Goal: Task Accomplishment & Management: Manage account settings

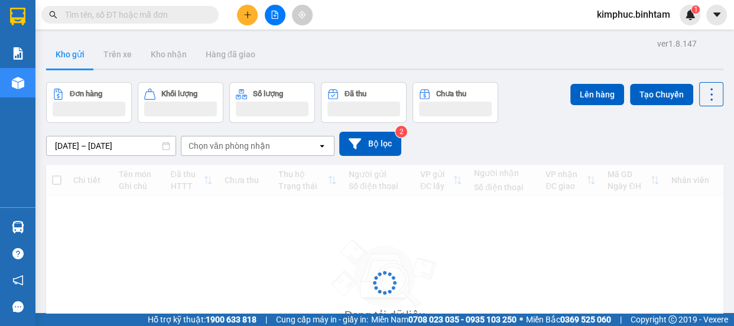
click at [246, 11] on icon "plus" at bounding box center [247, 15] width 8 height 8
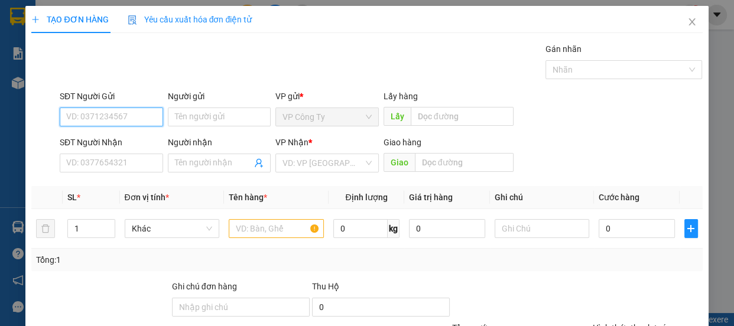
click at [109, 119] on input "SĐT Người Gửi" at bounding box center [111, 117] width 103 height 19
type input "0352452605"
click at [123, 115] on input "0352452605" at bounding box center [111, 117] width 103 height 19
click at [122, 135] on div "0352452605" at bounding box center [110, 140] width 88 height 13
type input "0964614509"
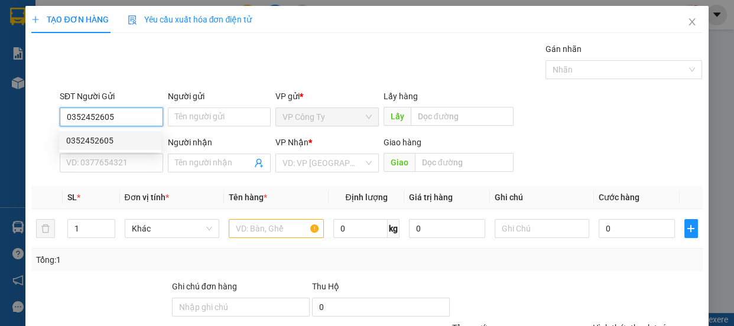
type input "cương"
type input "50.000"
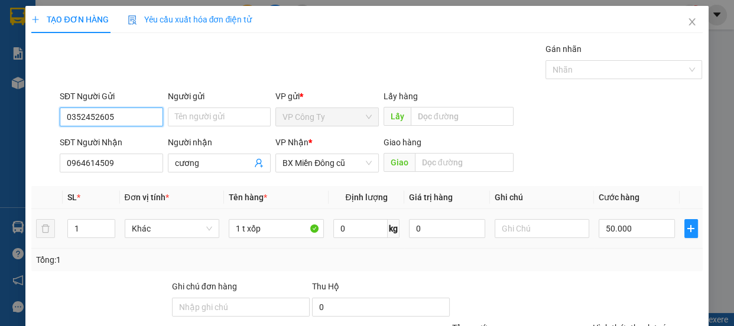
scroll to position [110, 0]
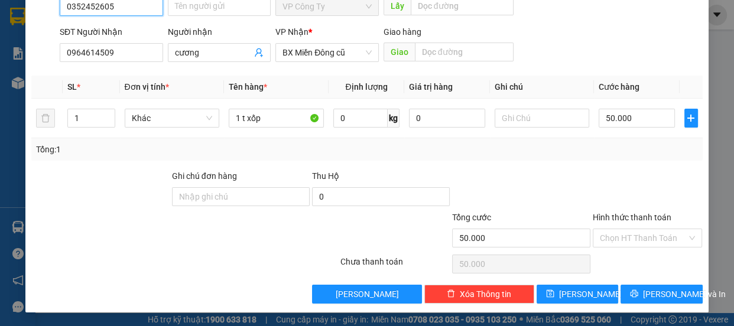
type input "0352452605"
click at [624, 213] on label "Hình thức thanh toán" at bounding box center [632, 217] width 79 height 9
click at [624, 229] on input "Hình thức thanh toán" at bounding box center [643, 238] width 87 height 18
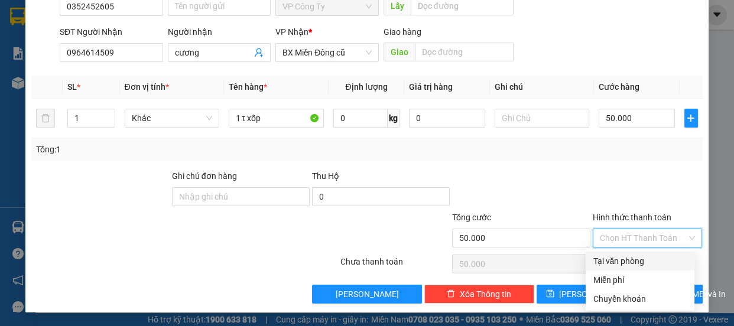
click at [632, 260] on div "Tại văn phòng" at bounding box center [640, 261] width 95 height 13
type input "0"
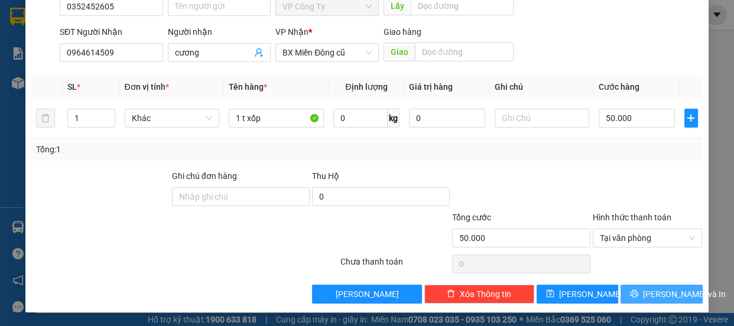
click at [647, 291] on span "[PERSON_NAME] và In" at bounding box center [684, 294] width 83 height 13
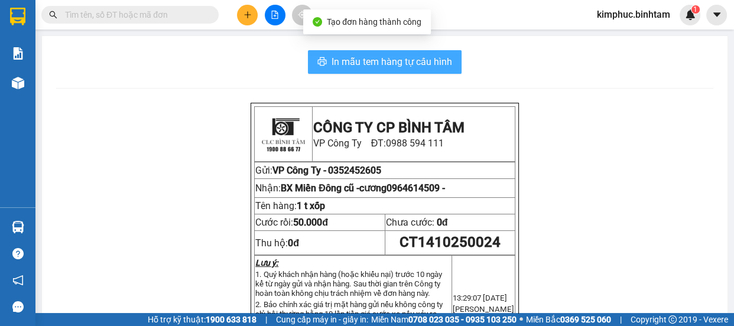
click at [376, 63] on span "In mẫu tem hàng tự cấu hình" at bounding box center [391, 61] width 121 height 15
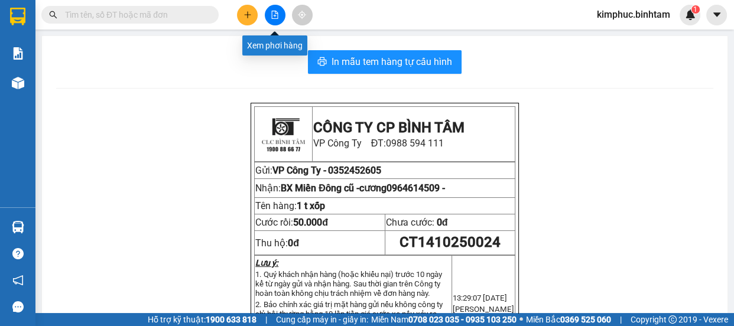
click at [271, 15] on icon "file-add" at bounding box center [275, 15] width 8 height 8
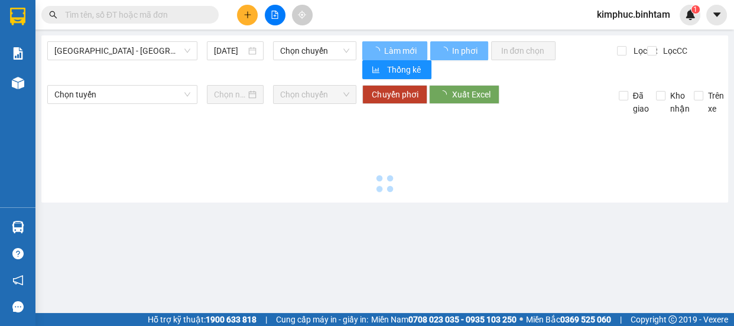
click at [144, 40] on div "Hà Nội - Quảng Ngãi 14/10/2025 Chọn chuyến Làm mới In phơi In đơn chọn Thống kê…" at bounding box center [384, 118] width 686 height 167
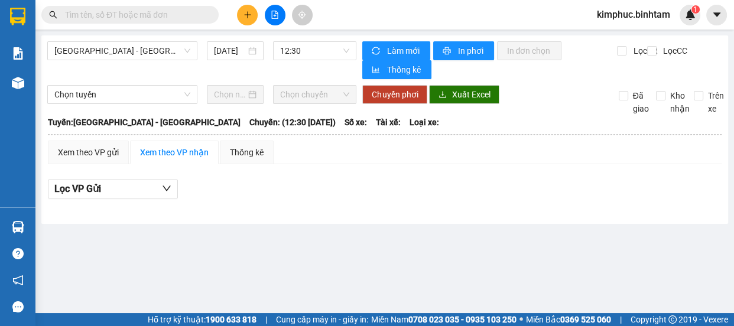
click at [147, 38] on div "Hà Nội - Quảng Ngãi 14/10/2025 12:30 Làm mới In phơi In đơn chọn Thống kê Lọc C…" at bounding box center [384, 129] width 686 height 188
click at [137, 54] on span "[GEOGRAPHIC_DATA] - [GEOGRAPHIC_DATA]" at bounding box center [122, 51] width 136 height 18
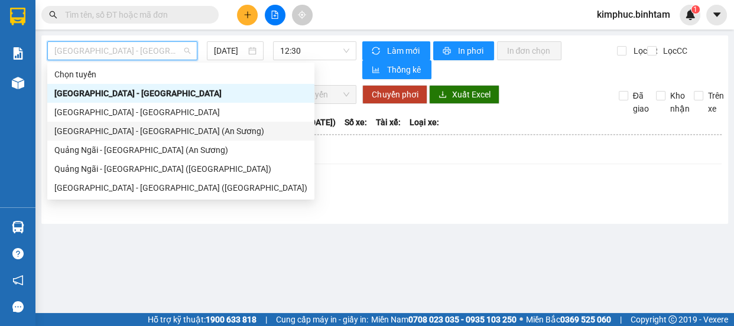
click at [129, 127] on div "[GEOGRAPHIC_DATA] - [GEOGRAPHIC_DATA] (An Sương)" at bounding box center [180, 131] width 253 height 13
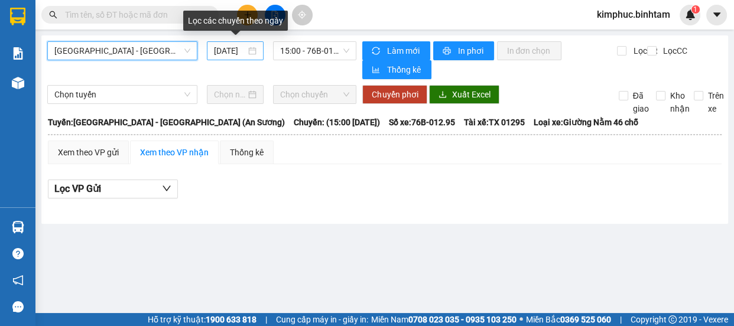
click at [232, 43] on div "[DATE]" at bounding box center [235, 50] width 57 height 19
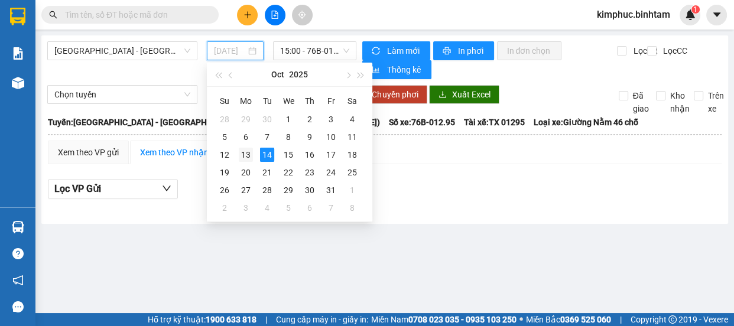
click at [252, 156] on div "13" at bounding box center [246, 155] width 14 height 14
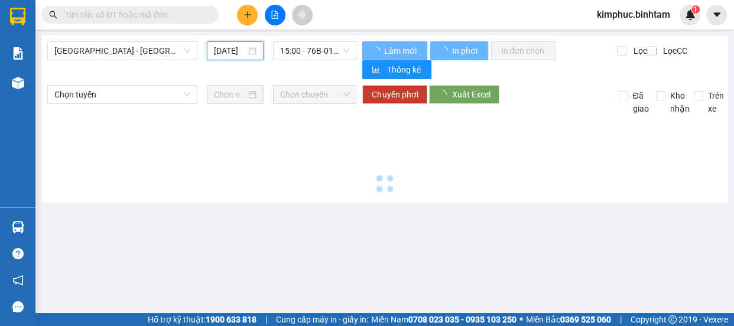
type input "[DATE]"
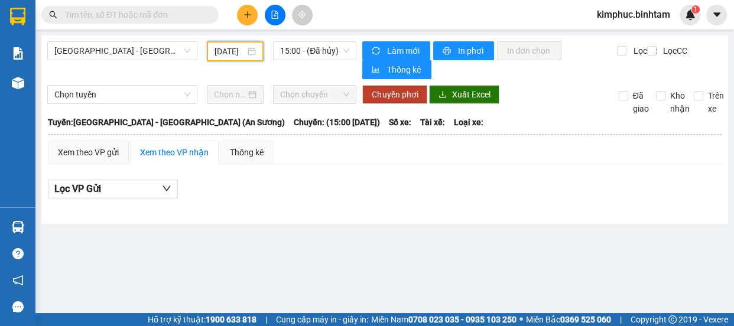
click at [176, 10] on input "text" at bounding box center [134, 14] width 139 height 13
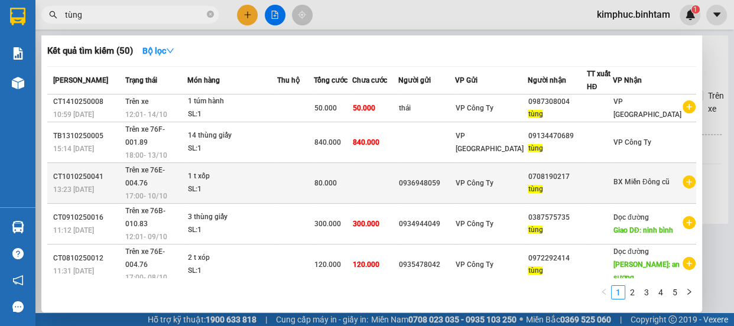
type input "tùng"
click at [340, 163] on td "80.000" at bounding box center [333, 183] width 38 height 41
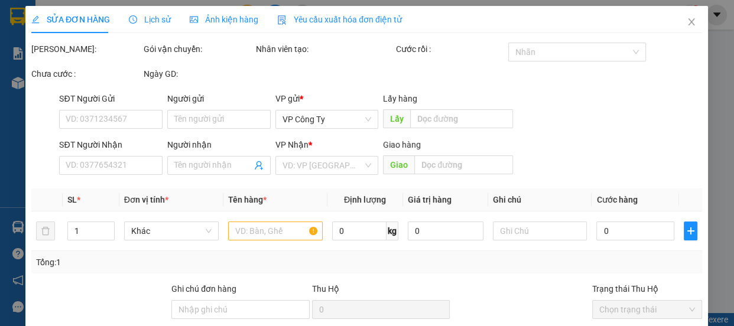
click at [341, 140] on div "VP Nhận *" at bounding box center [326, 144] width 103 height 13
type input "0936948059"
type input "0708190217"
type input "tùng"
type input "80.000"
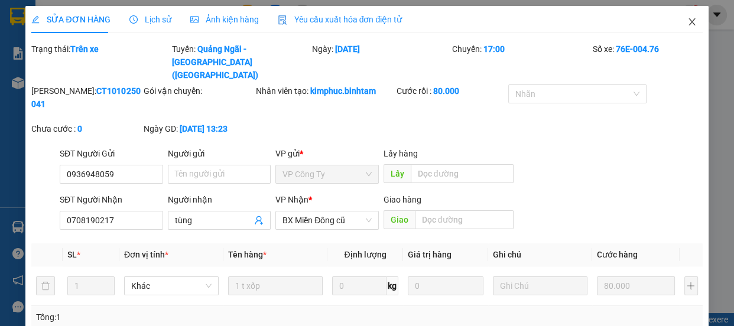
click at [684, 17] on span "Close" at bounding box center [691, 22] width 33 height 33
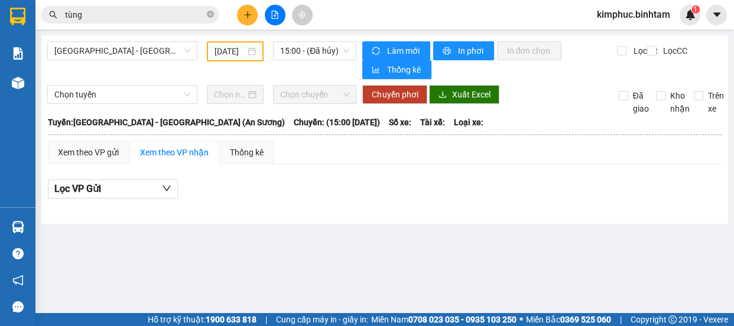
click at [131, 11] on input "tùng" at bounding box center [134, 14] width 139 height 13
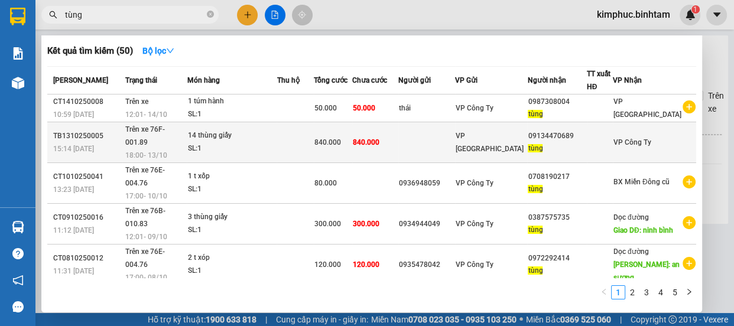
click at [165, 129] on span "Trên xe 76F-001.89" at bounding box center [145, 135] width 40 height 21
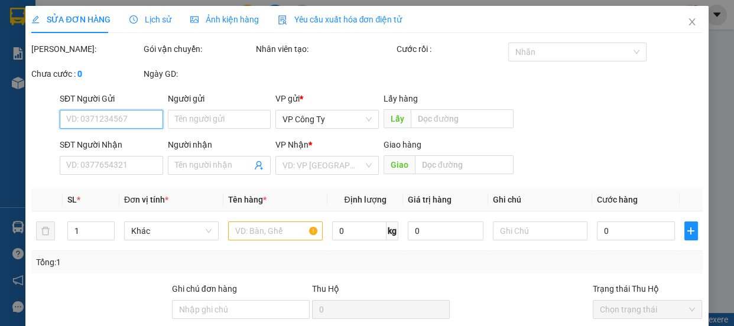
type input "09134470689"
type input "tùng"
type input "840.000"
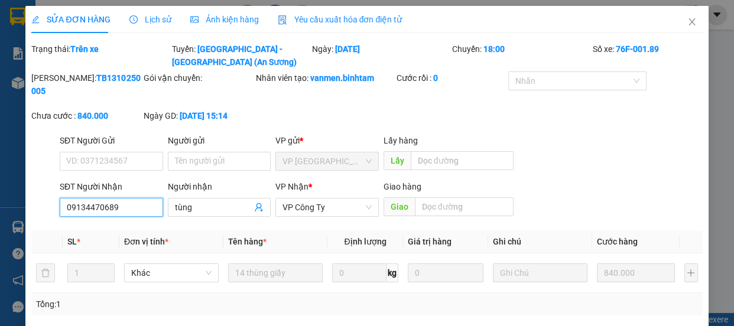
click at [141, 206] on input "09134470689" at bounding box center [111, 207] width 103 height 19
type input "0"
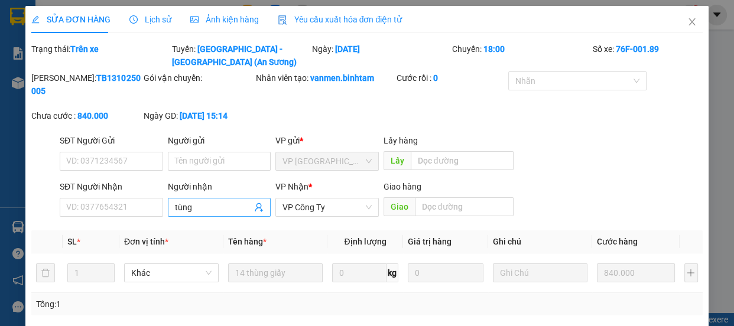
click at [217, 204] on input "tùng" at bounding box center [213, 207] width 77 height 13
type input "t"
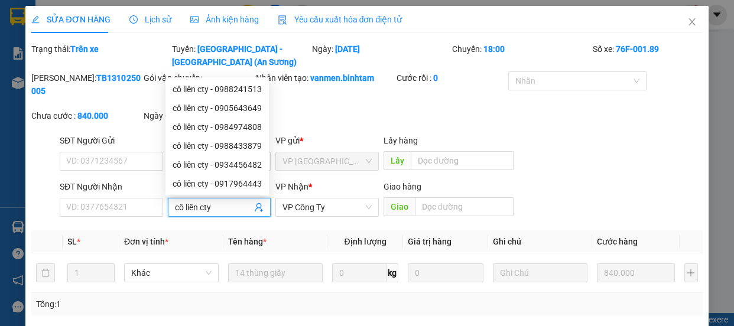
scroll to position [155, 0]
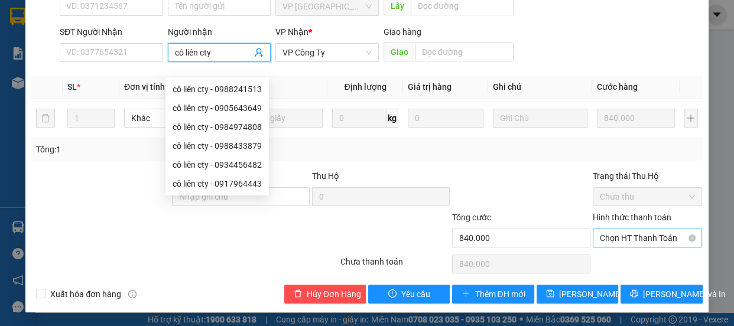
click at [614, 233] on span "Chọn HT Thanh Toán" at bounding box center [648, 238] width 96 height 18
type input "cô liên cty"
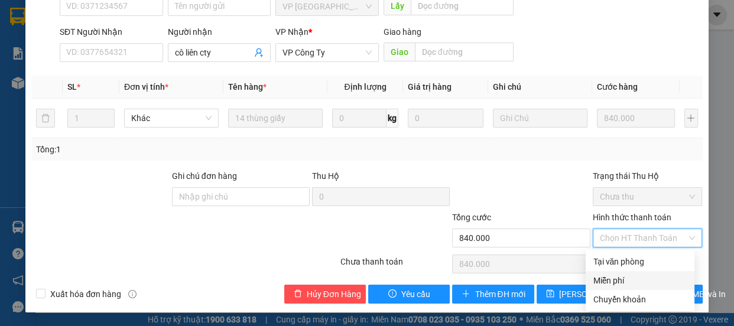
click at [618, 275] on div "Miễn phí" at bounding box center [640, 280] width 95 height 13
type input "0"
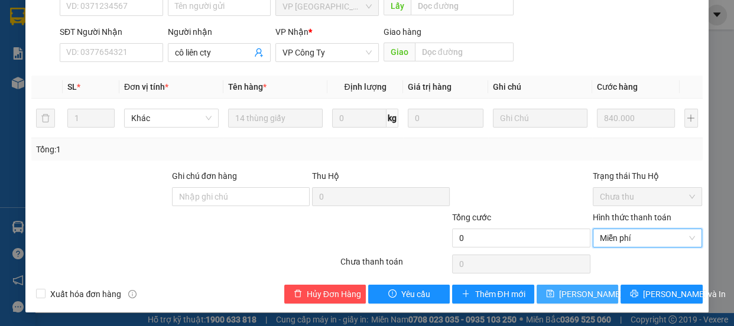
click at [591, 295] on span "[PERSON_NAME] thay đổi" at bounding box center [606, 294] width 95 height 13
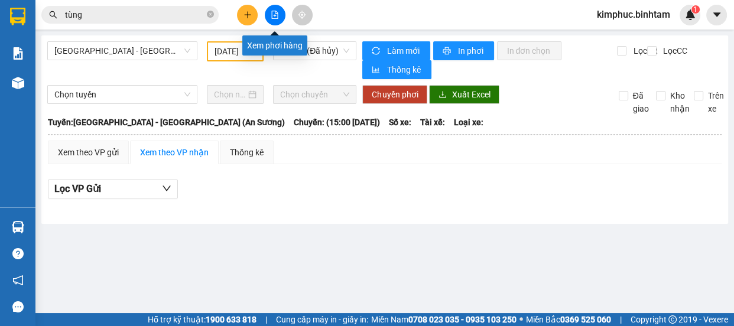
click at [269, 14] on button at bounding box center [275, 15] width 21 height 21
click at [307, 54] on span "15:00 - (Đã hủy)" at bounding box center [314, 51] width 69 height 18
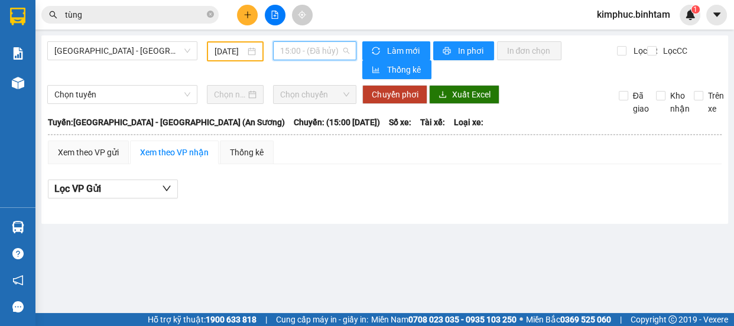
click at [307, 54] on span "15:00 - (Đã hủy)" at bounding box center [314, 51] width 69 height 18
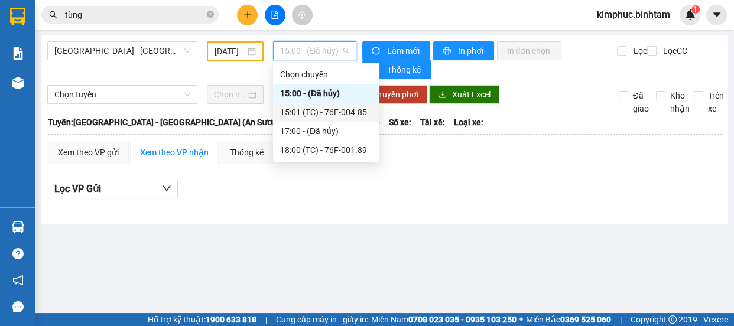
click at [323, 114] on div "15:01 (TC) - 76E-004.85" at bounding box center [326, 112] width 92 height 13
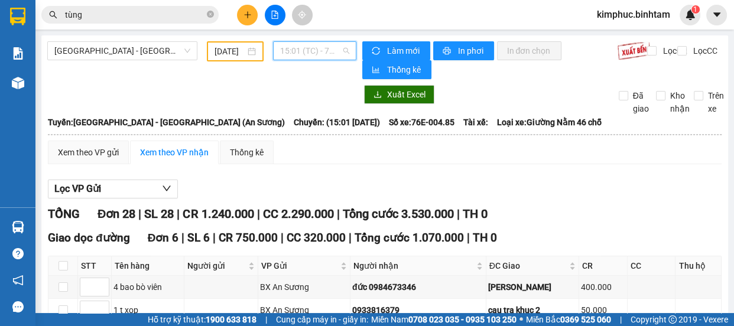
click at [329, 51] on span "15:01 (TC) - 76E-004.85" at bounding box center [314, 51] width 69 height 18
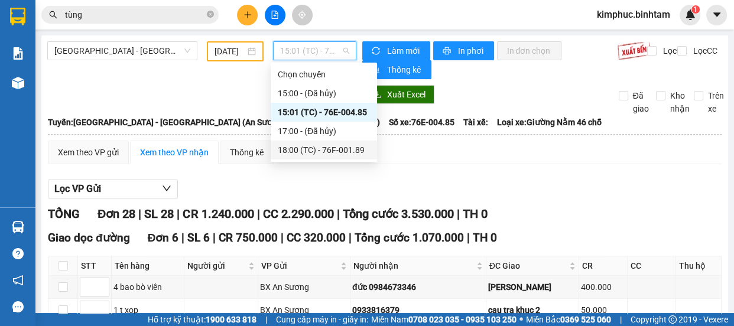
click at [327, 145] on div "18:00 (TC) - 76F-001.89" at bounding box center [324, 150] width 92 height 13
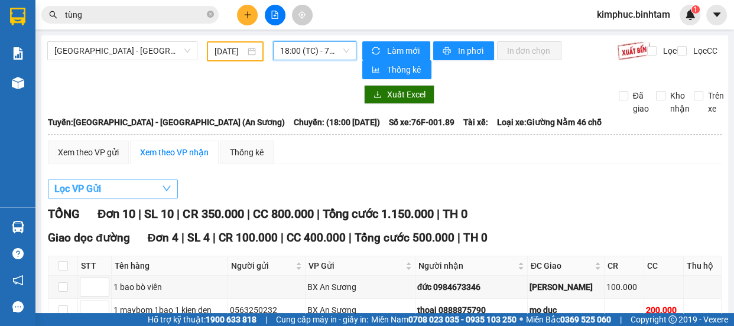
click at [111, 193] on button "Lọc VP Gửi" at bounding box center [113, 189] width 130 height 19
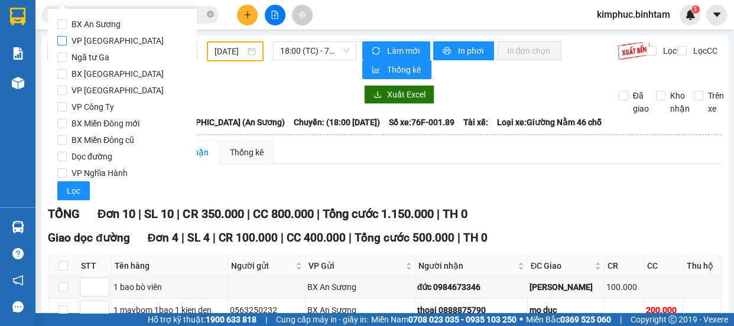
click at [64, 41] on input "VP [GEOGRAPHIC_DATA]" at bounding box center [61, 40] width 9 height 9
checkbox input "true"
click at [74, 189] on span "Lọc" at bounding box center [74, 190] width 14 height 13
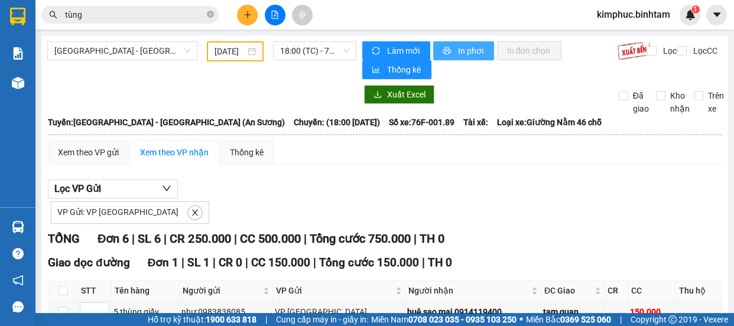
click at [460, 55] on span "In phơi" at bounding box center [470, 50] width 27 height 13
click at [287, 52] on span "18:00 (TC) - 76F-001.89" at bounding box center [314, 51] width 69 height 18
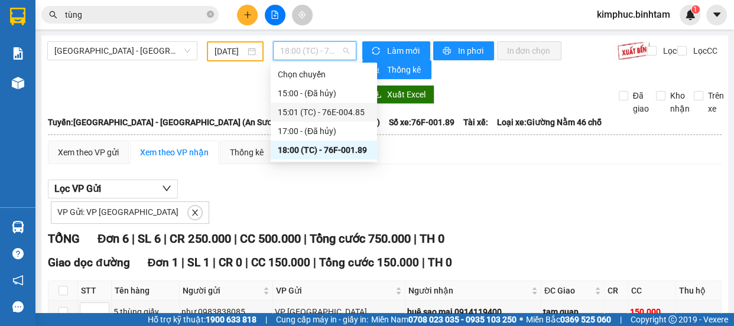
click at [304, 113] on div "15:01 (TC) - 76E-004.85" at bounding box center [324, 112] width 92 height 13
click at [304, 113] on div "Xuất Excel Đã giao Kho nhận Trên xe" at bounding box center [384, 100] width 675 height 30
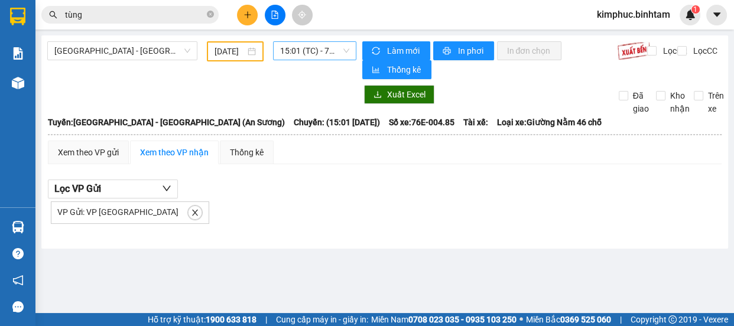
click at [301, 47] on span "15:01 (TC) - 76E-004.85" at bounding box center [314, 51] width 69 height 18
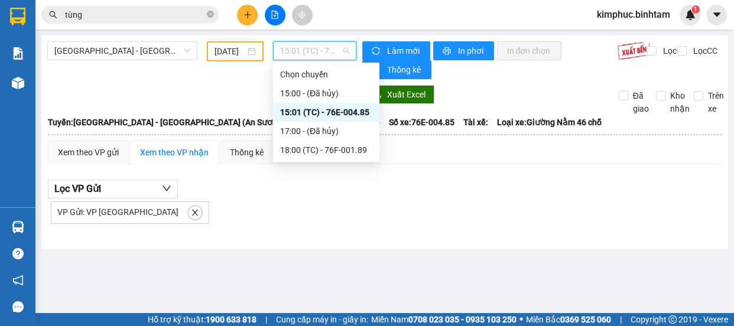
click at [310, 106] on div "15:01 (TC) - 76E-004.85" at bounding box center [326, 112] width 92 height 13
click at [307, 44] on span "15:01 (TC) - 76E-004.85" at bounding box center [314, 51] width 69 height 18
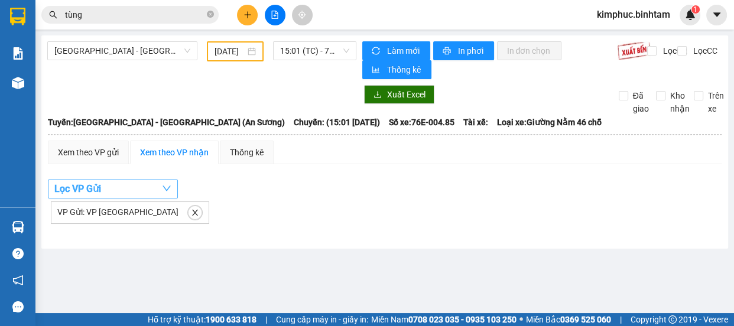
click at [100, 183] on span "Lọc VP Gửi" at bounding box center [77, 188] width 47 height 15
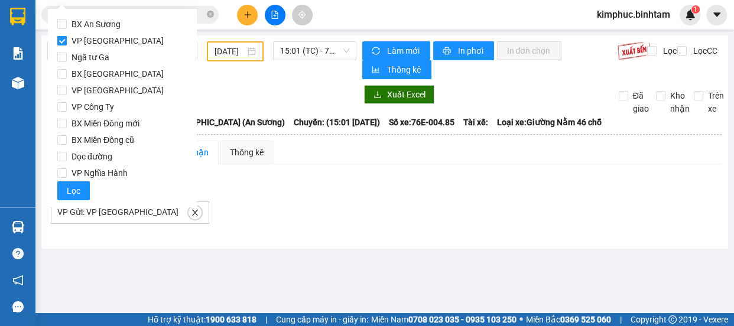
click at [64, 41] on input "VP [GEOGRAPHIC_DATA]" at bounding box center [61, 40] width 9 height 9
checkbox input "false"
click at [67, 24] on span "BX An Sương" at bounding box center [96, 24] width 58 height 17
click at [67, 24] on input "BX An Sương" at bounding box center [61, 23] width 9 height 9
checkbox input "true"
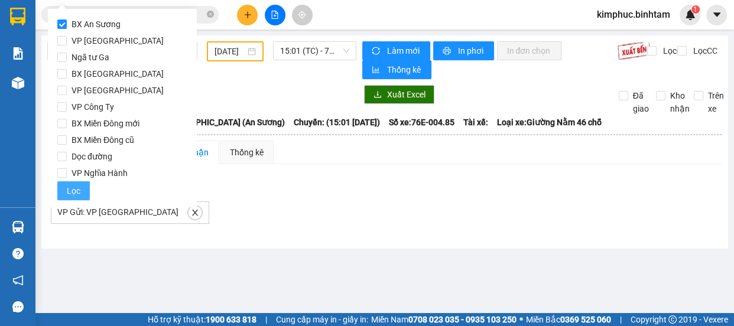
click at [60, 193] on button "Lọc" at bounding box center [73, 190] width 32 height 19
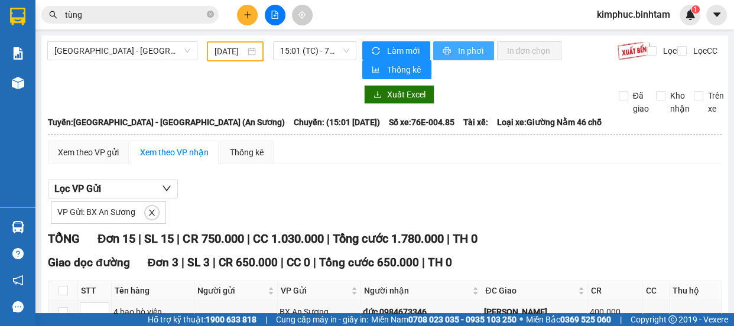
click at [458, 49] on span "In phơi" at bounding box center [470, 50] width 27 height 13
click at [318, 57] on span "15:01 (TC) - 76E-004.85" at bounding box center [314, 51] width 69 height 18
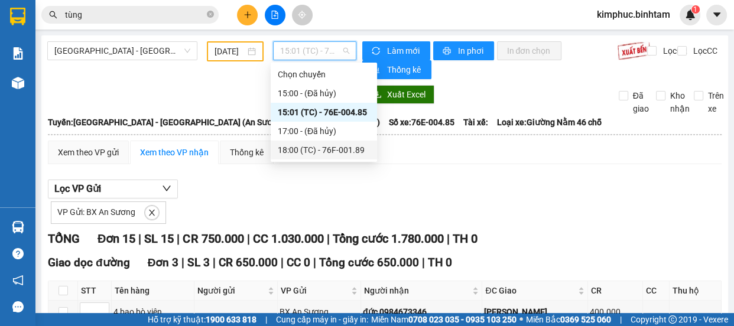
click at [323, 155] on div "18:00 (TC) - 76F-001.89" at bounding box center [324, 150] width 92 height 13
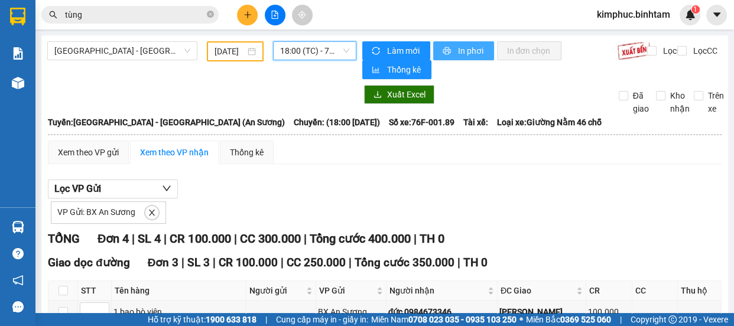
click at [474, 48] on span "In phơi" at bounding box center [470, 50] width 27 height 13
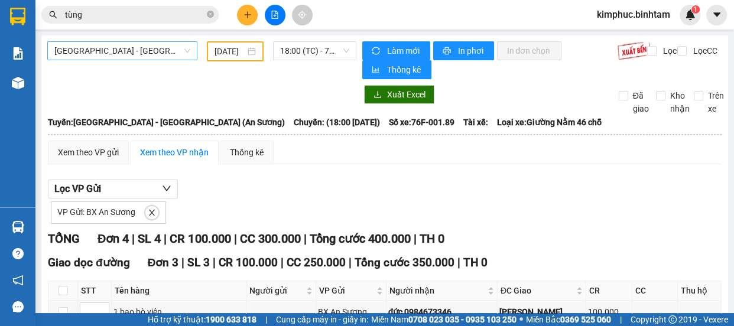
click at [167, 44] on span "[GEOGRAPHIC_DATA] - [GEOGRAPHIC_DATA] (An Sương)" at bounding box center [122, 51] width 136 height 18
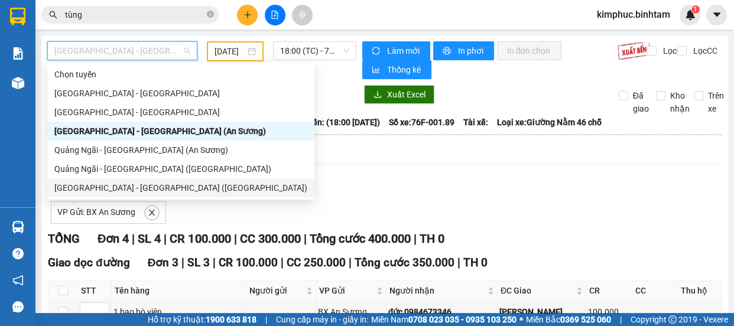
click at [131, 184] on div "[GEOGRAPHIC_DATA] - [GEOGRAPHIC_DATA] ([GEOGRAPHIC_DATA])" at bounding box center [180, 187] width 253 height 13
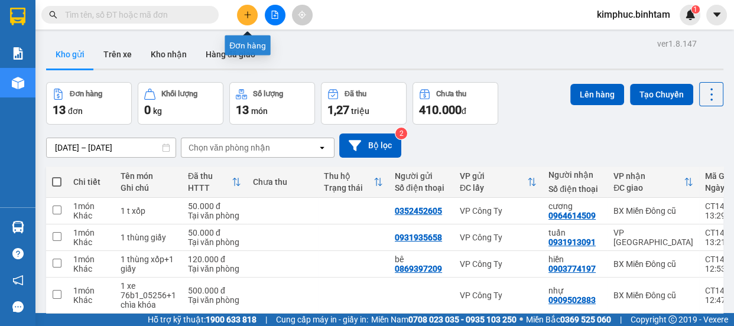
click at [247, 16] on icon "plus" at bounding box center [247, 14] width 1 height 6
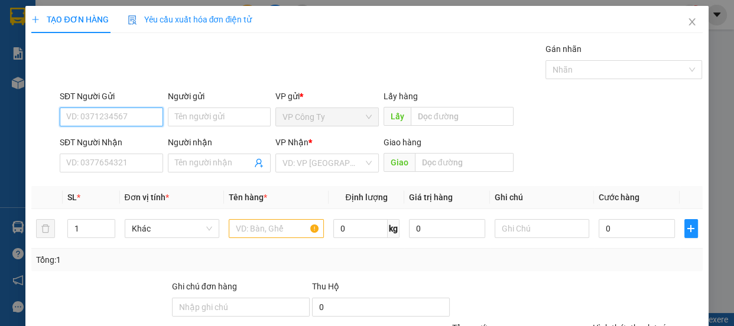
click at [155, 119] on input "SĐT Người Gửi" at bounding box center [111, 117] width 103 height 19
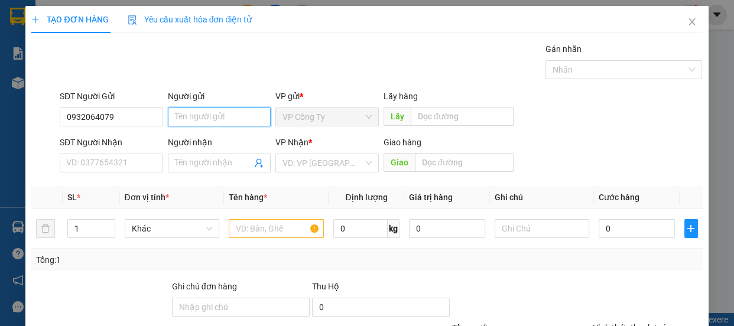
click at [168, 119] on input "Người gửi" at bounding box center [219, 117] width 103 height 19
click at [145, 118] on input "0932064079" at bounding box center [111, 117] width 103 height 19
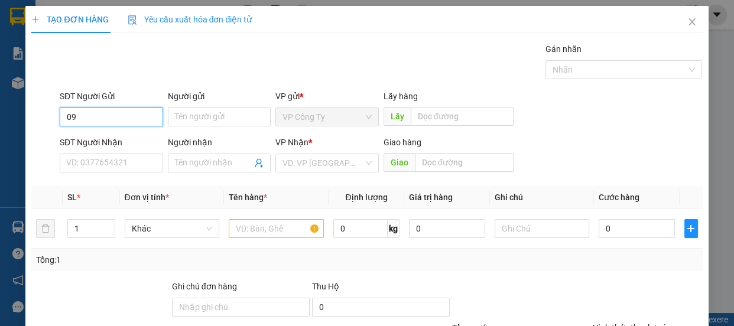
type input "0"
click at [153, 119] on input "077758249" at bounding box center [111, 117] width 103 height 19
click at [140, 115] on input "077758249" at bounding box center [111, 117] width 103 height 19
click at [84, 118] on input "077758249" at bounding box center [111, 117] width 103 height 19
click at [113, 114] on input "0777758249" at bounding box center [111, 117] width 103 height 19
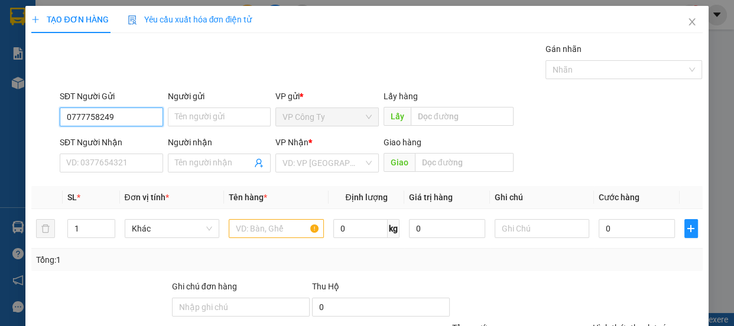
click at [114, 115] on input "0777758249" at bounding box center [111, 117] width 103 height 19
click at [116, 115] on input "0777758249" at bounding box center [111, 117] width 103 height 19
click at [118, 115] on input "0777758249" at bounding box center [111, 117] width 103 height 19
type input "0"
click at [129, 116] on input "0777758249" at bounding box center [111, 117] width 103 height 19
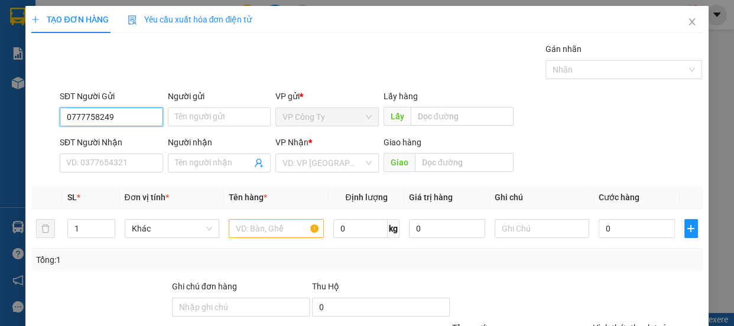
click at [129, 116] on input "0777758249" at bounding box center [111, 117] width 103 height 19
click at [130, 116] on input "0777758249" at bounding box center [111, 117] width 103 height 19
click at [131, 116] on input "0777758249" at bounding box center [111, 117] width 103 height 19
type input "0777758249"
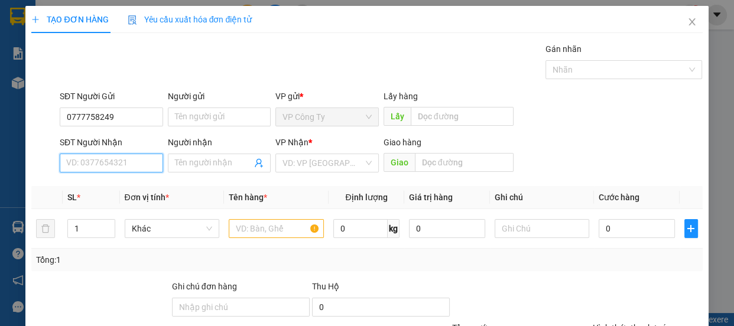
click at [108, 165] on input "SĐT Người Nhận" at bounding box center [111, 163] width 103 height 19
type input "0932064079"
click at [123, 158] on input "0932064079" at bounding box center [111, 163] width 103 height 19
click at [127, 182] on div "0932064079 - phượng" at bounding box center [110, 186] width 88 height 13
type input "phượng"
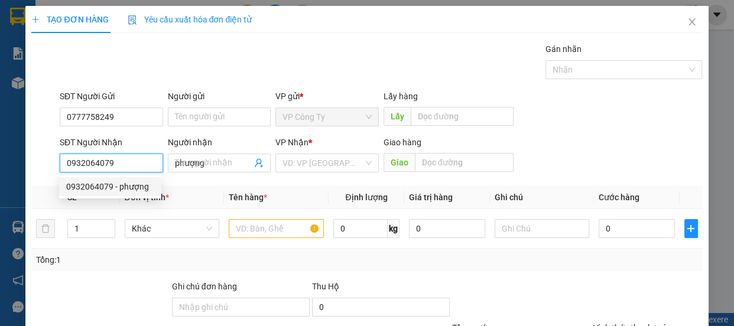
type input "50.000"
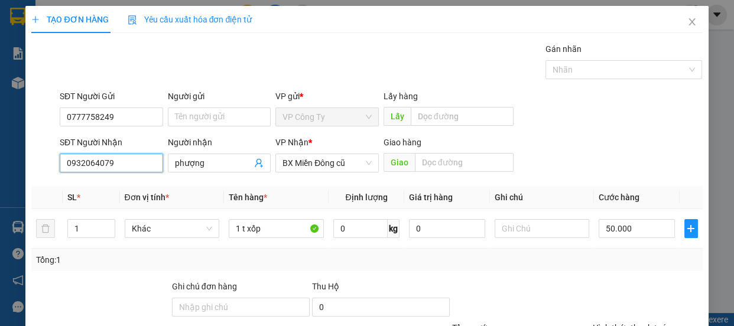
scroll to position [110, 0]
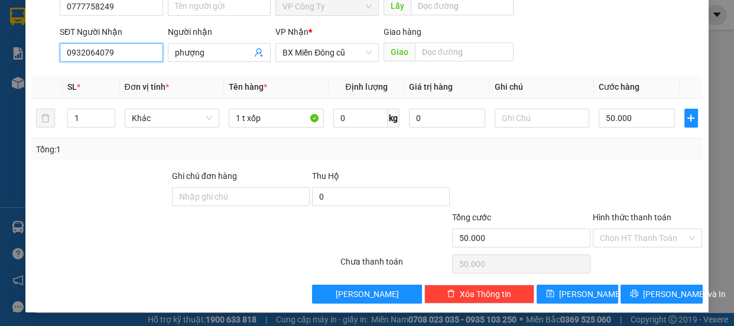
type input "0932064079"
click at [630, 214] on label "Hình thức thanh toán" at bounding box center [632, 217] width 79 height 9
click at [630, 229] on input "Hình thức thanh toán" at bounding box center [643, 238] width 87 height 18
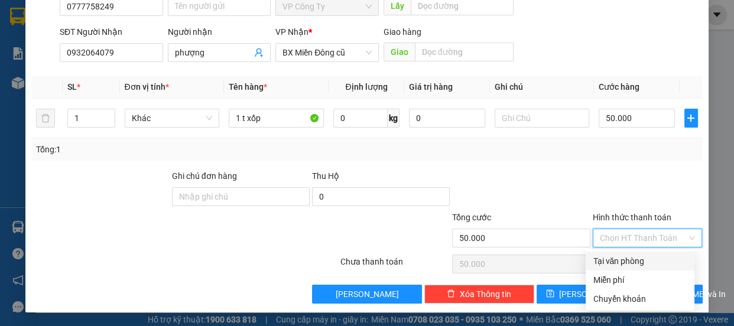
click at [637, 259] on div "Tại văn phòng" at bounding box center [640, 261] width 95 height 13
click at [637, 259] on div "Chọn HT Thanh Toán" at bounding box center [647, 264] width 112 height 24
type input "0"
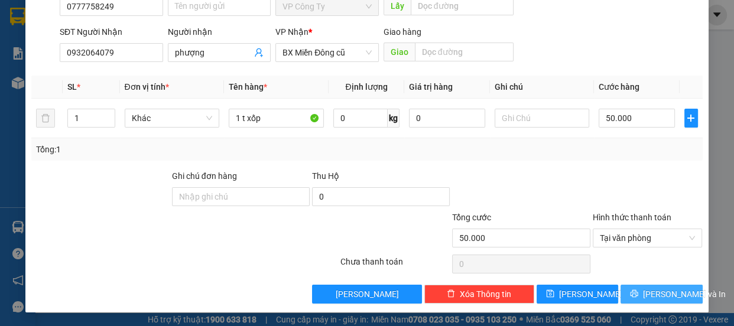
click at [632, 286] on button "[PERSON_NAME] và In" at bounding box center [661, 294] width 82 height 19
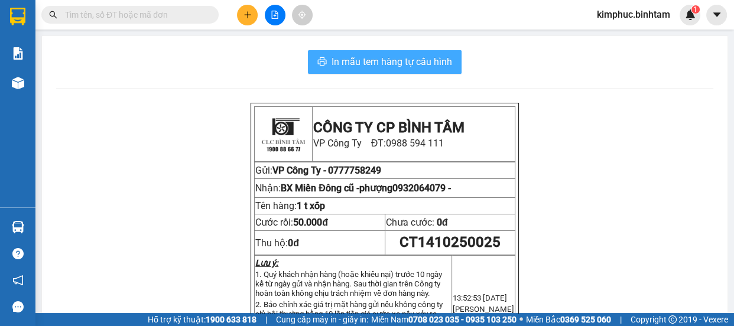
click at [408, 62] on span "In mẫu tem hàng tự cấu hình" at bounding box center [391, 61] width 121 height 15
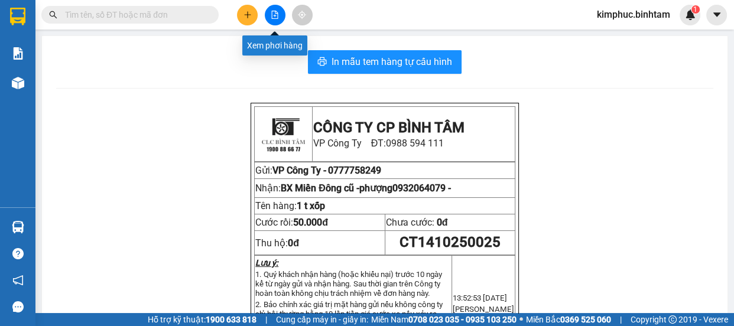
click at [275, 12] on icon "file-add" at bounding box center [275, 15] width 6 height 8
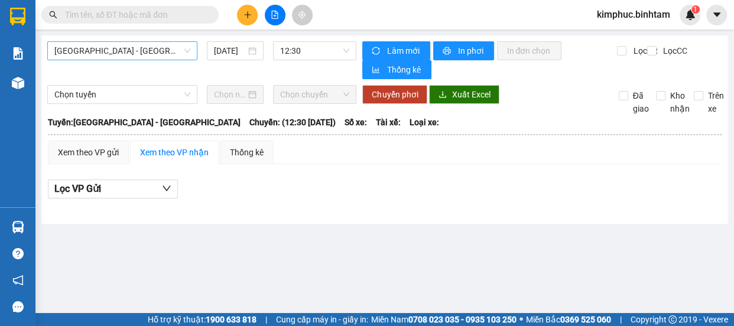
click at [162, 49] on span "[GEOGRAPHIC_DATA] - [GEOGRAPHIC_DATA]" at bounding box center [122, 51] width 136 height 18
click at [120, 57] on span "[GEOGRAPHIC_DATA] - [GEOGRAPHIC_DATA]" at bounding box center [122, 51] width 136 height 18
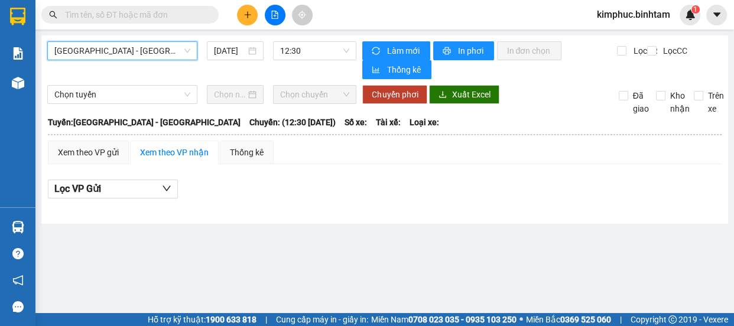
click at [120, 57] on span "[GEOGRAPHIC_DATA] - [GEOGRAPHIC_DATA]" at bounding box center [122, 51] width 136 height 18
click at [124, 51] on span "[GEOGRAPHIC_DATA] - [GEOGRAPHIC_DATA]" at bounding box center [122, 51] width 136 height 18
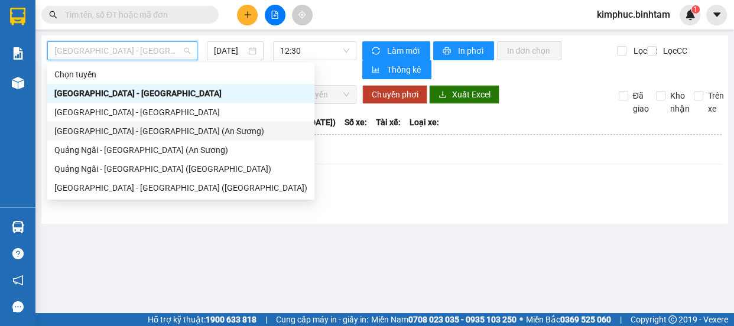
click at [121, 131] on div "[GEOGRAPHIC_DATA] - [GEOGRAPHIC_DATA] (An Sương)" at bounding box center [180, 131] width 253 height 13
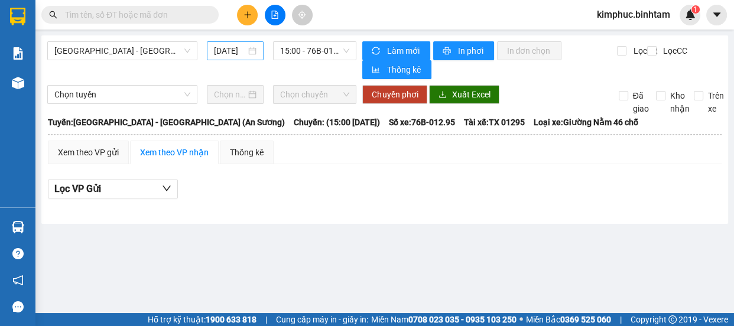
click at [242, 51] on input "[DATE]" at bounding box center [230, 50] width 32 height 13
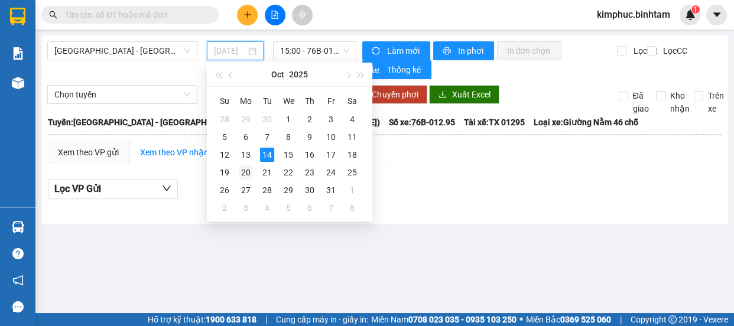
click at [246, 164] on td "20" at bounding box center [245, 173] width 21 height 18
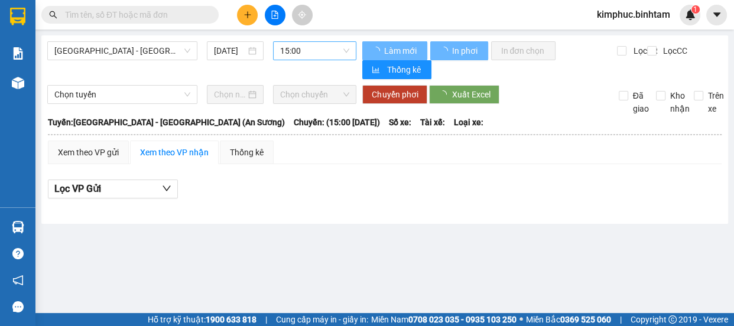
click at [311, 48] on span "15:00" at bounding box center [314, 51] width 69 height 18
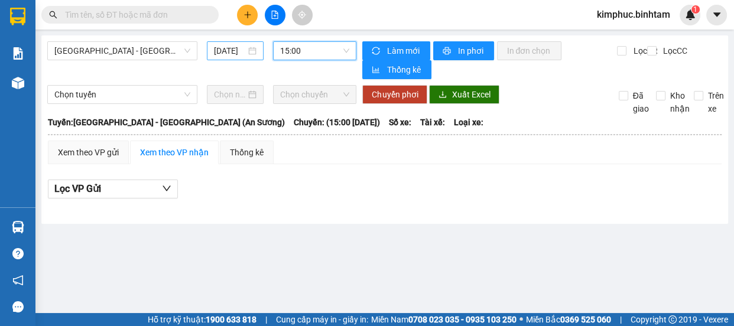
click at [224, 56] on input "20/10/2025" at bounding box center [230, 50] width 32 height 13
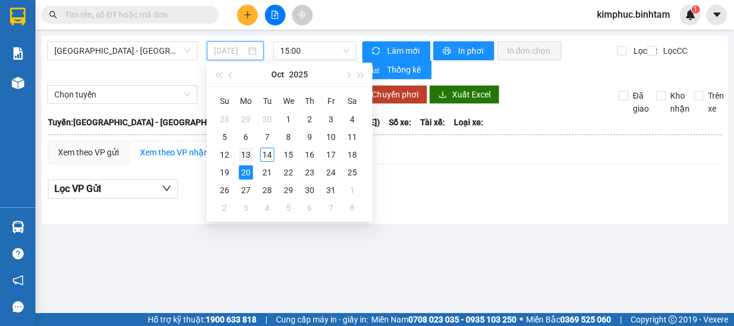
click at [249, 155] on div "13" at bounding box center [246, 155] width 14 height 14
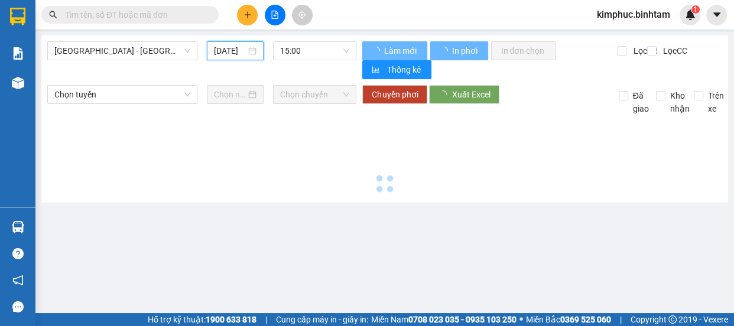
type input "[DATE]"
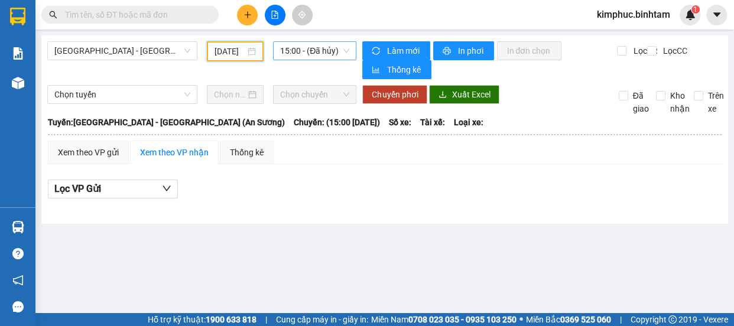
click at [332, 54] on span "15:00 - (Đã hủy)" at bounding box center [314, 51] width 69 height 18
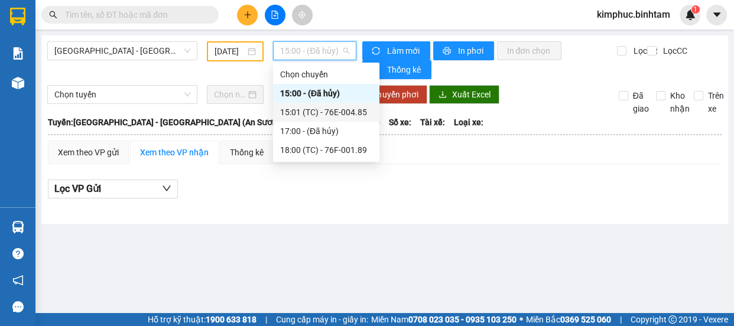
click at [334, 114] on div "15:01 (TC) - 76E-004.85" at bounding box center [326, 112] width 92 height 13
click at [334, 114] on div "Chọn tuyến Chọn chuyến Chuyển phơi Xuất Excel Đã giao Kho nhận Trên xe" at bounding box center [384, 100] width 675 height 30
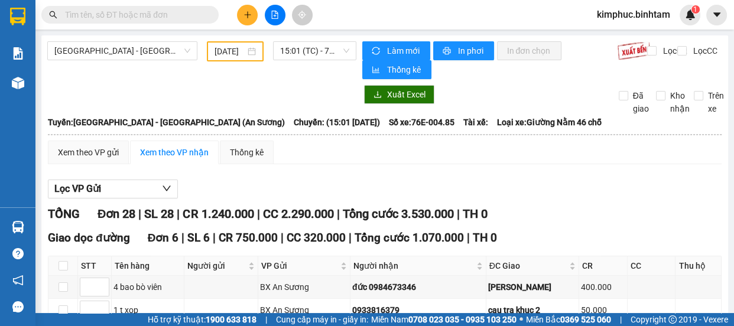
click at [178, 17] on input "text" at bounding box center [134, 14] width 139 height 13
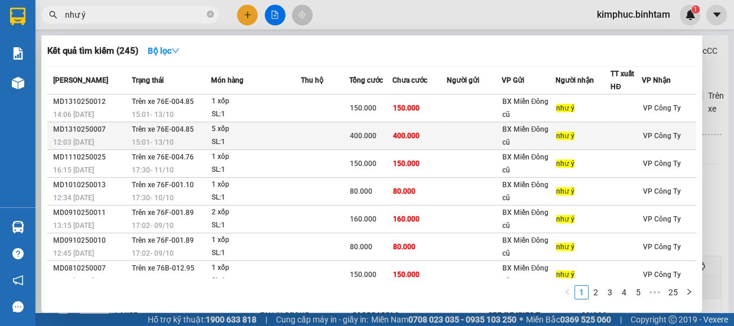
type input "như ý"
click at [211, 128] on div "5 xốp" at bounding box center [255, 129] width 89 height 13
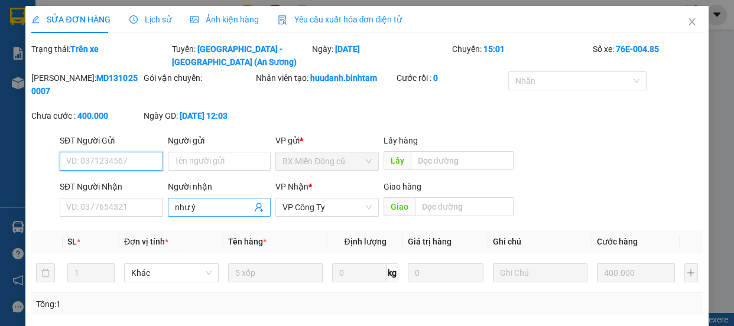
type input "như ý"
type input "400.000"
click at [200, 206] on input "như ý" at bounding box center [213, 207] width 77 height 13
type input "n"
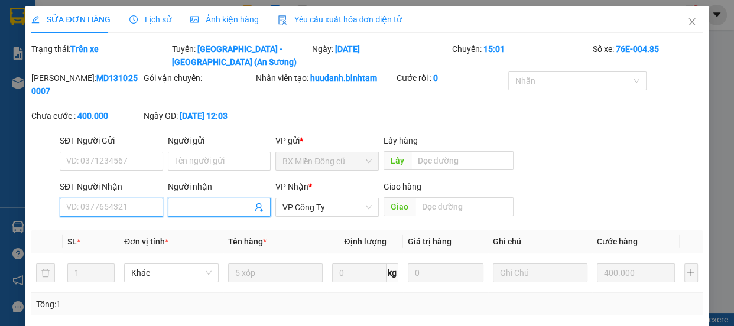
click at [135, 204] on input "SĐT Người Nhận" at bounding box center [111, 207] width 103 height 19
type input "0972198211"
click at [182, 208] on input "Người nhận" at bounding box center [213, 207] width 77 height 13
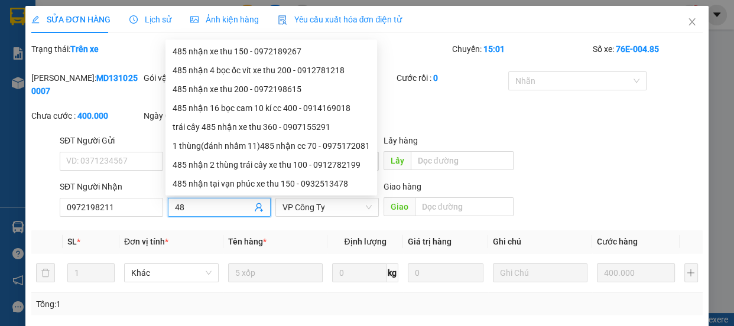
type input "4"
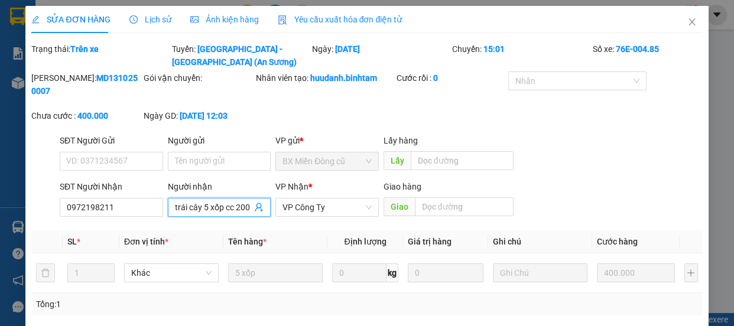
click at [198, 209] on input "vy trái cây 5 xốp cc 200" at bounding box center [213, 207] width 77 height 13
click at [246, 211] on input "vy trái cây485 nhận 5 xốp cc 200" at bounding box center [213, 207] width 77 height 13
click at [247, 211] on input "vy trái cây485 nhận 5 xốp cc 200" at bounding box center [213, 207] width 77 height 13
click at [262, 211] on span "vy trái cây485 nhận 5 xốp cc 200" at bounding box center [219, 207] width 103 height 19
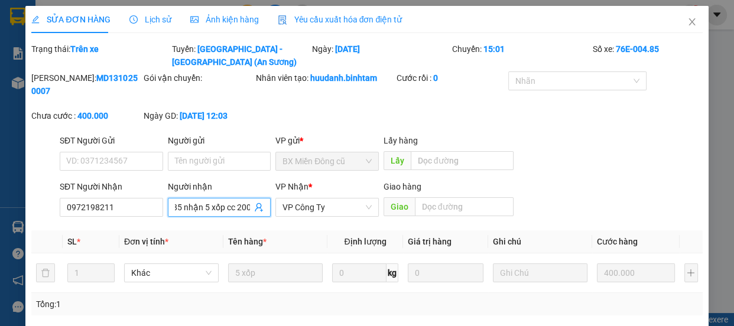
click at [223, 209] on input "vy trái cây485 nhận 5 xốp cc 200" at bounding box center [213, 207] width 77 height 13
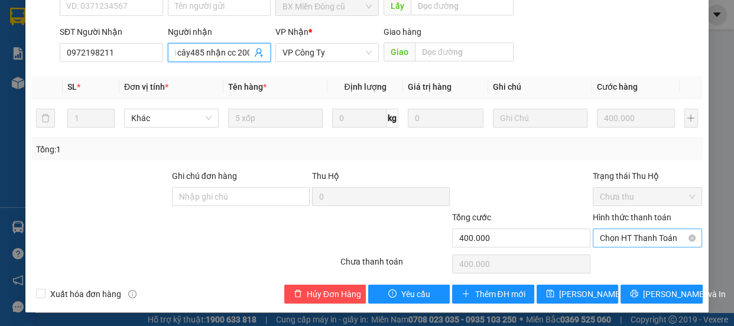
click at [616, 239] on span "Chọn HT Thanh Toán" at bounding box center [648, 238] width 96 height 18
type input "vy trái cây485 nhận cc 200"
click at [616, 239] on span "Chọn HT Thanh Toán" at bounding box center [648, 238] width 96 height 18
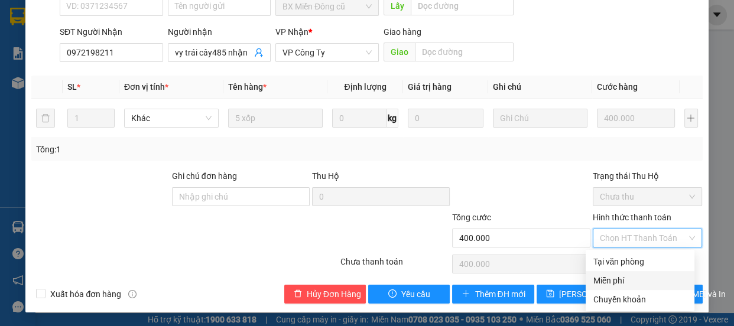
click at [608, 277] on div "Miễn phí" at bounding box center [640, 280] width 95 height 13
type input "0"
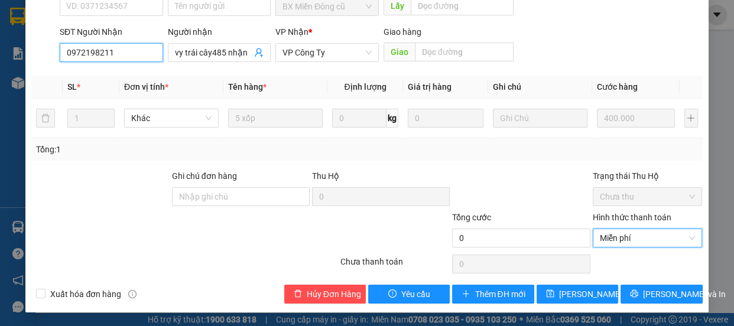
click at [112, 50] on input "0972198211" at bounding box center [111, 52] width 103 height 19
type input "0"
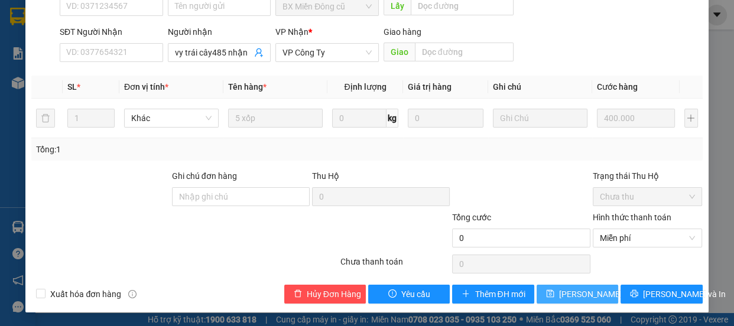
click at [576, 294] on span "[PERSON_NAME] thay đổi" at bounding box center [606, 294] width 95 height 13
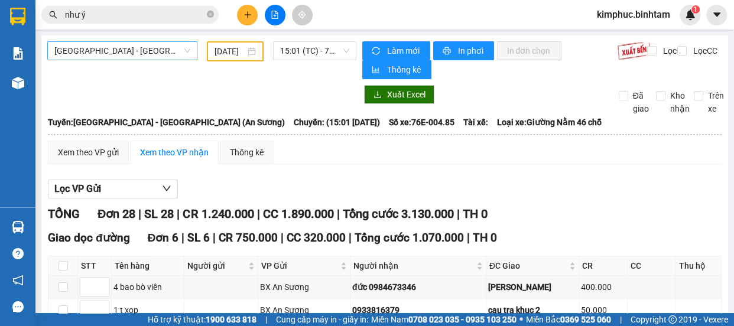
click at [135, 58] on span "[GEOGRAPHIC_DATA] - [GEOGRAPHIC_DATA] (An Sương)" at bounding box center [122, 51] width 136 height 18
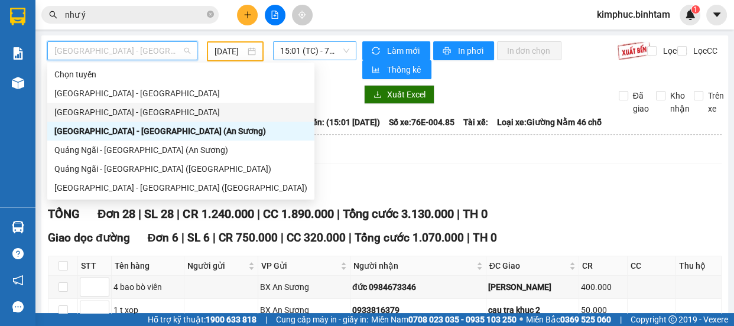
click at [310, 50] on span "15:01 (TC) - 76E-004.85" at bounding box center [314, 51] width 69 height 18
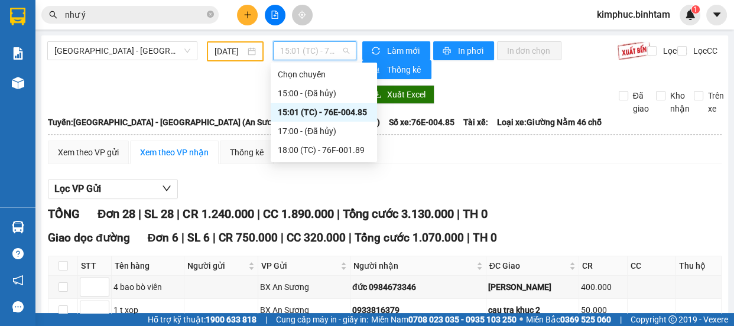
click at [331, 116] on div "15:01 (TC) - 76E-004.85" at bounding box center [324, 112] width 92 height 13
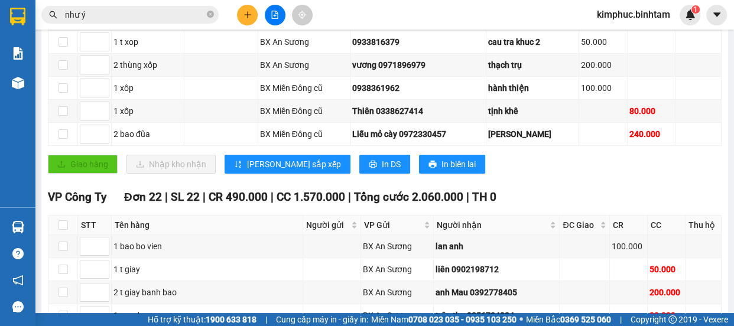
scroll to position [53, 0]
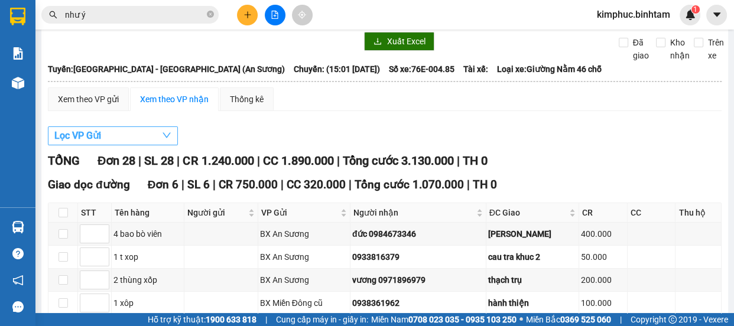
click at [80, 132] on span "Lọc VP Gửi" at bounding box center [77, 135] width 47 height 15
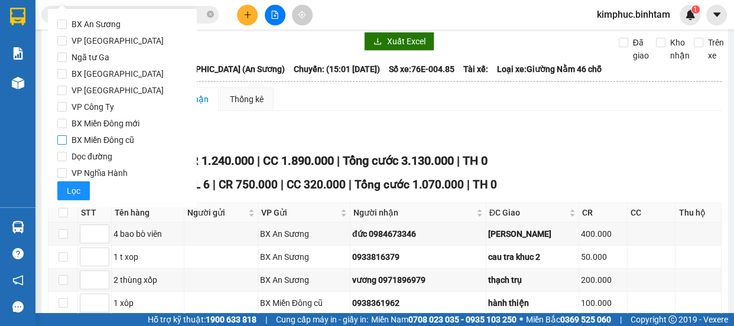
click at [64, 141] on input "BX Miền Đông cũ" at bounding box center [61, 139] width 9 height 9
click at [64, 139] on input "BX Miền Đông cũ" at bounding box center [61, 139] width 9 height 9
checkbox input "true"
click at [67, 198] on button "Lọc" at bounding box center [73, 190] width 32 height 19
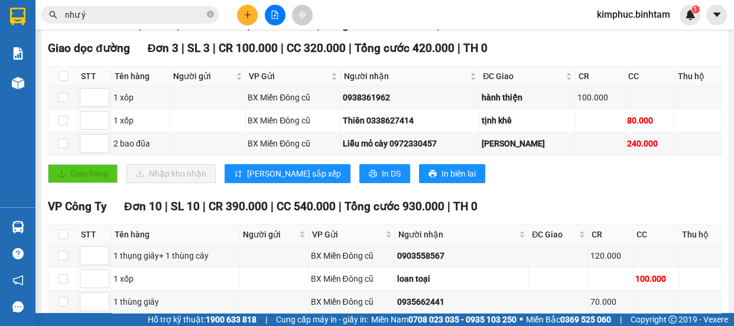
scroll to position [0, 0]
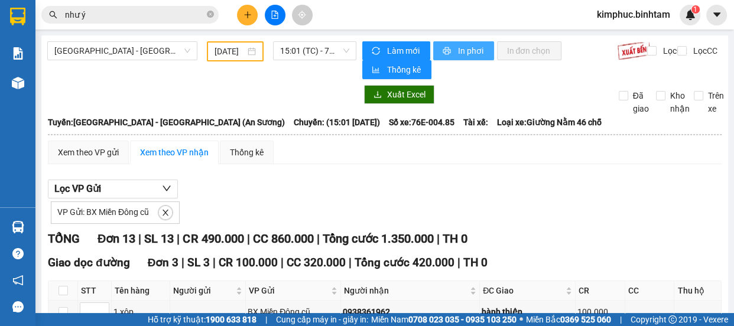
click at [468, 50] on span "In phơi" at bounding box center [470, 50] width 27 height 13
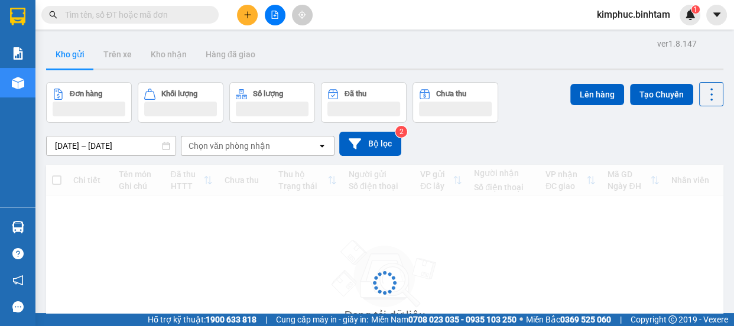
click at [245, 18] on icon "plus" at bounding box center [247, 15] width 8 height 8
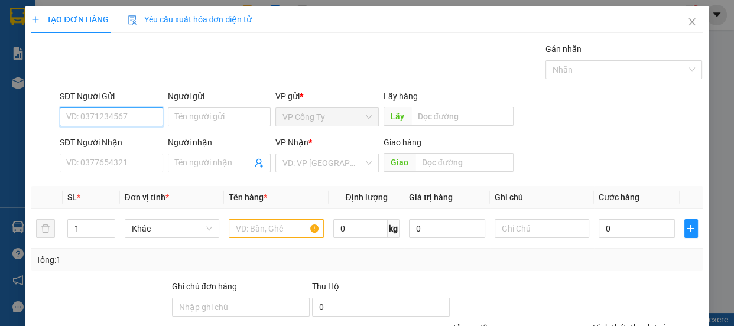
click at [125, 116] on input "SĐT Người Gửi" at bounding box center [111, 117] width 103 height 19
type input "0979459679"
click at [126, 139] on div "0979459679 - nga" at bounding box center [110, 140] width 88 height 13
type input "nga"
type input "0853711225"
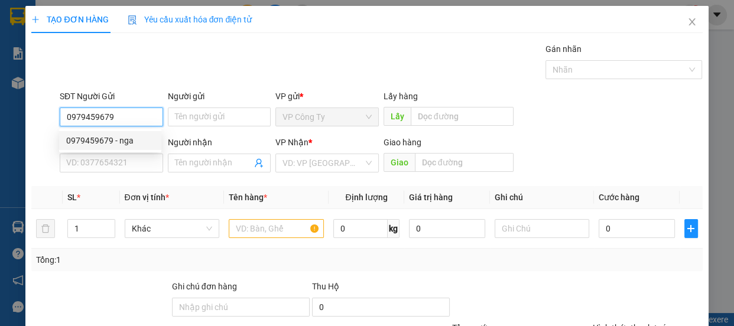
type input "luyến"
type input "đồng hới"
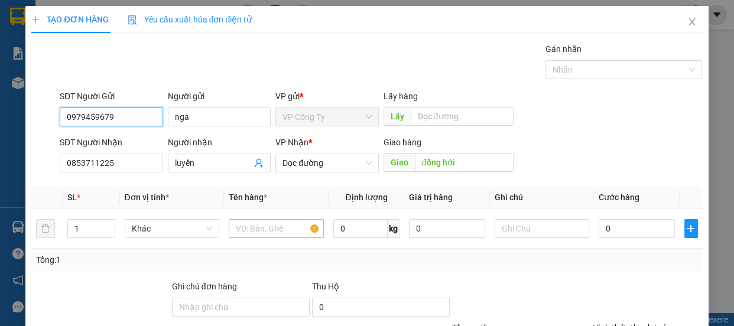
type input "300.000"
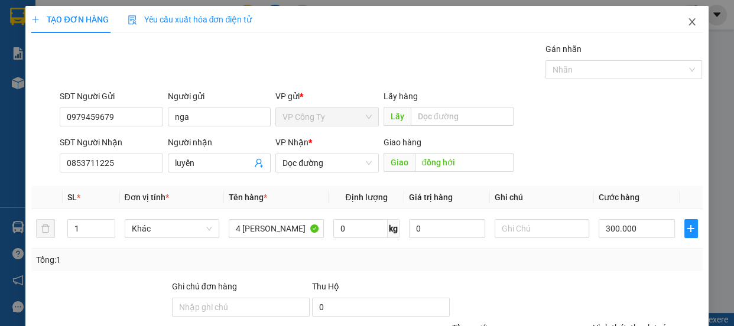
click at [687, 23] on icon "close" at bounding box center [691, 21] width 9 height 9
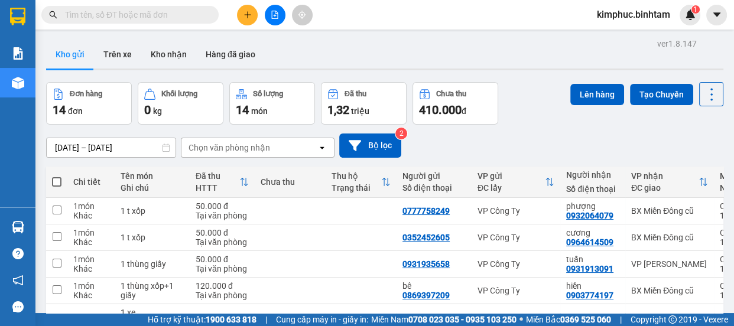
click at [250, 25] on div "Kết quả tìm kiếm ( 0 ) Bộ lọc No Data kimphuc.binhtam 1" at bounding box center [367, 15] width 734 height 30
click at [248, 15] on icon "plus" at bounding box center [247, 14] width 6 height 1
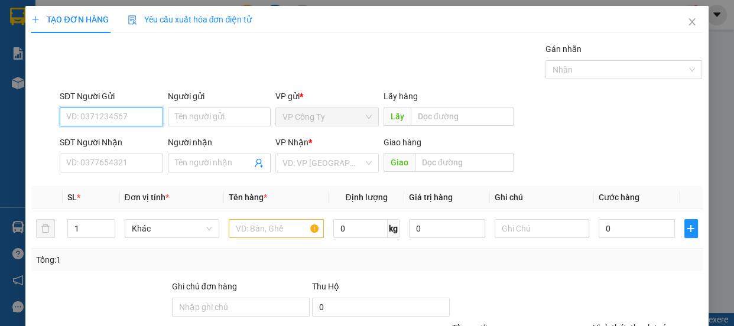
click at [122, 122] on input "SĐT Người Gửi" at bounding box center [111, 117] width 103 height 19
click at [132, 119] on input "0345553716" at bounding box center [111, 117] width 103 height 19
click at [131, 122] on input "0345553716" at bounding box center [111, 117] width 103 height 19
type input "0345553716"
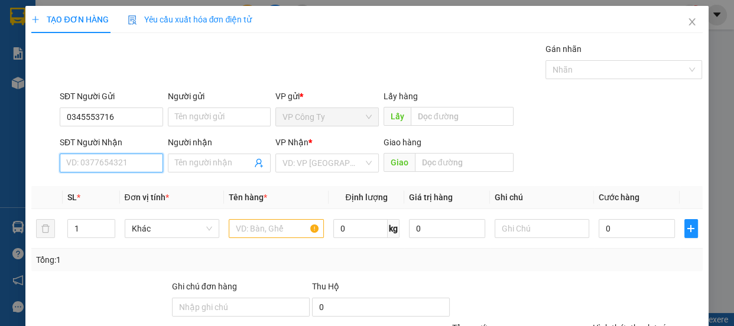
click at [108, 161] on input "SĐT Người Nhận" at bounding box center [111, 163] width 103 height 19
type input "0942072035"
click at [124, 158] on input "0942072035" at bounding box center [111, 163] width 103 height 19
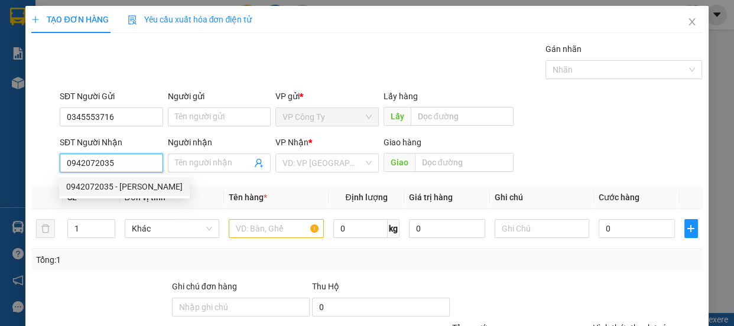
click at [147, 183] on div "0942072035 - hoàng" at bounding box center [124, 186] width 116 height 13
type input "hoàng"
type input "100.000"
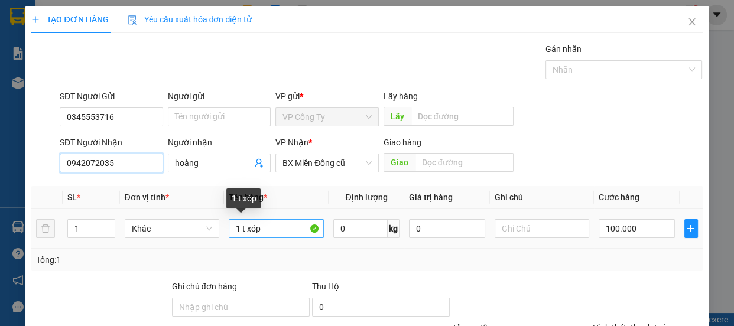
type input "0942072035"
click at [287, 227] on input "1 t xóp" at bounding box center [276, 228] width 95 height 19
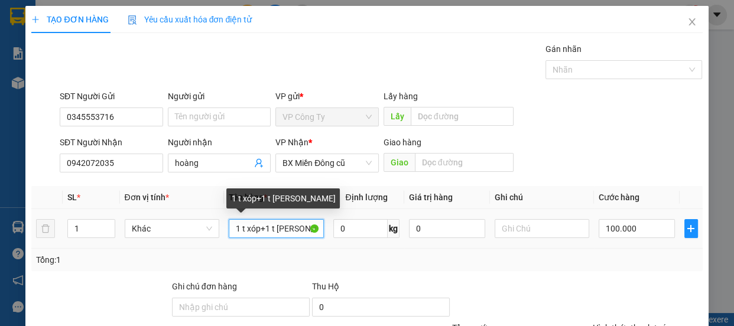
click at [288, 230] on input "1 t xóp+1 t guấy" at bounding box center [276, 228] width 95 height 19
click at [285, 230] on input "1 t xóp+1 t guấy" at bounding box center [276, 228] width 95 height 19
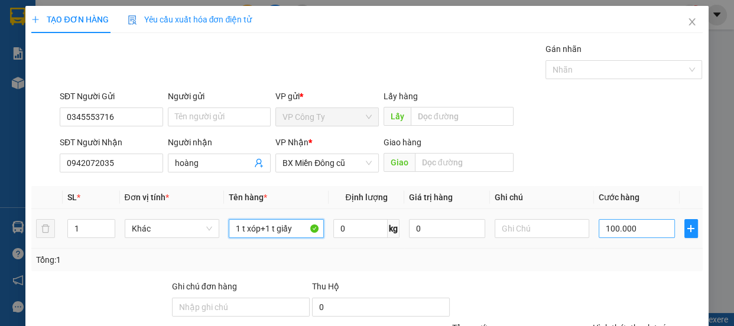
type input "1 t xóp+1 t giấy"
click at [607, 229] on input "100.000" at bounding box center [636, 228] width 76 height 19
type input "10.000"
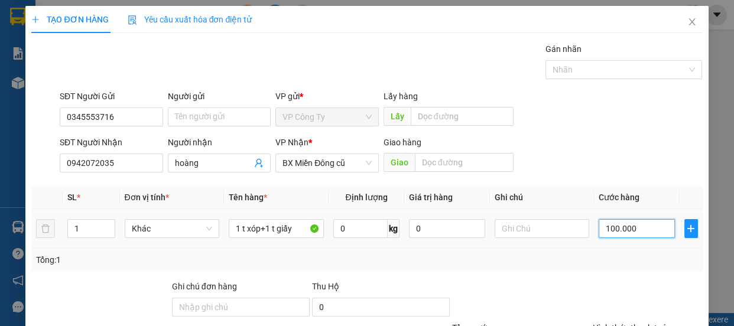
type input "10.000"
type input "120.000"
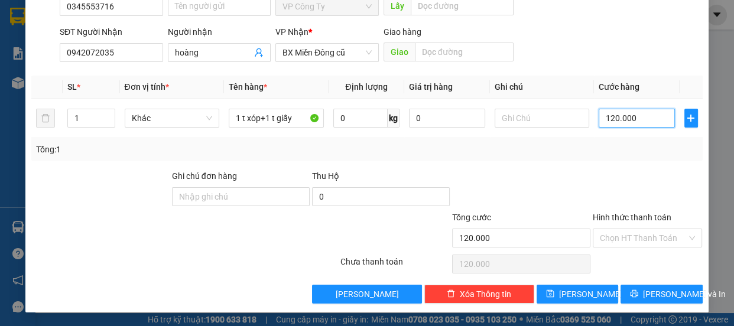
type input "120.000"
click at [617, 216] on label "Hình thức thanh toán" at bounding box center [632, 217] width 79 height 9
click at [617, 229] on input "Hình thức thanh toán" at bounding box center [643, 238] width 87 height 18
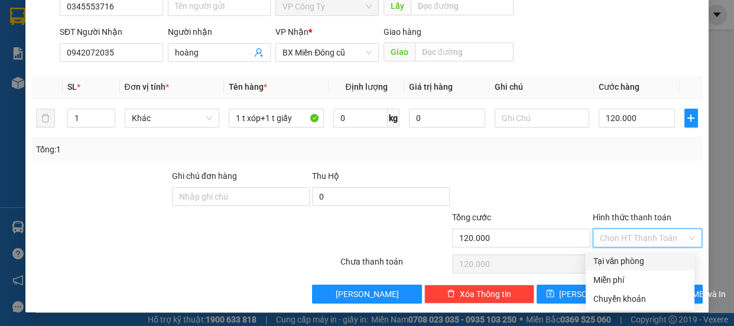
click at [626, 262] on div "Tại văn phòng" at bounding box center [640, 261] width 95 height 13
type input "0"
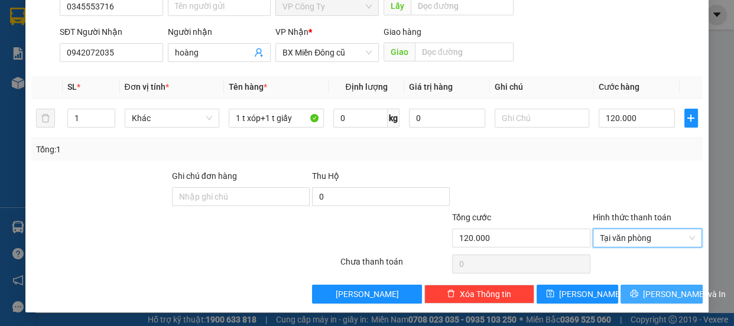
click at [643, 291] on button "[PERSON_NAME] và In" at bounding box center [661, 294] width 82 height 19
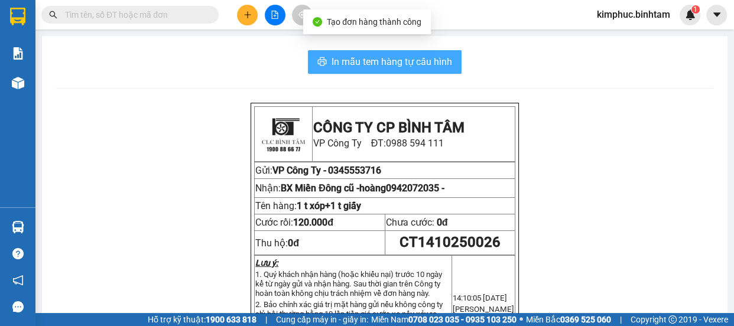
click at [409, 63] on span "In mẫu tem hàng tự cấu hình" at bounding box center [391, 61] width 121 height 15
click at [409, 62] on span "In mẫu tem hàng tự cấu hình" at bounding box center [391, 61] width 121 height 15
click at [380, 67] on span "In mẫu tem hàng tự cấu hình" at bounding box center [391, 61] width 121 height 15
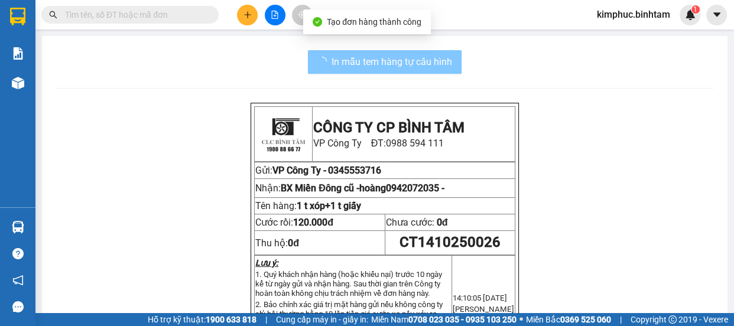
click at [380, 67] on span "In mẫu tem hàng tự cấu hình" at bounding box center [391, 61] width 121 height 15
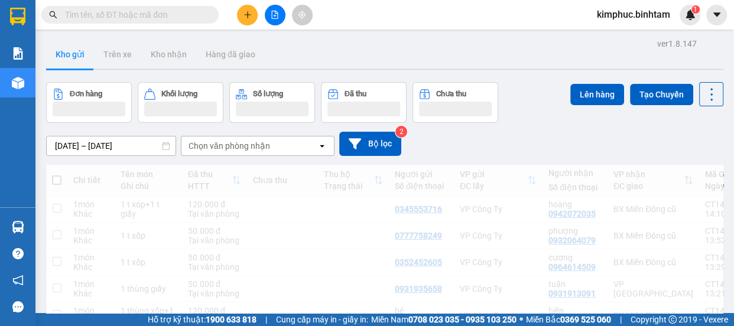
click at [248, 17] on icon "plus" at bounding box center [247, 15] width 8 height 8
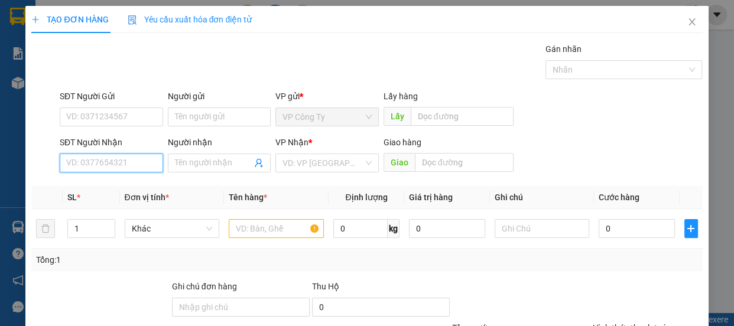
click at [110, 156] on input "SĐT Người Nhận" at bounding box center [111, 163] width 103 height 19
type input "0907634050"
click at [120, 165] on input "0907634050" at bounding box center [111, 163] width 103 height 19
click at [119, 187] on div "0907634050 - HIẾU" at bounding box center [110, 186] width 88 height 13
type input "HIẾU"
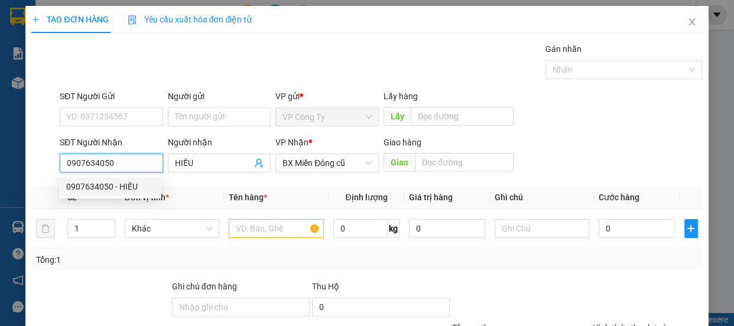
type input "50.000"
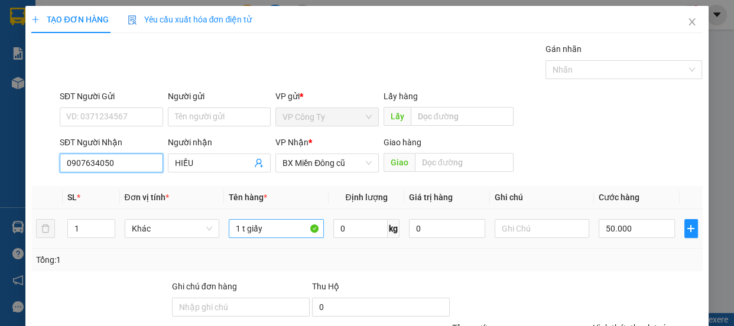
type input "0907634050"
click at [266, 231] on input "1 t giấy" at bounding box center [276, 228] width 95 height 19
type input "1 t xóp"
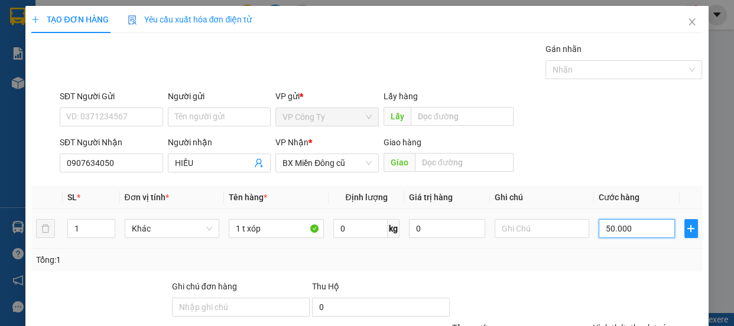
click at [602, 232] on input "50.000" at bounding box center [636, 228] width 76 height 19
click at [604, 232] on input "50.000" at bounding box center [636, 228] width 76 height 19
type input "0"
type input "0.000"
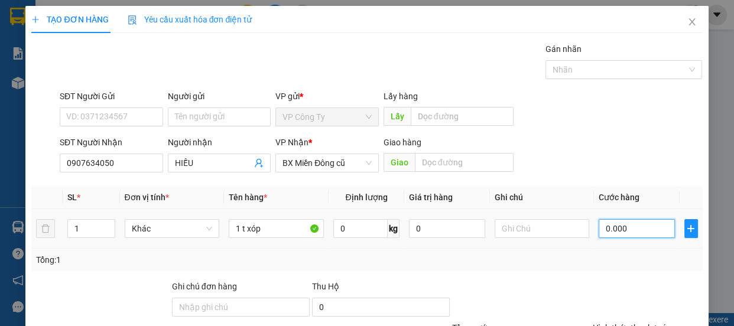
type input "70.000"
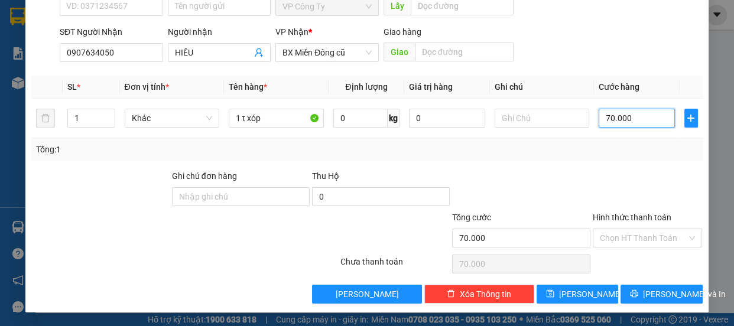
type input "70.000"
click at [608, 213] on label "Hình thức thanh toán" at bounding box center [632, 217] width 79 height 9
click at [608, 229] on input "Hình thức thanh toán" at bounding box center [643, 238] width 87 height 18
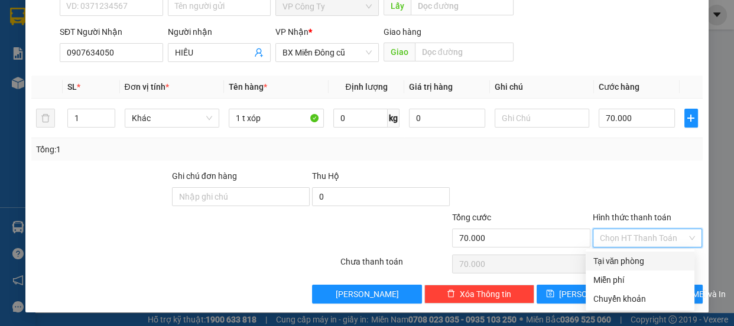
click at [606, 259] on div "Tại văn phòng" at bounding box center [640, 261] width 95 height 13
type input "0"
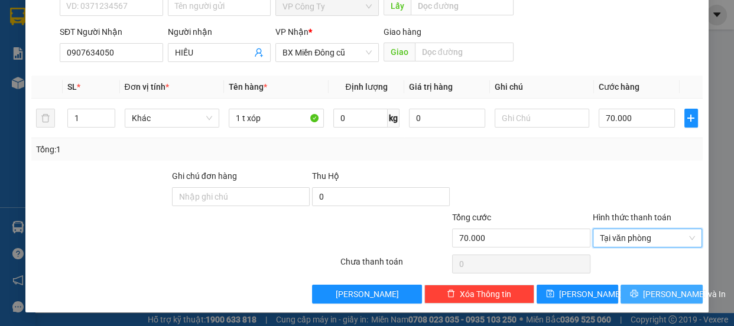
click at [638, 295] on icon "printer" at bounding box center [634, 293] width 8 height 8
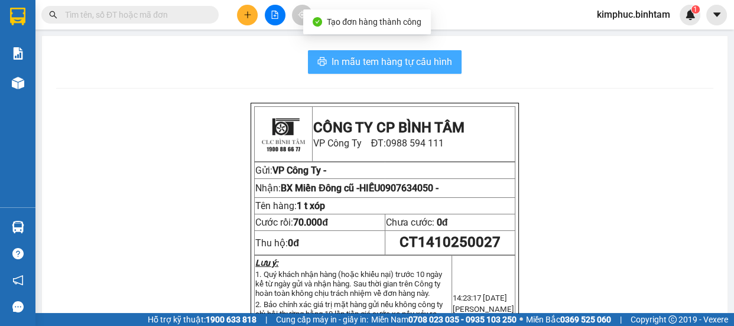
click at [418, 64] on span "In mẫu tem hàng tự cấu hình" at bounding box center [391, 61] width 121 height 15
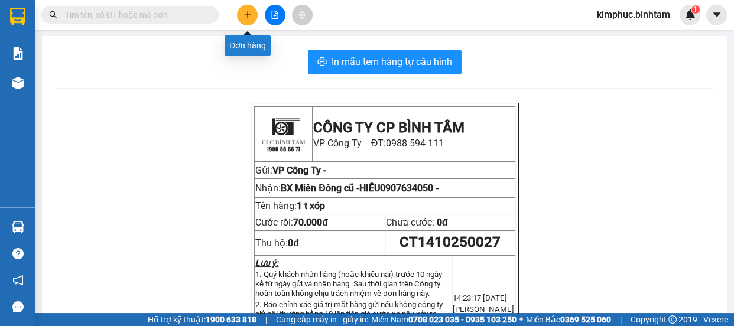
click at [244, 11] on icon "plus" at bounding box center [247, 15] width 8 height 8
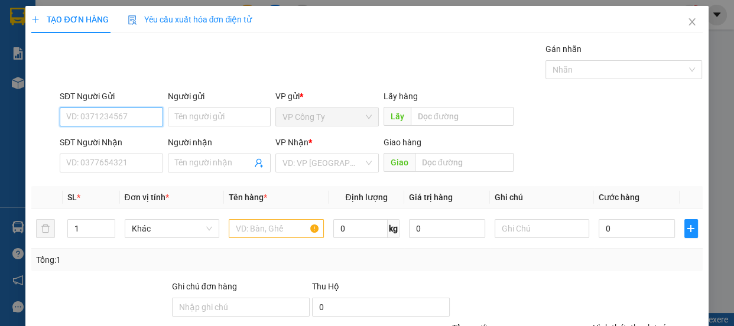
click at [132, 114] on input "SĐT Người Gửi" at bounding box center [111, 117] width 103 height 19
type input "0934906918"
click at [136, 115] on input "0934906918" at bounding box center [111, 117] width 103 height 19
click at [125, 145] on div "0934906918 - nhi" at bounding box center [110, 140] width 88 height 13
type input "nhi"
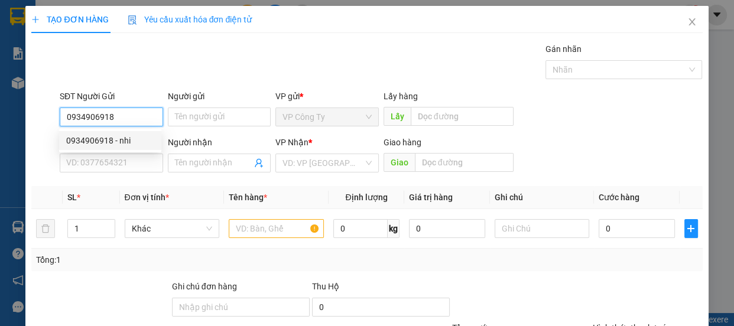
type input "0344075569"
type input "[DEMOGRAPHIC_DATA]"
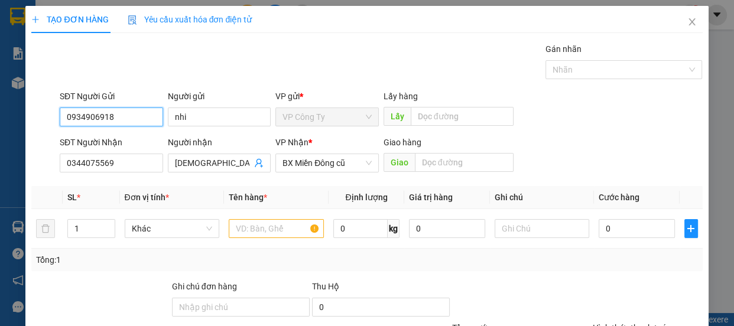
type input "50.000"
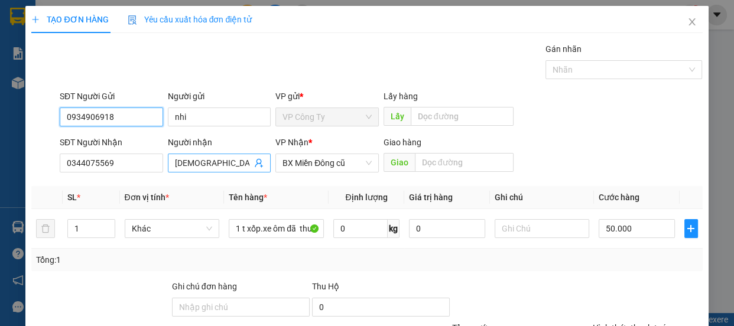
type input "0934906918"
click at [211, 171] on span "[DEMOGRAPHIC_DATA]" at bounding box center [219, 163] width 103 height 19
click at [618, 323] on label "Hình thức thanh toán" at bounding box center [632, 327] width 79 height 9
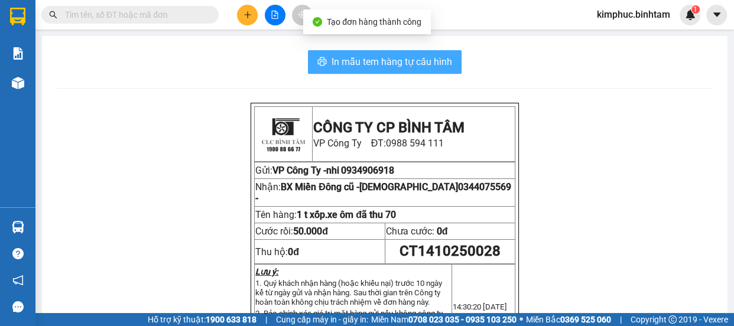
click at [373, 64] on span "In mẫu tem hàng tự cấu hình" at bounding box center [391, 61] width 121 height 15
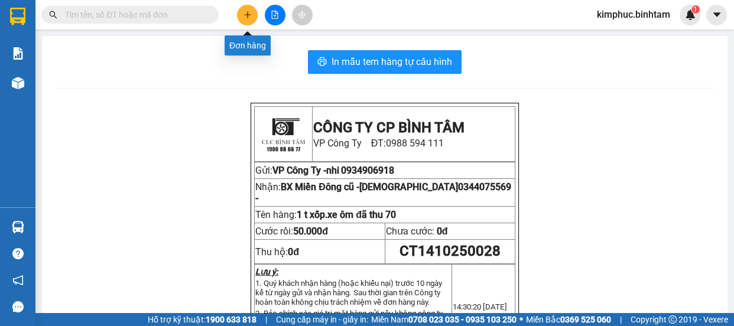
click at [255, 10] on button at bounding box center [247, 15] width 21 height 21
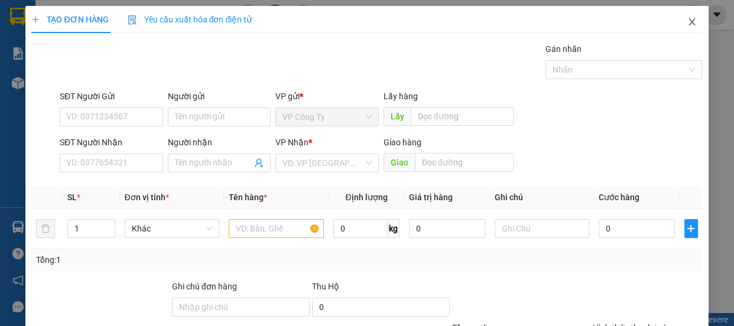
click at [687, 19] on icon "close" at bounding box center [691, 21] width 9 height 9
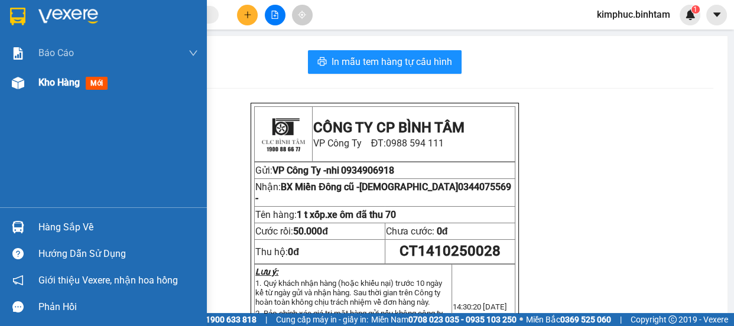
click at [47, 80] on span "Kho hàng" at bounding box center [58, 82] width 41 height 11
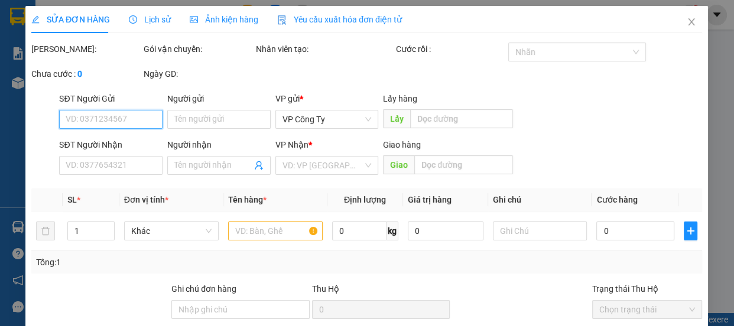
type input "sơn"
type input "0908374883"
type input "300.000"
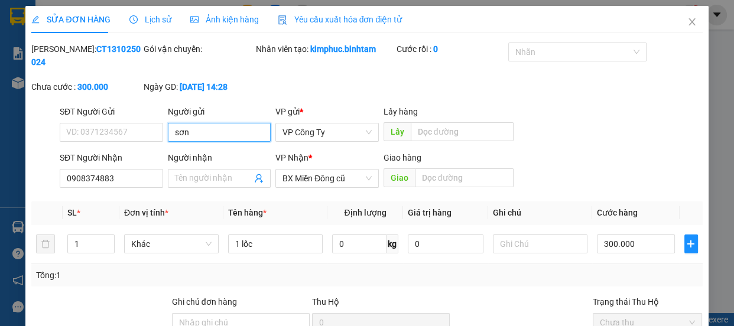
click at [196, 128] on input "sơn" at bounding box center [219, 132] width 103 height 19
type input "s"
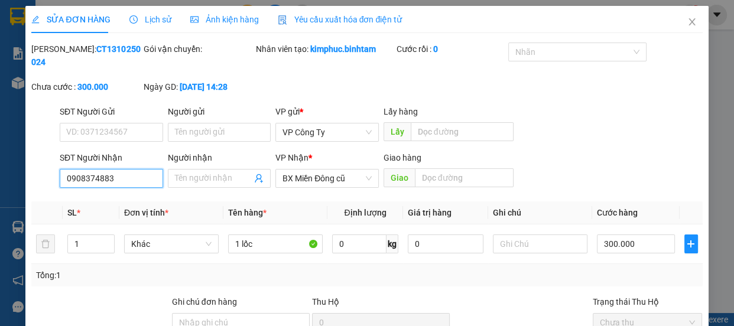
click at [130, 180] on input "0908374883" at bounding box center [111, 178] width 103 height 19
type input "0"
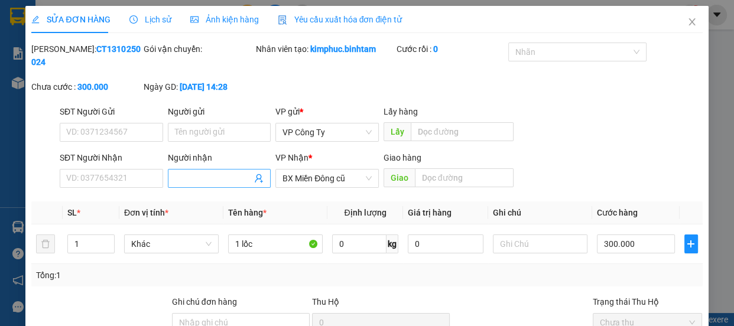
click at [182, 178] on input "Người nhận" at bounding box center [213, 178] width 77 height 13
click at [286, 187] on span "BX Miền Đông cũ" at bounding box center [326, 179] width 89 height 18
type input "hường"
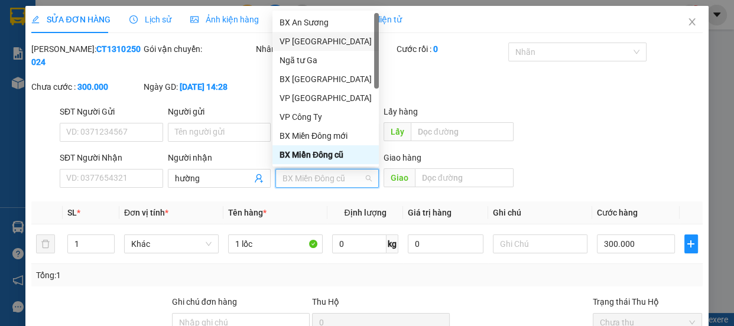
click at [308, 45] on div "VP [GEOGRAPHIC_DATA]" at bounding box center [325, 41] width 92 height 13
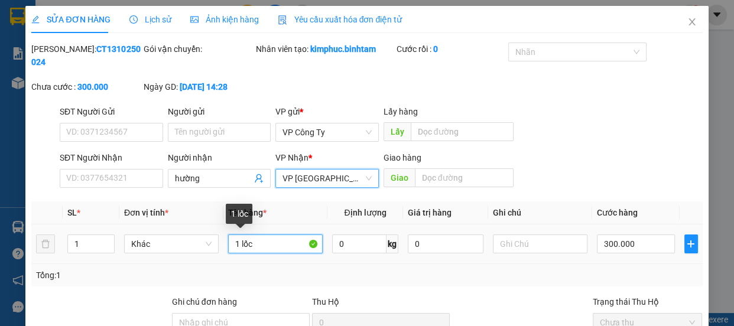
click at [259, 245] on input "1 lốc" at bounding box center [275, 244] width 95 height 19
type input "1"
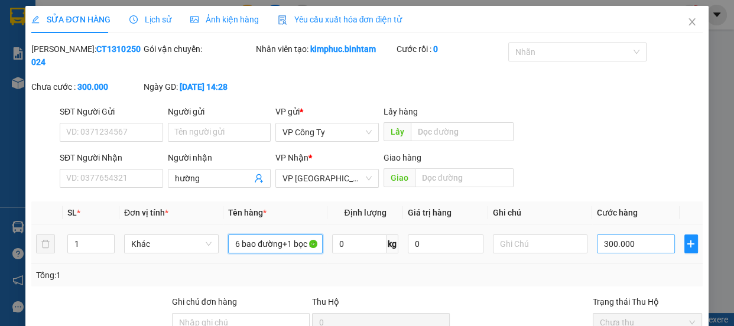
type input "6 bao đường+1 bọc nhỏ khô gà"
click at [606, 247] on input "300.000" at bounding box center [636, 244] width 78 height 19
click at [604, 246] on input "300.000" at bounding box center [636, 244] width 78 height 19
click at [604, 247] on input "300.000" at bounding box center [636, 244] width 78 height 19
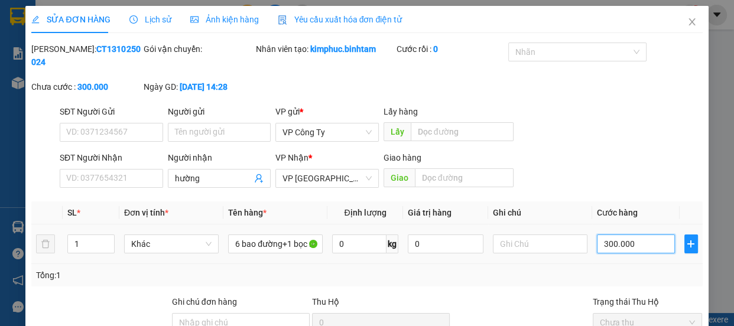
type input "30.000"
type input "330.000"
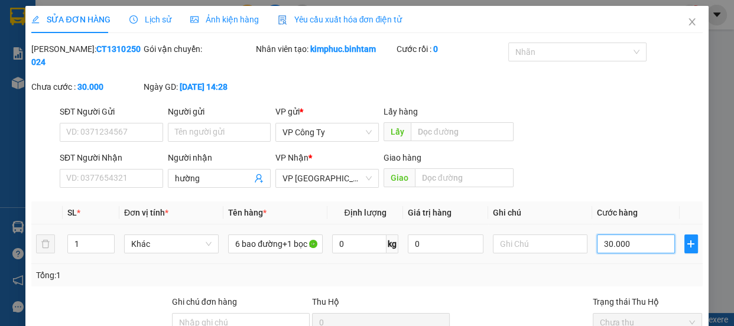
type input "330.000"
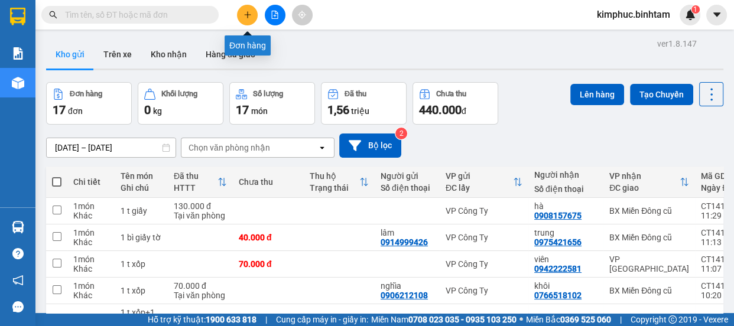
click at [255, 17] on button at bounding box center [247, 15] width 21 height 21
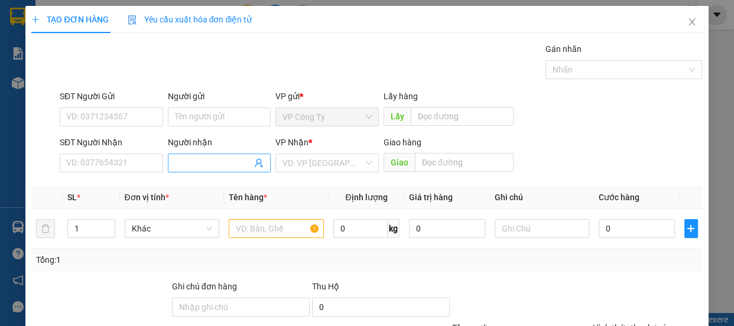
click at [202, 160] on input "Người nhận" at bounding box center [213, 163] width 77 height 13
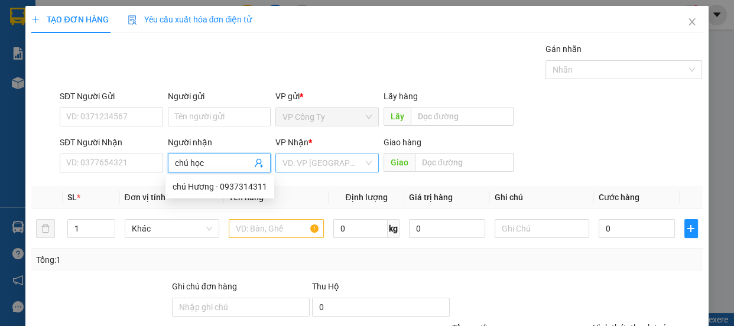
type input "chú học"
click at [317, 162] on input "search" at bounding box center [322, 163] width 81 height 18
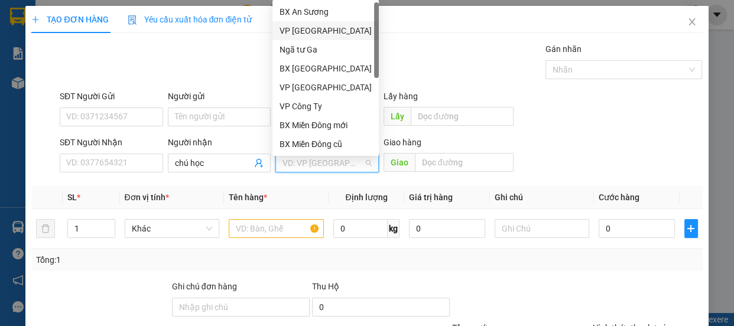
click at [314, 35] on div "VP Tân Bình" at bounding box center [325, 30] width 92 height 13
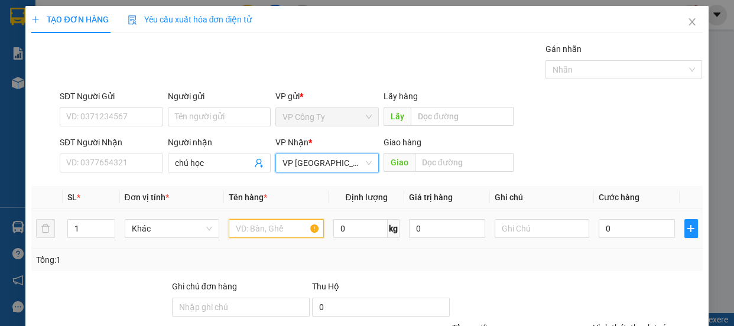
click at [253, 229] on input "text" at bounding box center [276, 228] width 95 height 19
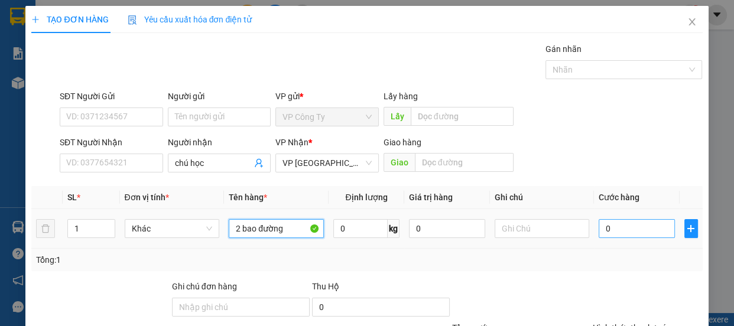
type input "2 bao đường"
click at [598, 235] on input "0" at bounding box center [636, 228] width 76 height 19
click at [598, 236] on input "0" at bounding box center [636, 228] width 76 height 19
type input "10"
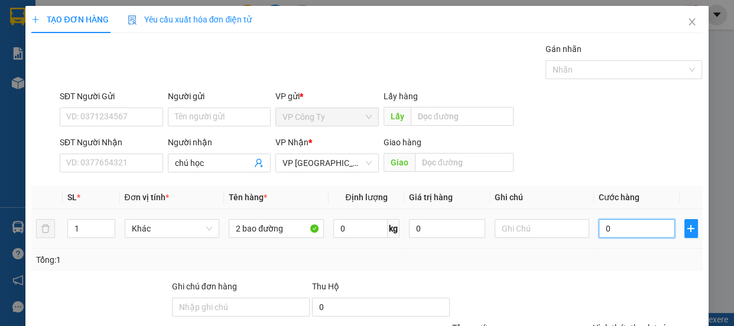
type input "10"
type input "140"
type input "1.400"
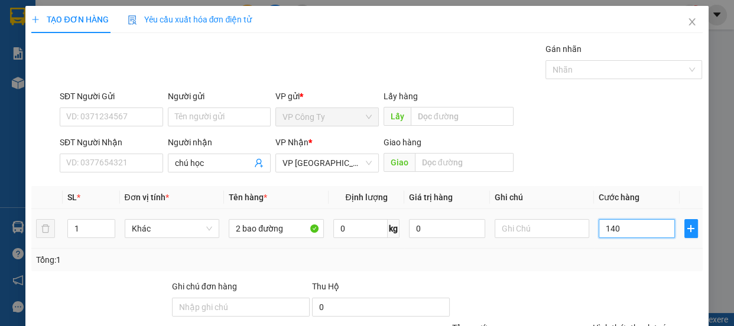
type input "1.400"
type input "14.000"
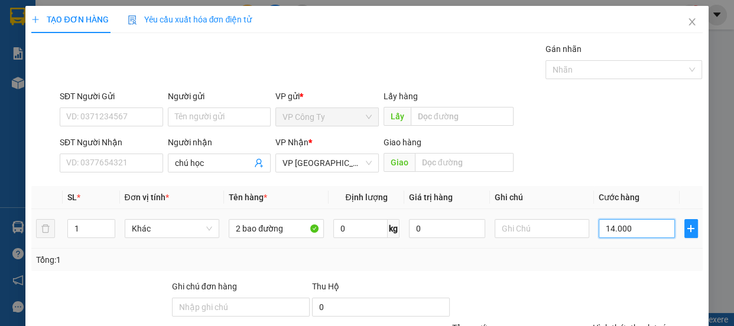
type input "140.000"
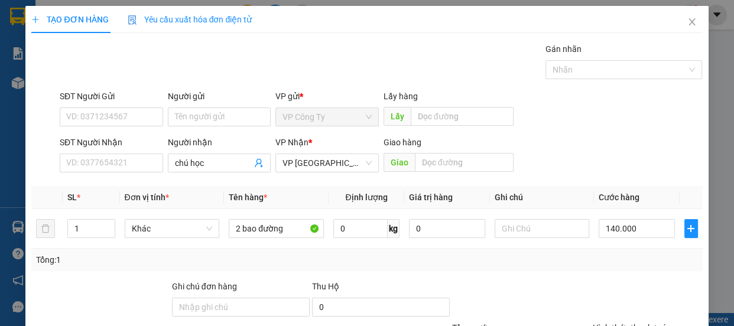
type input "0"
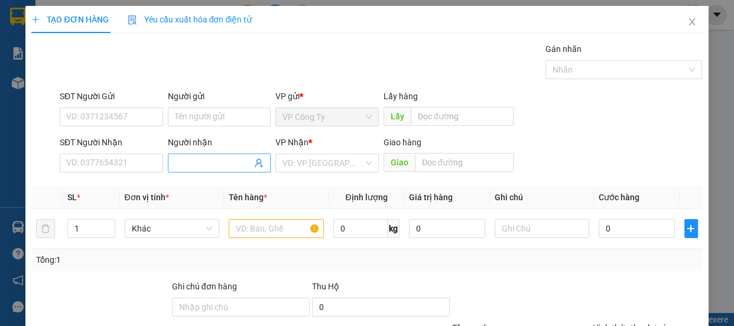
click at [195, 160] on input "Người nhận" at bounding box center [213, 163] width 77 height 13
type input "kim nguyên"
click at [303, 164] on input "search" at bounding box center [322, 163] width 81 height 18
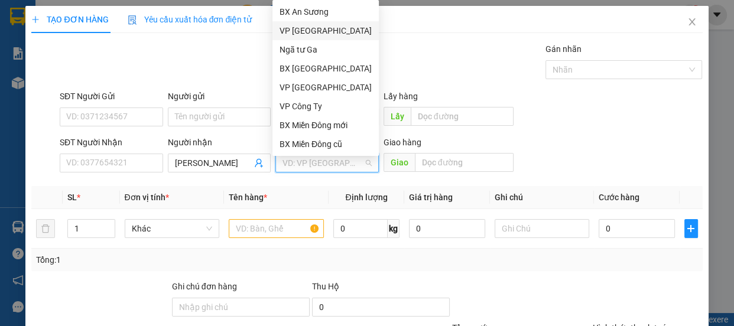
click at [314, 30] on div "VP [GEOGRAPHIC_DATA]" at bounding box center [325, 30] width 92 height 13
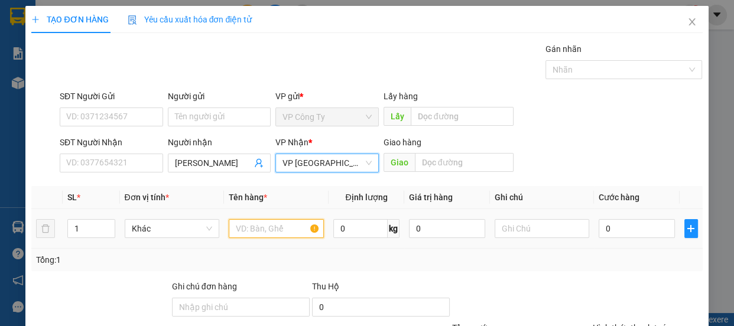
click at [242, 224] on input "text" at bounding box center [276, 228] width 95 height 19
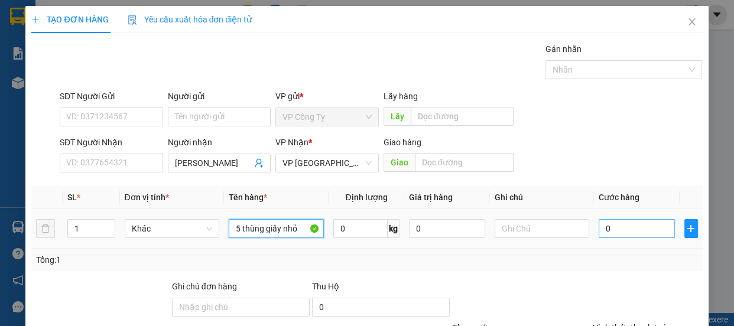
type input "5 thùng giấy nhỏ"
click at [598, 225] on input "0" at bounding box center [636, 228] width 76 height 19
type input "7"
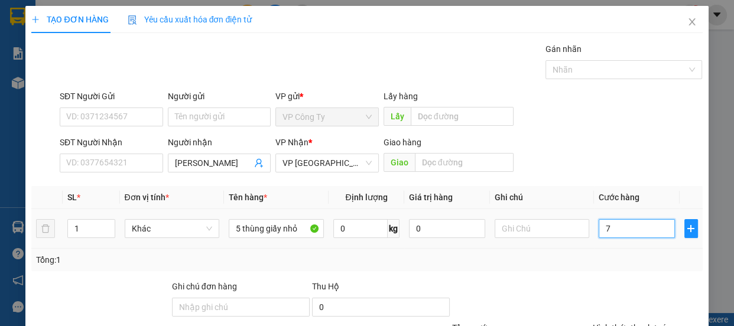
type input "7"
type input "70"
type input "700"
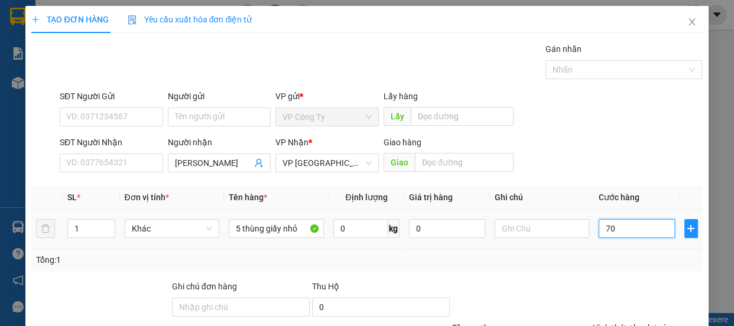
type input "700"
type input "7.000"
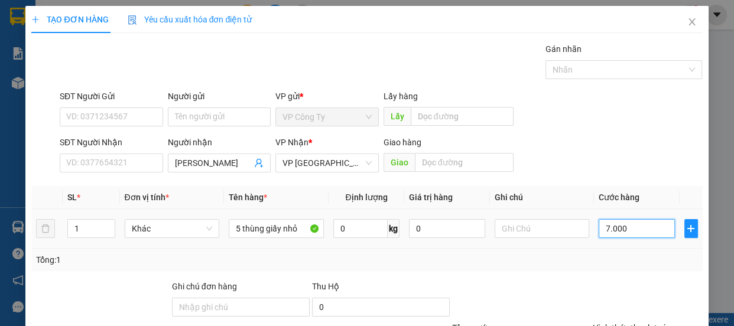
type input "70.000"
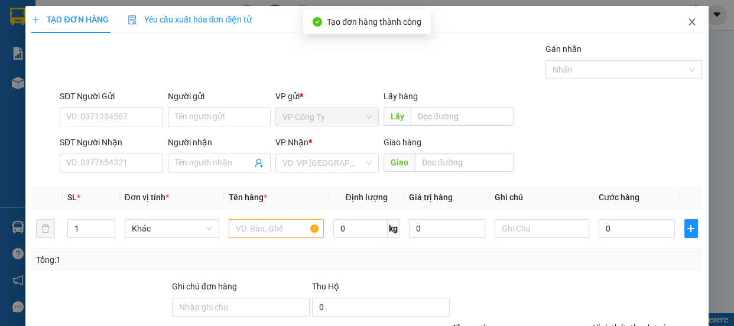
click at [685, 29] on span "Close" at bounding box center [691, 22] width 33 height 33
click at [685, 29] on div "Kết quả tìm kiếm ( 0 ) Bộ lọc No Data kimphuc.binhtam 1" at bounding box center [367, 15] width 734 height 30
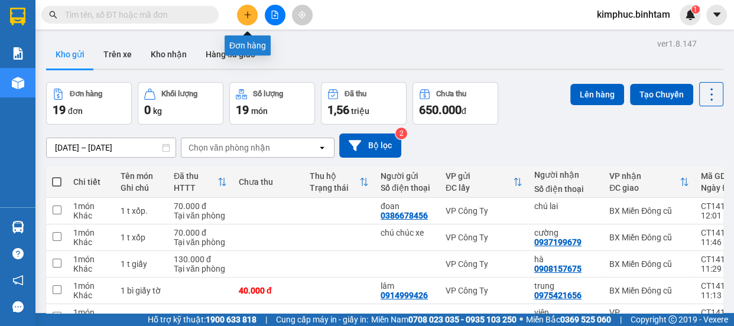
click at [248, 14] on icon "plus" at bounding box center [247, 15] width 8 height 8
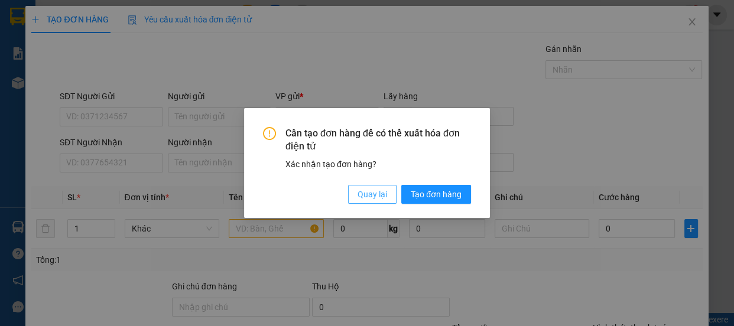
click at [382, 191] on span "Quay lại" at bounding box center [372, 194] width 30 height 13
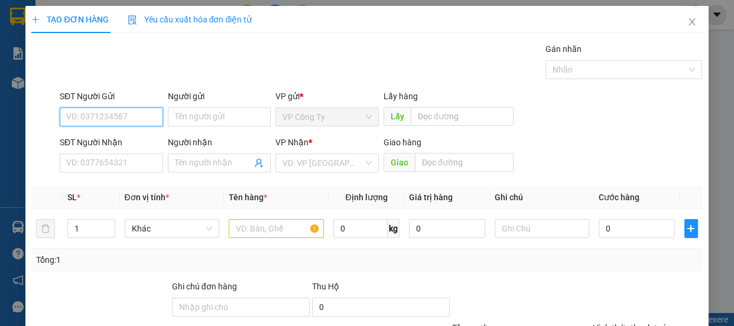
click at [108, 116] on input "SĐT Người Gửi" at bounding box center [111, 117] width 103 height 19
type input "0988892860"
click at [122, 115] on input "0988892860" at bounding box center [111, 117] width 103 height 19
click at [119, 136] on div "0988892860" at bounding box center [110, 140] width 88 height 13
type input "0935320815"
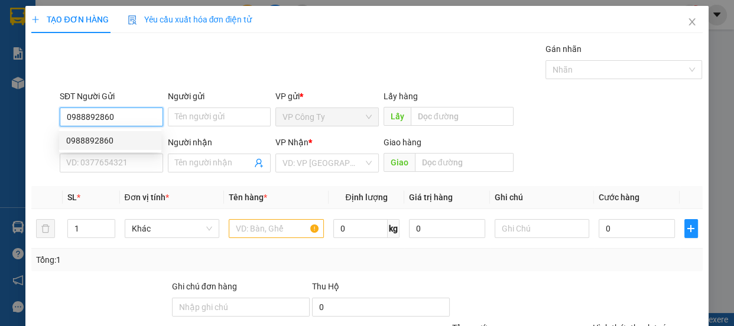
type input "dũng"
type input "70.000"
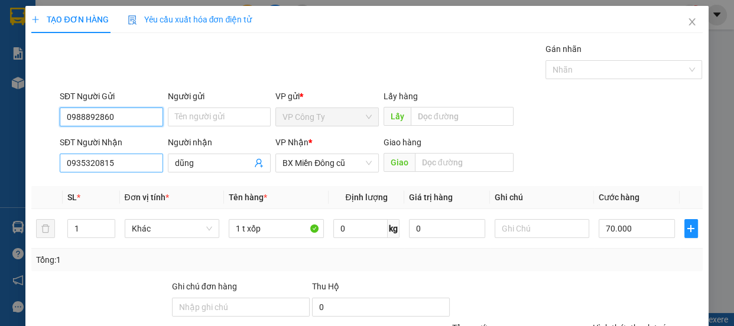
type input "0988892860"
click at [134, 160] on input "0935320815" at bounding box center [111, 163] width 103 height 19
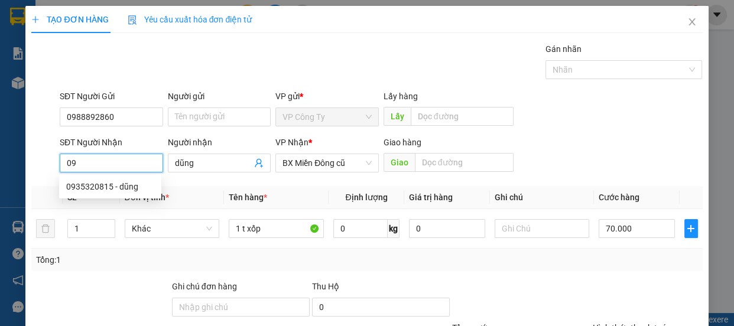
type input "0"
click at [141, 158] on input "0903720747" at bounding box center [111, 163] width 103 height 19
click at [142, 160] on input "0903720747" at bounding box center [111, 163] width 103 height 19
type input "0903720747"
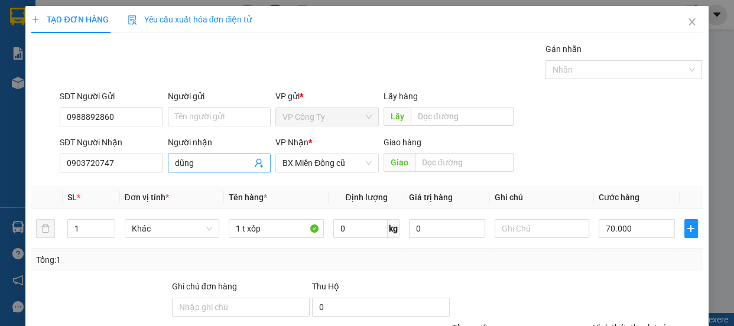
click at [217, 164] on input "dũng" at bounding box center [213, 163] width 77 height 13
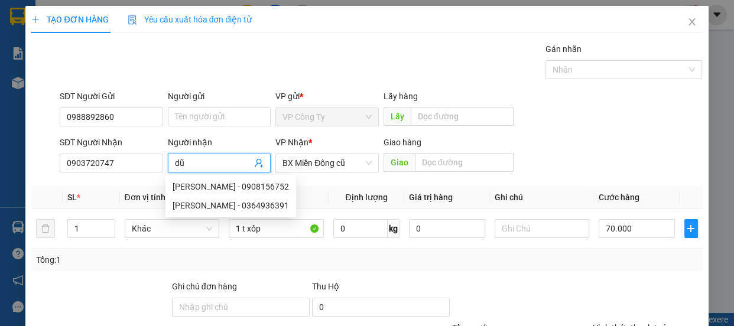
type input "d"
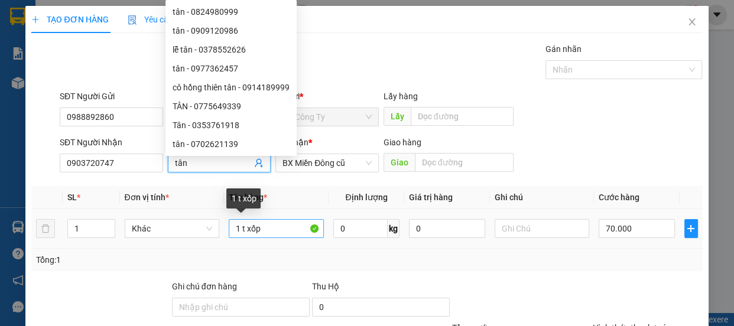
type input "tân"
click at [266, 227] on input "1 t xốp" at bounding box center [276, 228] width 95 height 19
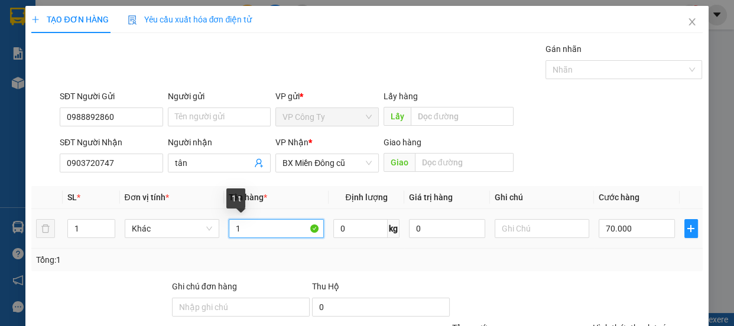
type input "1"
type input "1 bì giấy tờ"
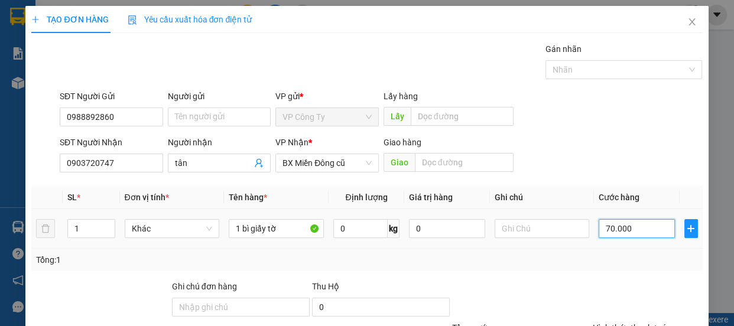
click at [602, 228] on input "70.000" at bounding box center [636, 228] width 76 height 19
click at [603, 227] on input "70.000" at bounding box center [636, 228] width 76 height 19
type input "0"
type input "0.000"
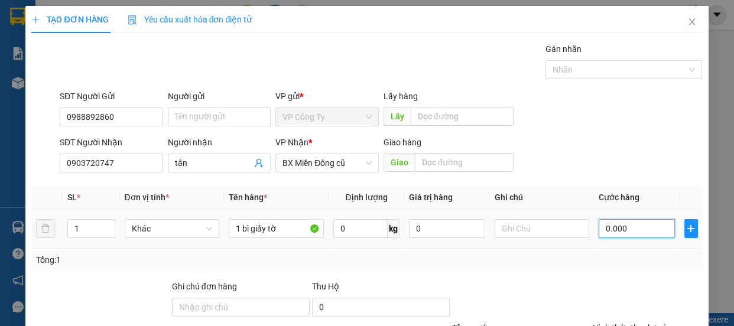
type input "40.000"
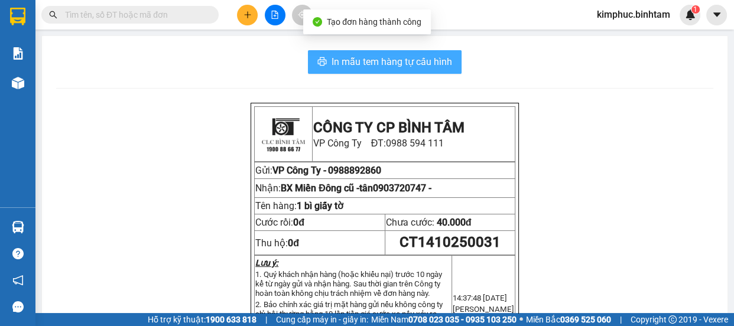
click at [366, 58] on span "In mẫu tem hàng tự cấu hình" at bounding box center [391, 61] width 121 height 15
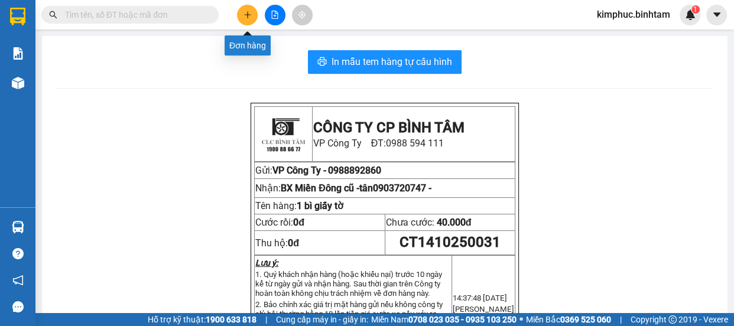
click at [246, 13] on icon "plus" at bounding box center [247, 15] width 8 height 8
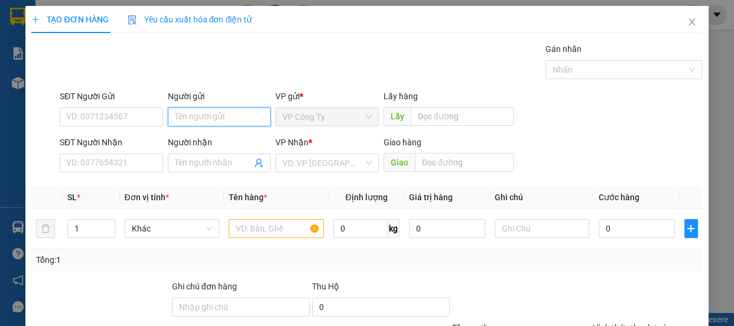
click at [193, 116] on input "Người gửi" at bounding box center [219, 117] width 103 height 19
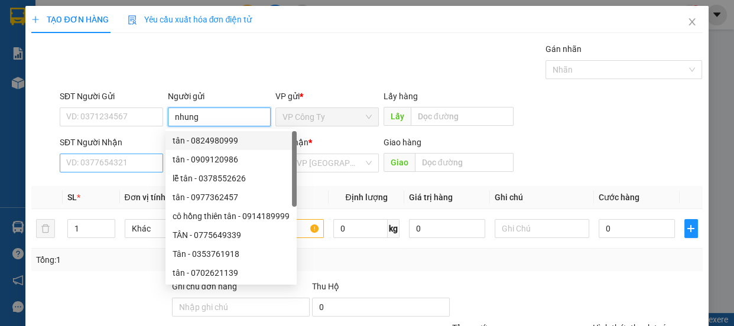
type input "nhung"
click at [131, 162] on input "SĐT Người Nhận" at bounding box center [111, 163] width 103 height 19
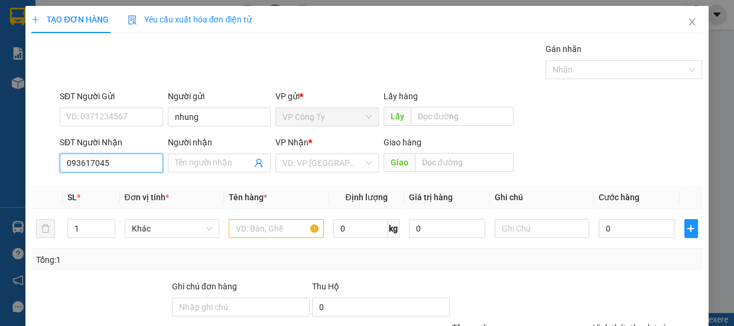
type input "0936170455"
click at [132, 160] on input "0936170455" at bounding box center [111, 163] width 103 height 19
click at [132, 183] on div "0936170455 - định" at bounding box center [110, 186] width 88 height 13
type input "định"
type input "80.000"
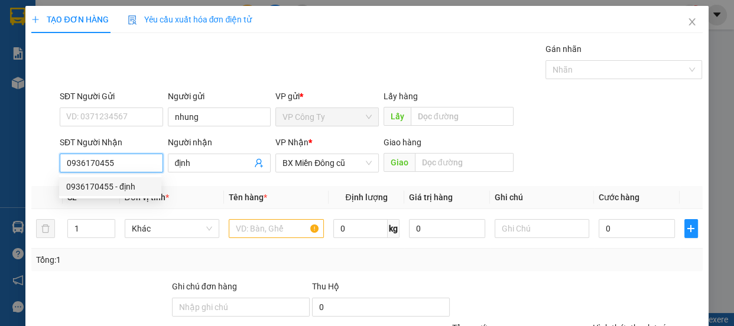
type input "80.000"
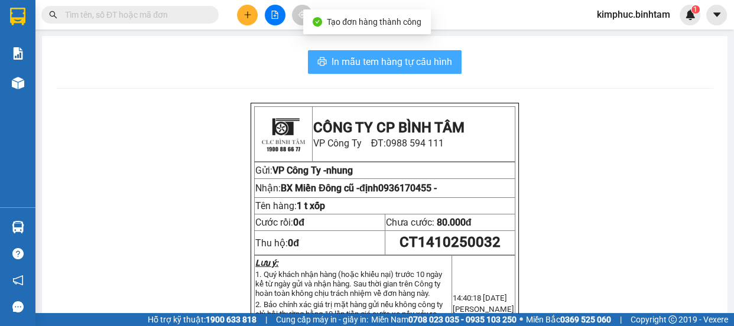
click at [383, 56] on span "In mẫu tem hàng tự cấu hình" at bounding box center [391, 61] width 121 height 15
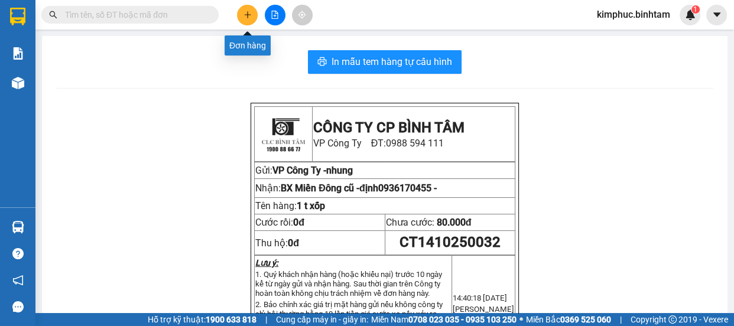
click at [249, 12] on icon "plus" at bounding box center [247, 15] width 8 height 8
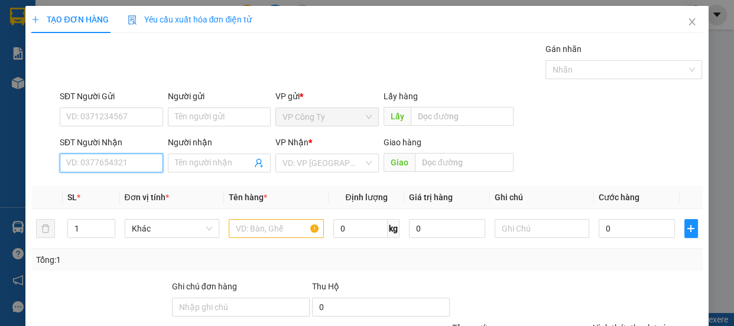
click at [106, 165] on input "SĐT Người Nhận" at bounding box center [111, 163] width 103 height 19
type input "0978791572"
click at [129, 160] on input "0978791572" at bounding box center [111, 163] width 103 height 19
click at [129, 188] on div "0978791572 - chú vinh" at bounding box center [110, 186] width 88 height 13
type input "chú vinh"
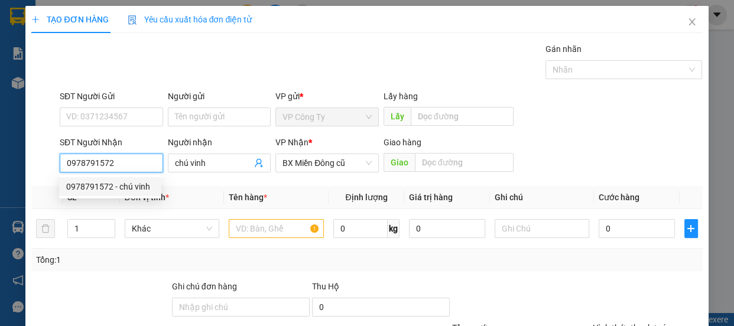
type input "150.000"
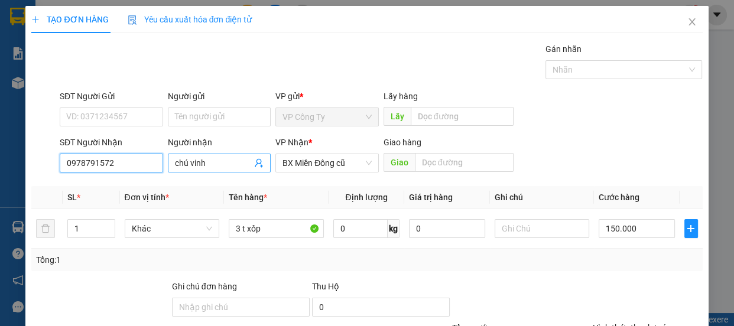
type input "0978791572"
click at [211, 163] on input "chú vinh" at bounding box center [213, 163] width 77 height 13
type input "c"
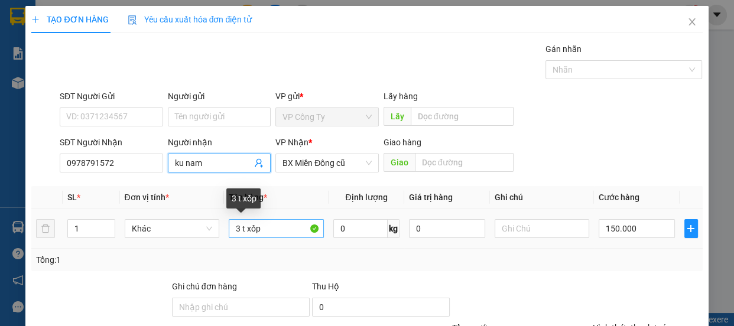
type input "ku nam"
click at [272, 226] on input "3 t xốp" at bounding box center [276, 228] width 95 height 19
type input "3"
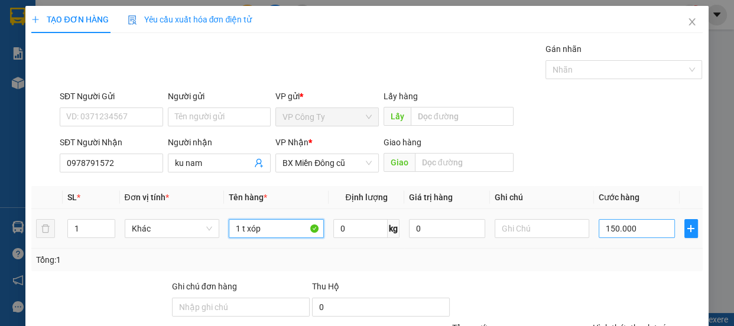
type input "1 t xóp"
click at [604, 230] on input "150.000" at bounding box center [636, 228] width 76 height 19
type input "0"
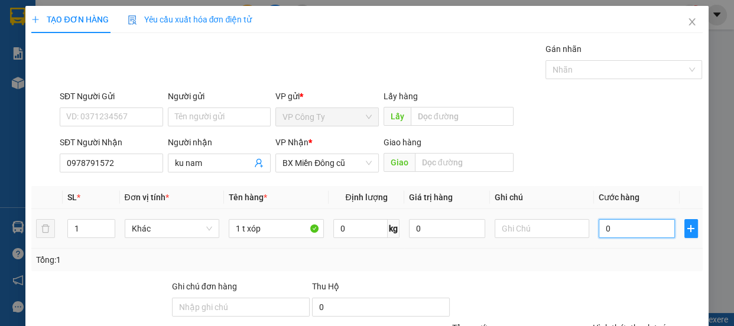
click at [599, 228] on input "0" at bounding box center [636, 228] width 76 height 19
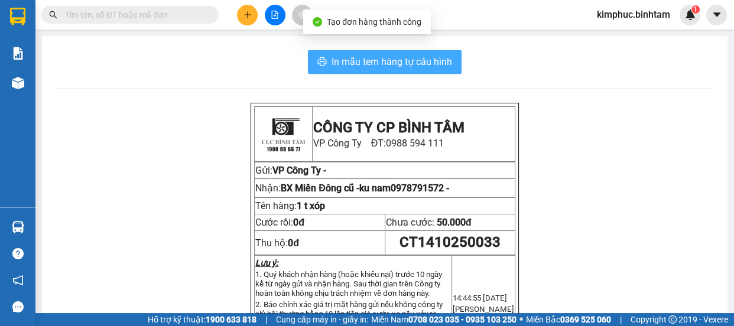
click at [407, 63] on span "In mẫu tem hàng tự cấu hình" at bounding box center [391, 61] width 121 height 15
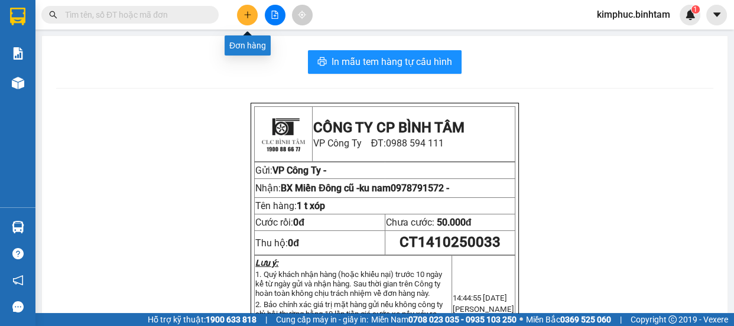
click at [249, 9] on button at bounding box center [247, 15] width 21 height 21
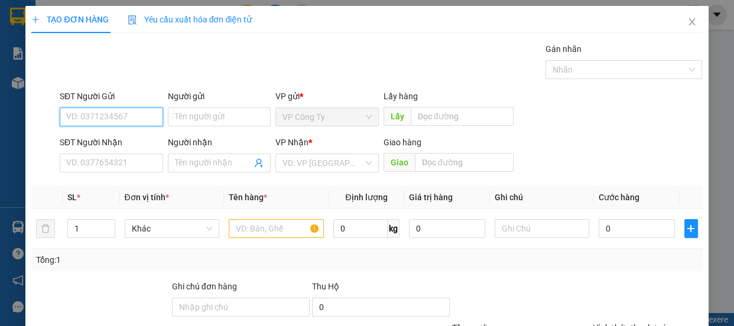
click at [108, 112] on input "SĐT Người Gửi" at bounding box center [111, 117] width 103 height 19
click at [118, 113] on input "0377342714" at bounding box center [111, 117] width 103 height 19
type input "0377342714"
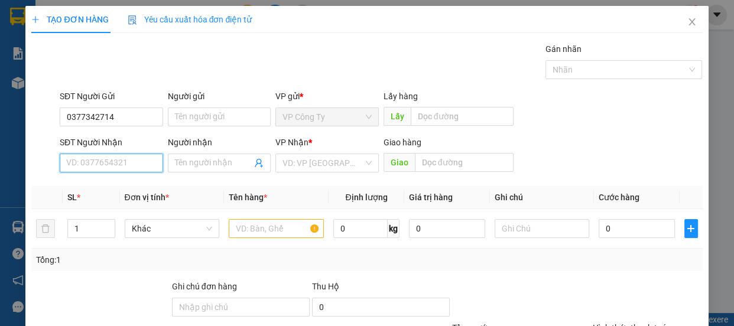
click at [110, 165] on input "SĐT Người Nhận" at bounding box center [111, 163] width 103 height 19
click at [125, 165] on input "0963970821" at bounding box center [111, 163] width 103 height 19
type input "0963970821"
click at [186, 163] on input "Người nhận" at bounding box center [213, 163] width 77 height 13
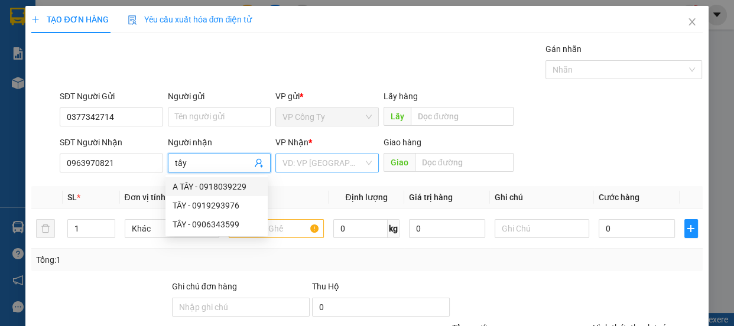
type input "tây"
click at [311, 164] on input "search" at bounding box center [322, 163] width 81 height 18
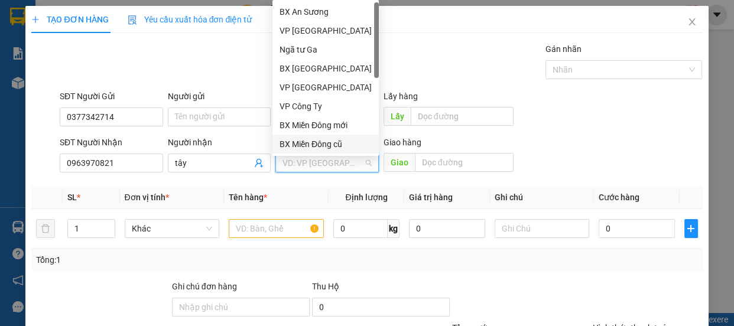
click at [316, 142] on div "BX Miền Đông cũ" at bounding box center [325, 144] width 92 height 13
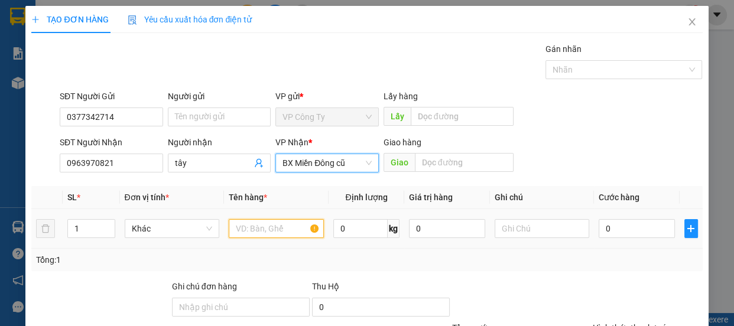
click at [268, 233] on input "text" at bounding box center [276, 228] width 95 height 19
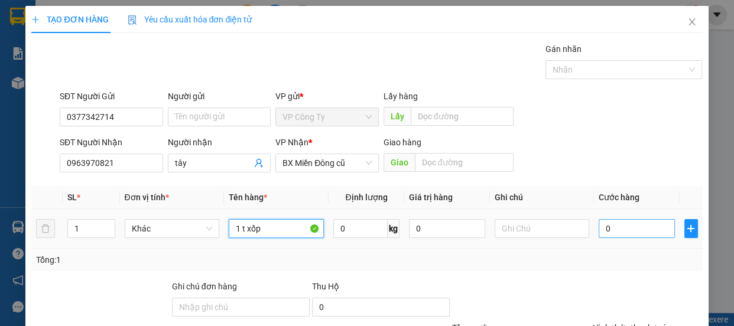
type input "1 t xốp"
click at [602, 226] on input "0" at bounding box center [636, 228] width 76 height 19
click at [600, 226] on input "0" at bounding box center [636, 228] width 76 height 19
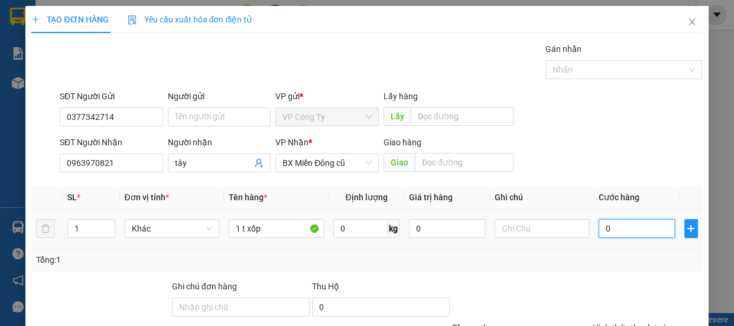
type input "80"
type input "0"
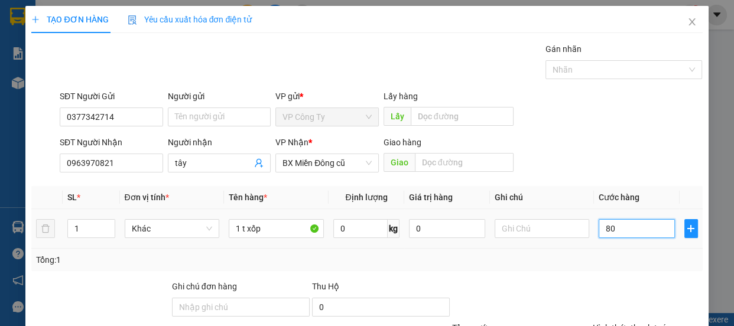
type input "0"
type input "90"
click at [616, 224] on input "90" at bounding box center [636, 228] width 76 height 19
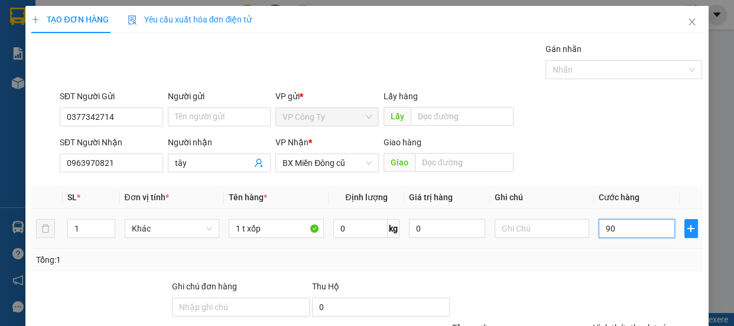
type input "900"
type input "9.000"
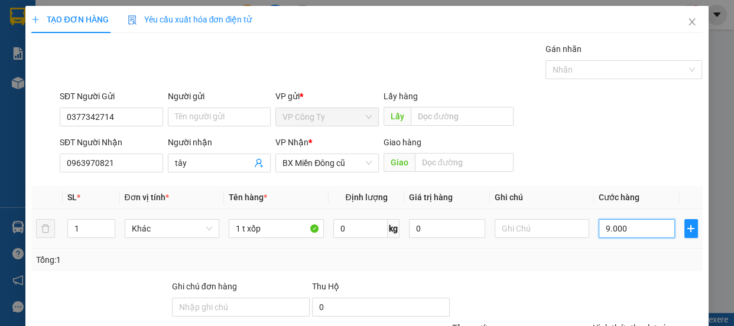
type input "9.000"
type input "90.000"
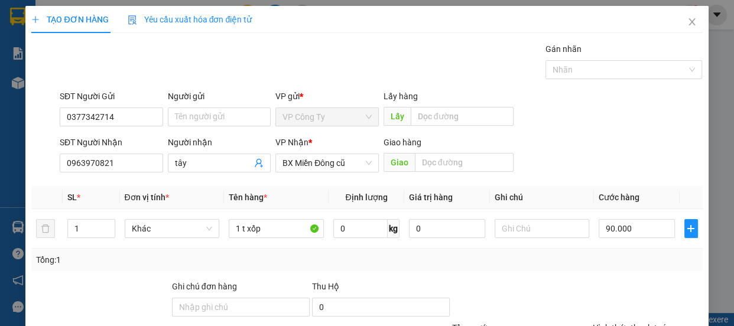
click at [623, 323] on label "Hình thức thanh toán" at bounding box center [632, 327] width 79 height 9
type input "0"
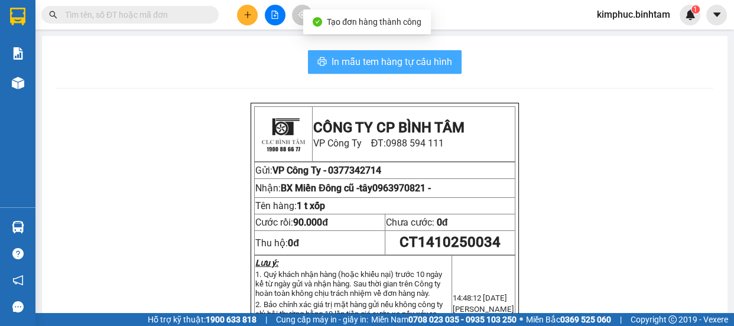
click at [372, 61] on span "In mẫu tem hàng tự cấu hình" at bounding box center [391, 61] width 121 height 15
click at [372, 60] on span "In mẫu tem hàng tự cấu hình" at bounding box center [391, 61] width 121 height 15
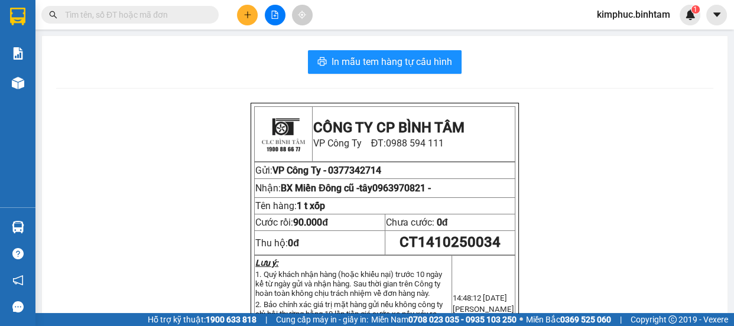
click at [235, 14] on div at bounding box center [274, 15] width 89 height 21
click at [245, 17] on icon "plus" at bounding box center [247, 15] width 8 height 8
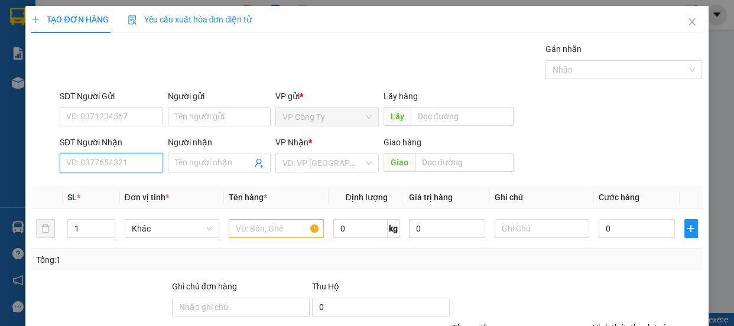
click at [126, 155] on input "SĐT Người Nhận" at bounding box center [111, 163] width 103 height 19
type input "0342012016"
click at [141, 154] on input "0342012016" at bounding box center [111, 163] width 103 height 19
click at [131, 164] on input "0342012016" at bounding box center [111, 163] width 103 height 19
click at [128, 185] on div "0342012016 - linh" at bounding box center [110, 186] width 88 height 13
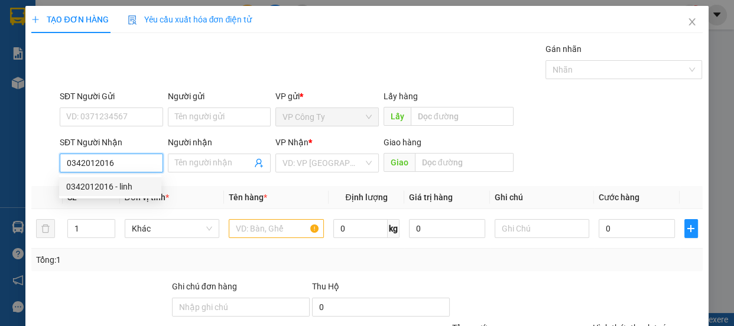
type input "linh"
type input "120.000"
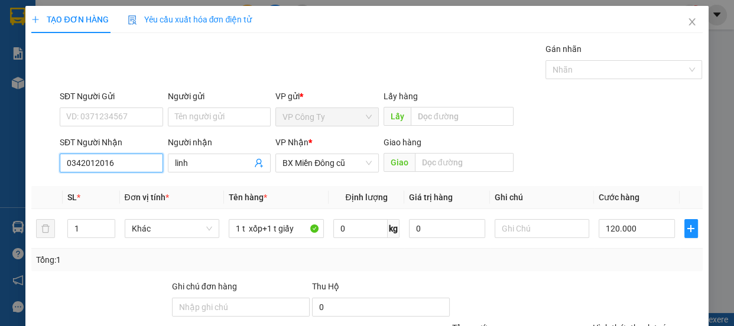
type input "0342012016"
type input "0"
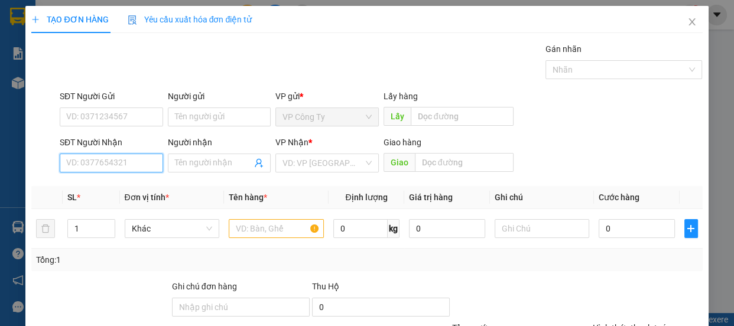
click at [112, 160] on input "SĐT Người Nhận" at bounding box center [111, 163] width 103 height 19
type input "0913470106"
click at [124, 161] on input "0913470106" at bounding box center [111, 163] width 103 height 19
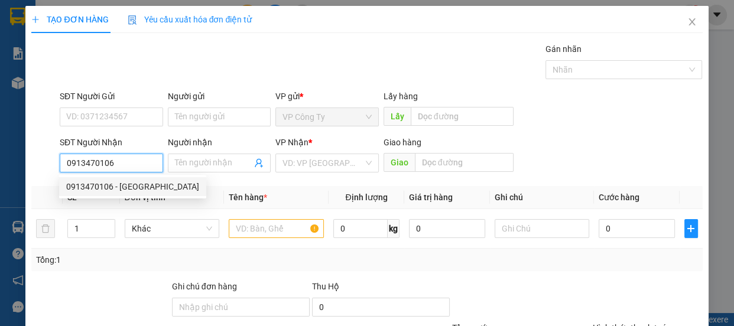
click at [125, 191] on div "0913470106 - đông hưng" at bounding box center [132, 186] width 133 height 13
type input "đông hưng"
type input "70.000"
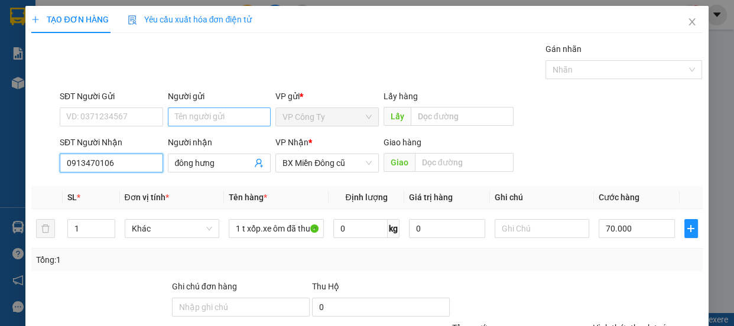
type input "0913470106"
click at [197, 116] on input "Người gửi" at bounding box center [219, 117] width 103 height 19
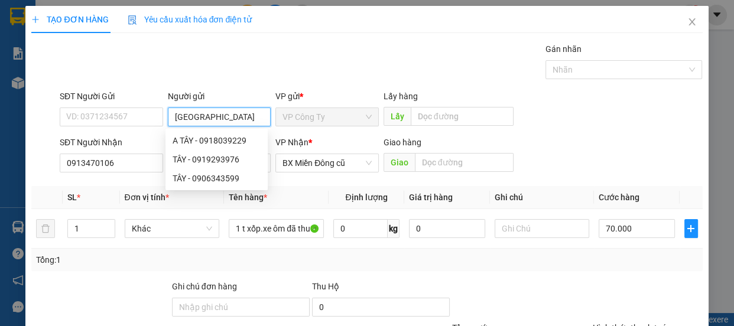
type input "phú đông"
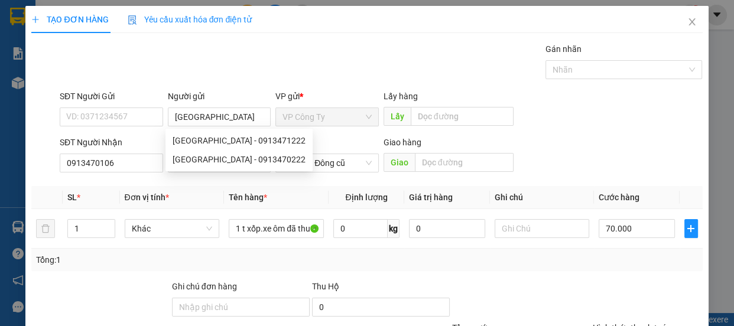
click at [620, 323] on label "Hình thức thanh toán" at bounding box center [632, 327] width 79 height 9
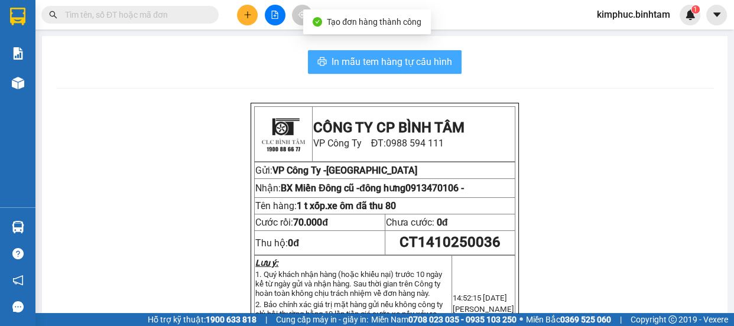
click at [343, 62] on span "In mẫu tem hàng tự cấu hình" at bounding box center [391, 61] width 121 height 15
click at [343, 61] on span "In mẫu tem hàng tự cấu hình" at bounding box center [391, 61] width 121 height 15
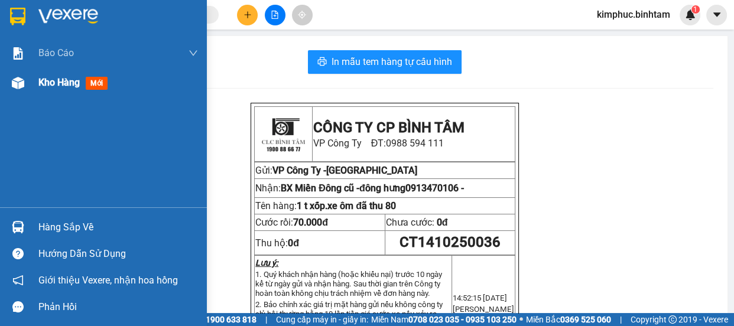
click at [74, 92] on div "Kho hàng mới" at bounding box center [118, 83] width 160 height 30
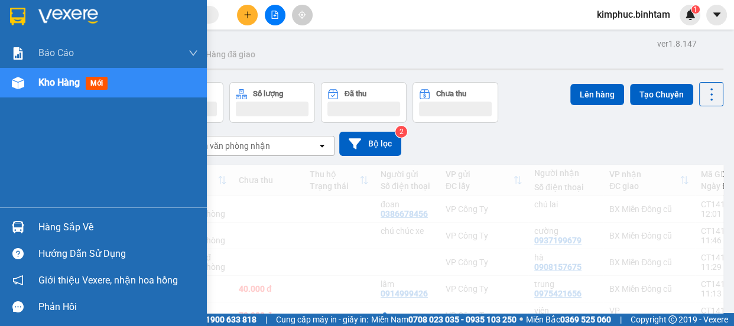
click at [73, 87] on span "Kho hàng" at bounding box center [58, 82] width 41 height 11
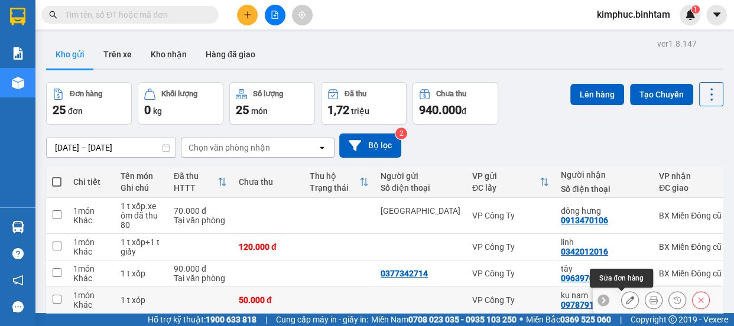
click at [626, 296] on icon at bounding box center [630, 300] width 8 height 8
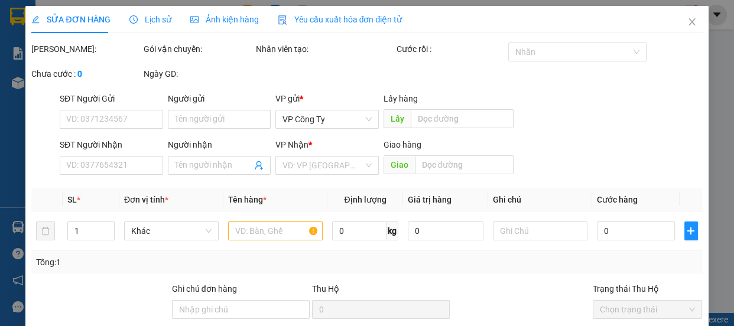
click at [129, 110] on div "SĐT Người Gửi" at bounding box center [111, 101] width 103 height 18
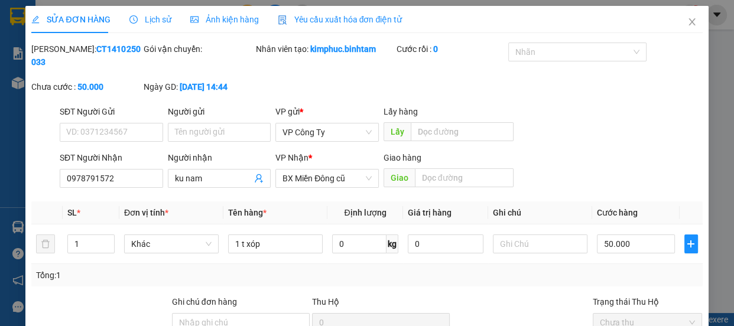
type input "0978791572"
type input "ku nam"
type input "50.000"
click at [151, 129] on input "SĐT Người Gửi" at bounding box center [111, 132] width 103 height 19
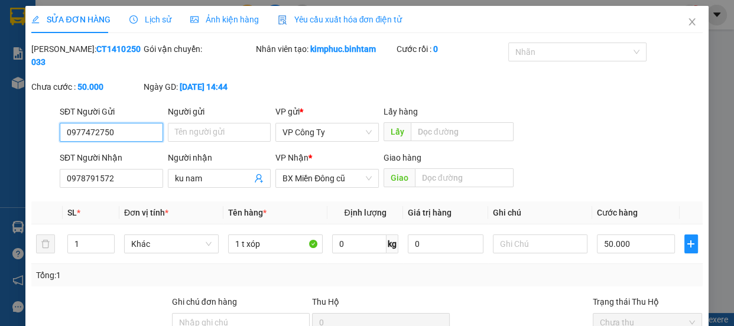
click at [150, 135] on input "0977472750" at bounding box center [111, 132] width 103 height 19
type input "0977472750"
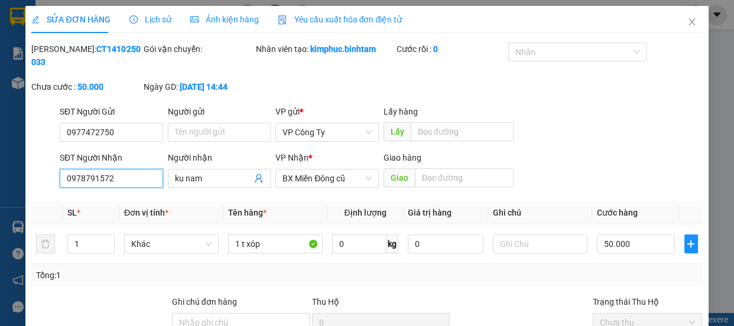
click at [122, 183] on input "0978791572" at bounding box center [111, 178] width 103 height 19
type input "0"
click at [124, 183] on input "0963605090" at bounding box center [111, 178] width 103 height 19
type input "0963605090"
click at [212, 177] on input "ku nam" at bounding box center [213, 178] width 77 height 13
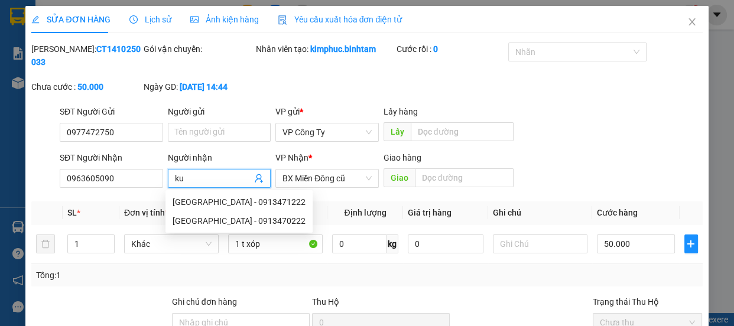
type input "k"
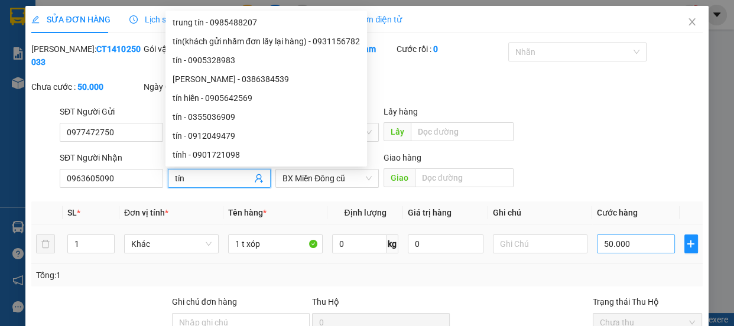
type input "tín"
click at [602, 248] on input "50.000" at bounding box center [636, 244] width 78 height 19
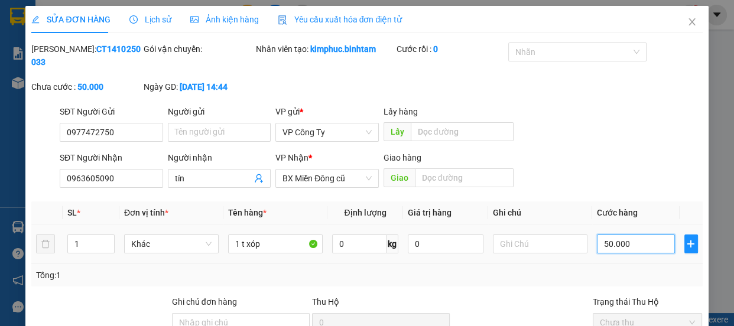
click at [602, 248] on input "50.000" at bounding box center [636, 244] width 78 height 19
click at [600, 248] on input "50.000" at bounding box center [636, 244] width 78 height 19
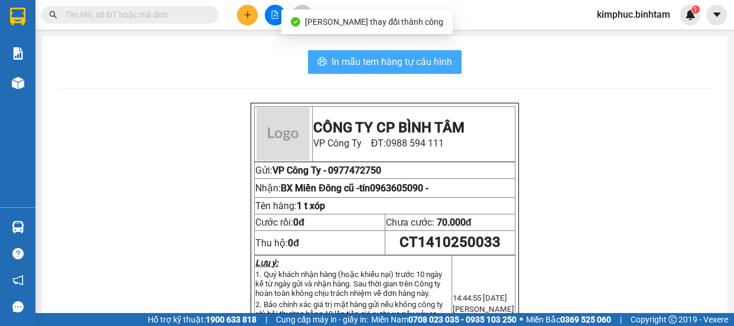
click at [366, 66] on span "In mẫu tem hàng tự cấu hình" at bounding box center [391, 61] width 121 height 15
click at [367, 64] on span "In mẫu tem hàng tự cấu hình" at bounding box center [391, 61] width 121 height 15
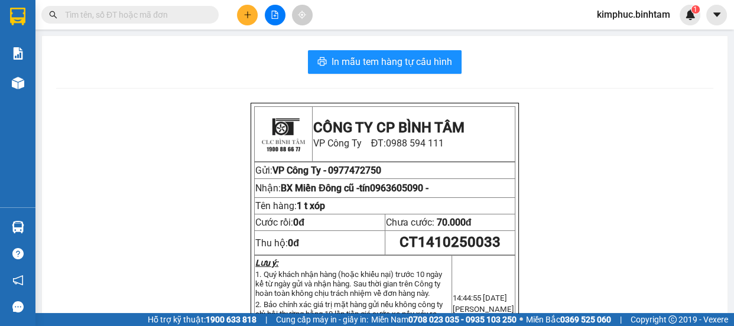
click at [195, 18] on input "text" at bounding box center [134, 14] width 139 height 13
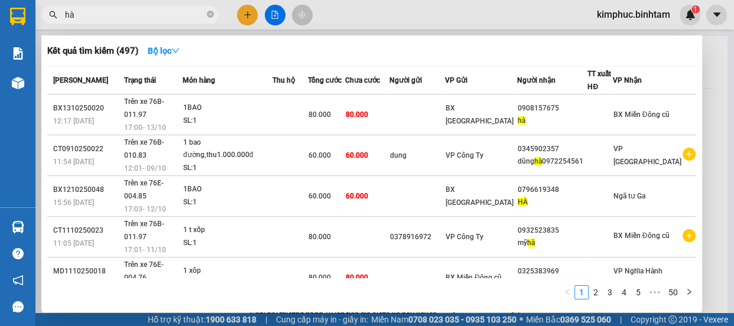
type input "h"
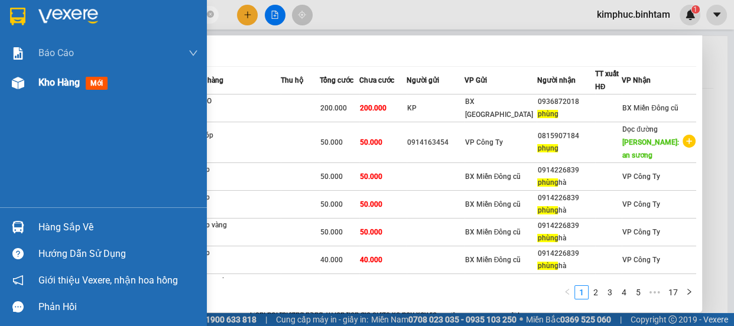
type input "phung"
click at [62, 81] on span "Kho hàng" at bounding box center [58, 82] width 41 height 11
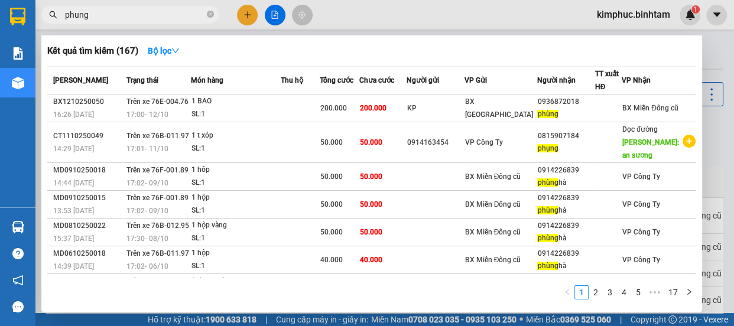
click at [362, 14] on div at bounding box center [367, 163] width 734 height 326
click at [362, 15] on div "Kết quả tìm kiếm ( 167 ) Bộ lọc Mã ĐH Trạng thái Món hàng Thu hộ Tổng cước Chưa…" at bounding box center [367, 15] width 734 height 30
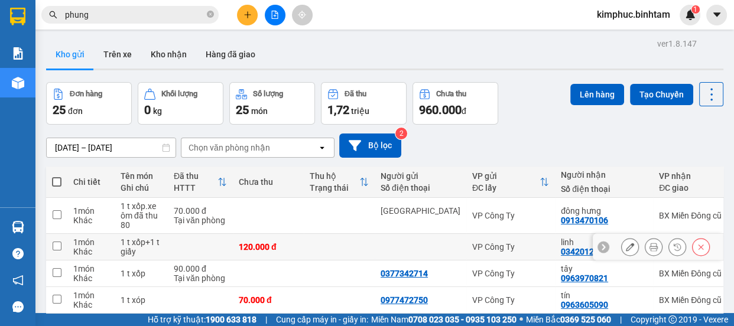
click at [626, 243] on icon at bounding box center [630, 247] width 8 height 8
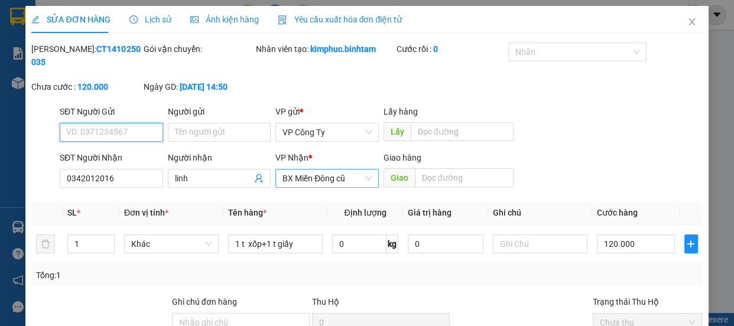
type input "0342012016"
type input "linh"
type input "120.000"
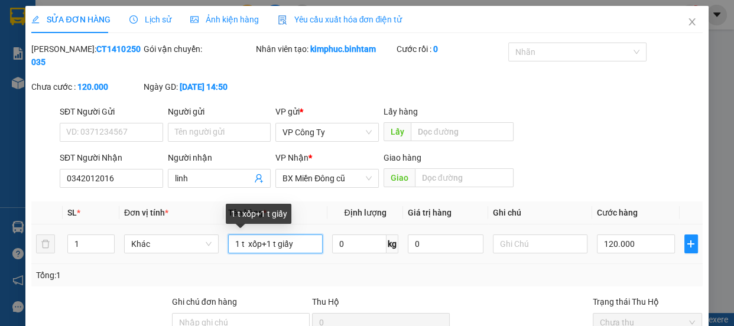
click at [307, 245] on input "1 t xốp+1 t giấy" at bounding box center [275, 244] width 95 height 19
click at [238, 242] on input "1 t xốp" at bounding box center [275, 244] width 95 height 19
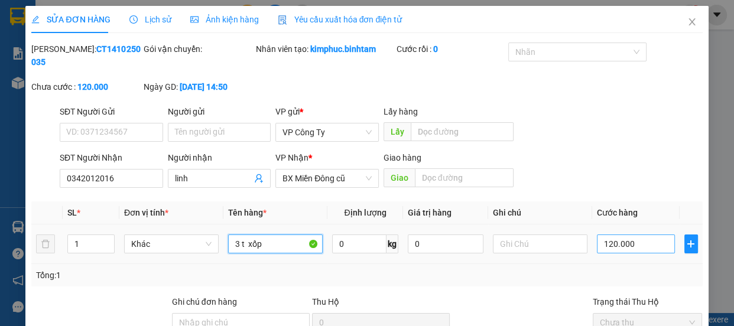
type input "3 t xốp"
click at [602, 243] on input "120.000" at bounding box center [636, 244] width 78 height 19
click at [605, 242] on input "120.000" at bounding box center [636, 244] width 78 height 19
click at [606, 242] on input "120.000" at bounding box center [636, 244] width 78 height 19
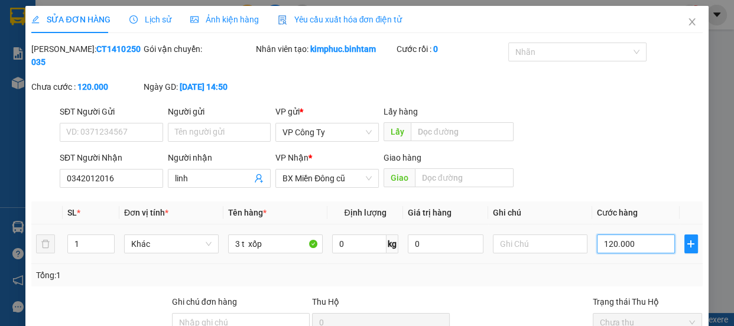
type input "10.000"
type input "0.000"
type input "0"
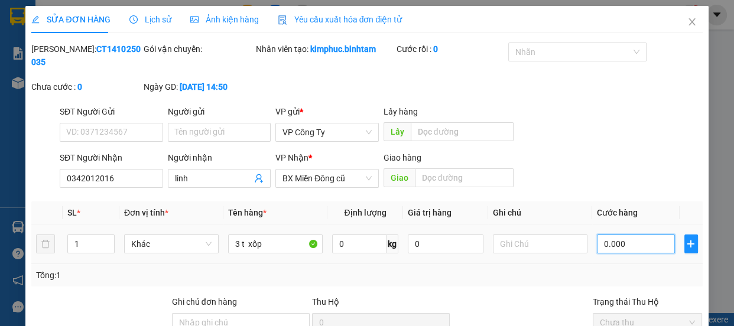
type input "20.000"
type input "250.000"
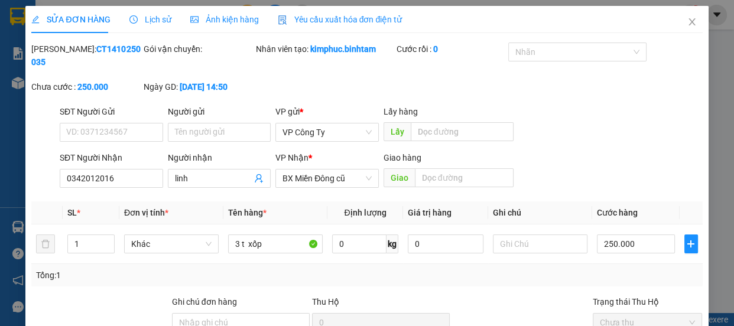
type input "0"
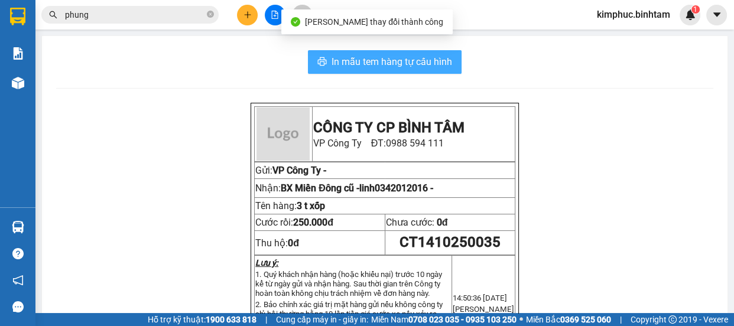
click at [406, 64] on span "In mẫu tem hàng tự cấu hình" at bounding box center [391, 61] width 121 height 15
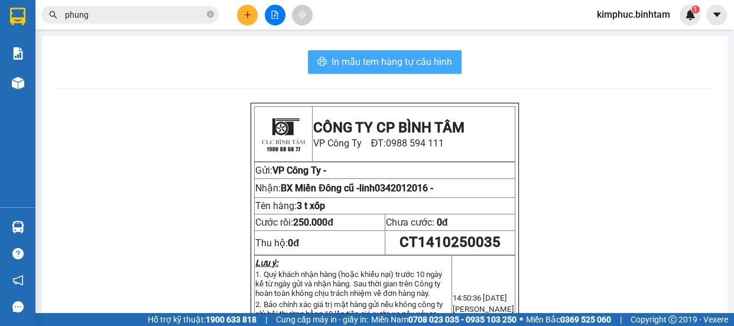
click at [397, 62] on span "In mẫu tem hàng tự cấu hình" at bounding box center [391, 61] width 121 height 15
click at [396, 64] on span "In mẫu tem hàng tự cấu hình" at bounding box center [391, 61] width 121 height 15
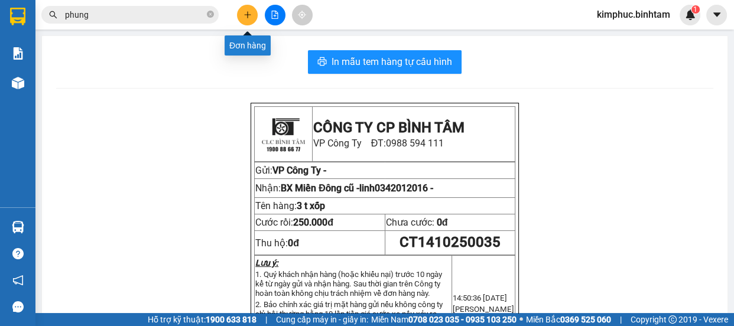
click at [245, 12] on icon "plus" at bounding box center [247, 15] width 8 height 8
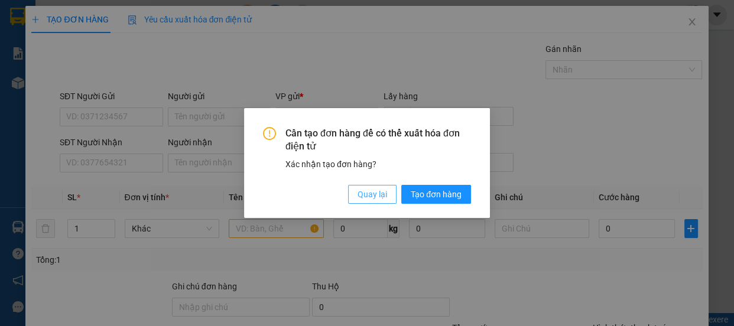
click at [359, 193] on span "Quay lại" at bounding box center [372, 194] width 30 height 13
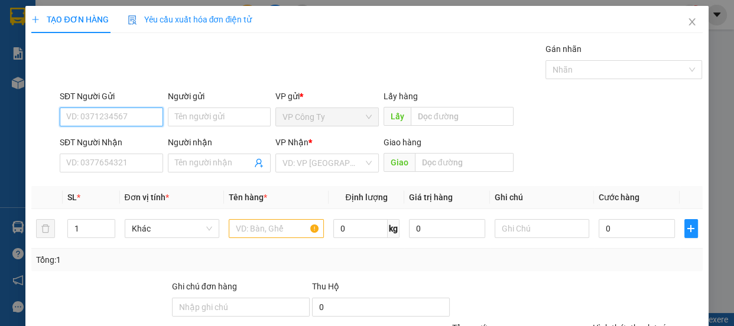
click at [138, 112] on input "SĐT Người Gửi" at bounding box center [111, 117] width 103 height 19
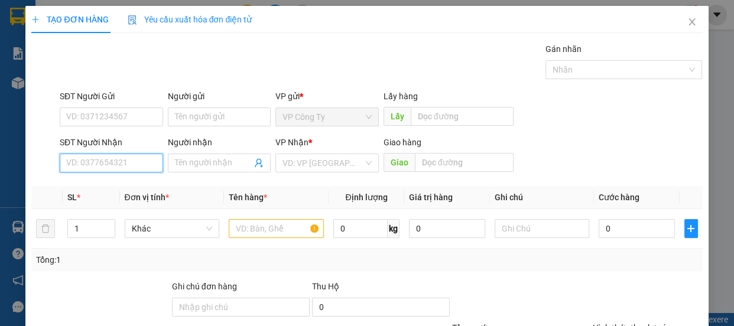
click at [113, 165] on input "SĐT Người Nhận" at bounding box center [111, 163] width 103 height 19
type input "0819216500"
click at [125, 163] on input "0819216500" at bounding box center [111, 163] width 103 height 19
click at [135, 184] on div "0819216500 - minh trí" at bounding box center [110, 186] width 88 height 13
type input "minh trí"
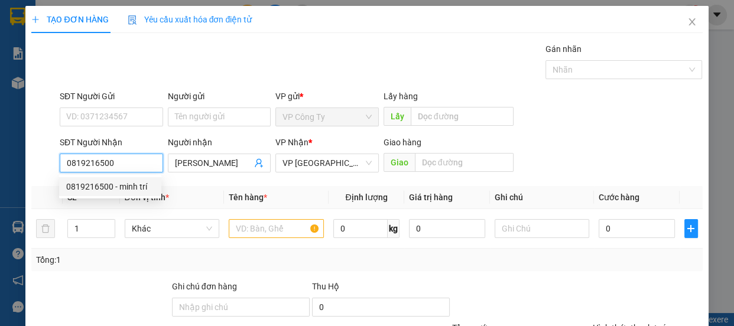
type input "500.000"
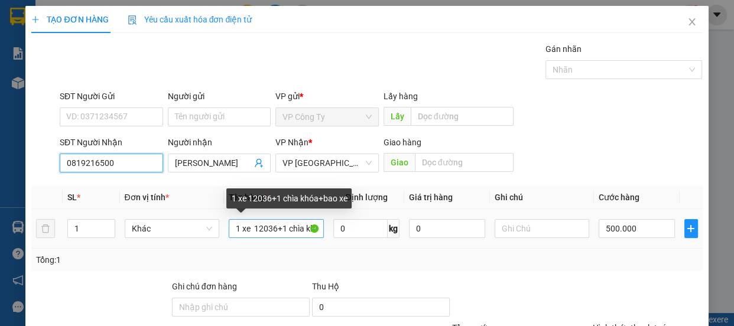
type input "0819216500"
click at [307, 224] on input "1 xe 12036+1 chìa khóa+bao xe" at bounding box center [276, 228] width 95 height 19
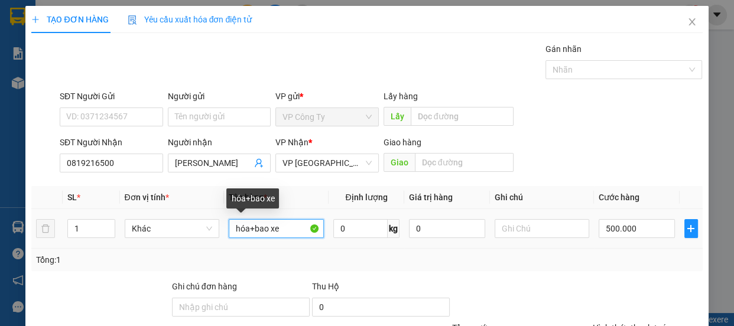
click at [289, 233] on input "hóa+bao xe" at bounding box center [276, 228] width 95 height 19
type input "h"
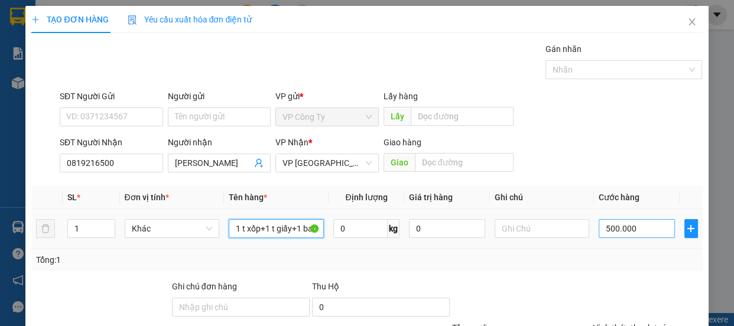
type input "1 t xốp+1 t giấy+1 bao gạo.xe ôm đã thu 120"
click at [606, 226] on input "500.000" at bounding box center [636, 228] width 76 height 19
click at [606, 224] on input "500.000" at bounding box center [636, 228] width 76 height 19
type input "50.000"
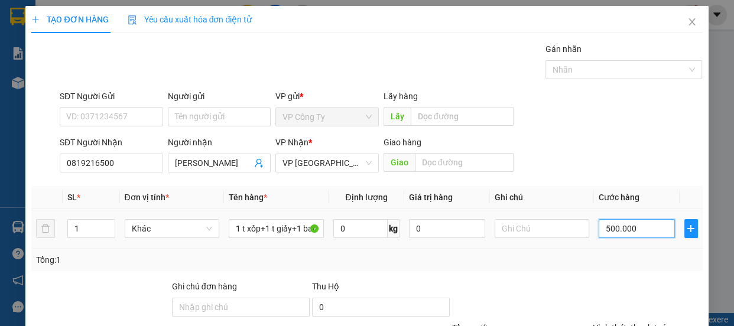
type input "50.000"
type input "0"
type input "0.000"
type input "10.000"
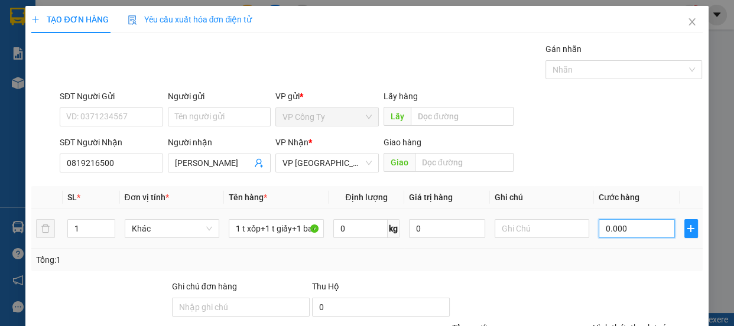
type input "10.000"
type input "170.000"
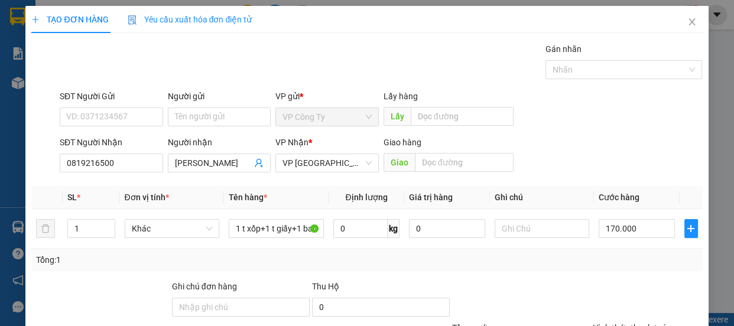
click at [615, 323] on label "Hình thức thanh toán" at bounding box center [632, 327] width 79 height 9
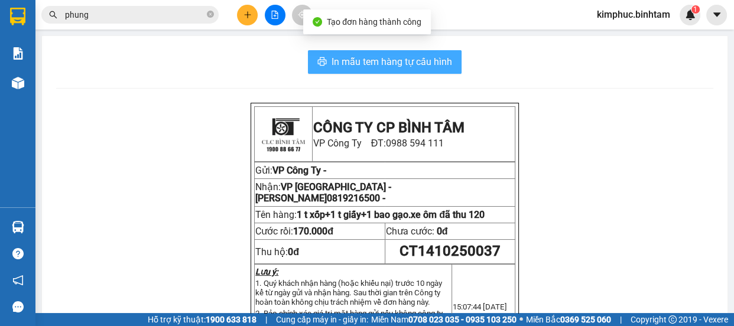
click at [380, 58] on span "In mẫu tem hàng tự cấu hình" at bounding box center [391, 61] width 121 height 15
click at [380, 59] on span "In mẫu tem hàng tự cấu hình" at bounding box center [391, 61] width 121 height 15
click at [408, 61] on span "In mẫu tem hàng tự cấu hình" at bounding box center [391, 61] width 121 height 15
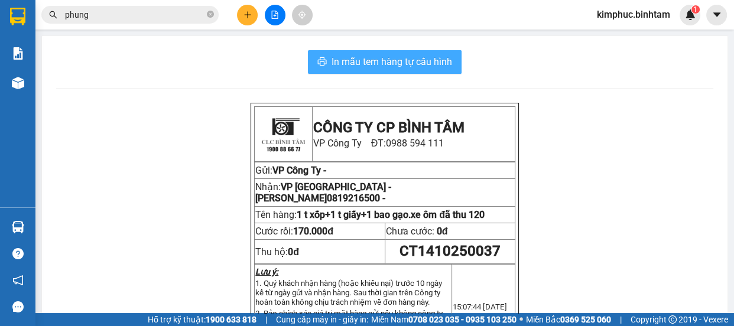
click at [408, 61] on span "In mẫu tem hàng tự cấu hình" at bounding box center [391, 61] width 121 height 15
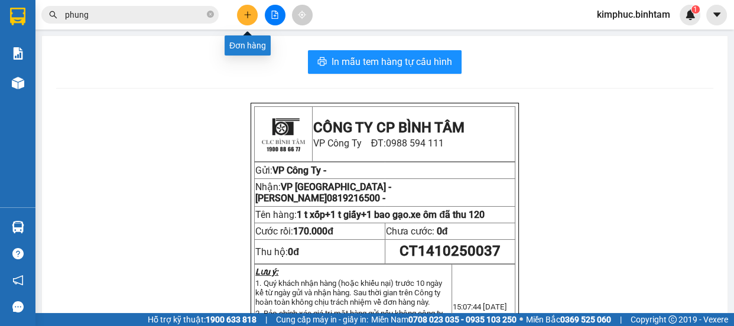
click at [250, 17] on icon "plus" at bounding box center [247, 15] width 8 height 8
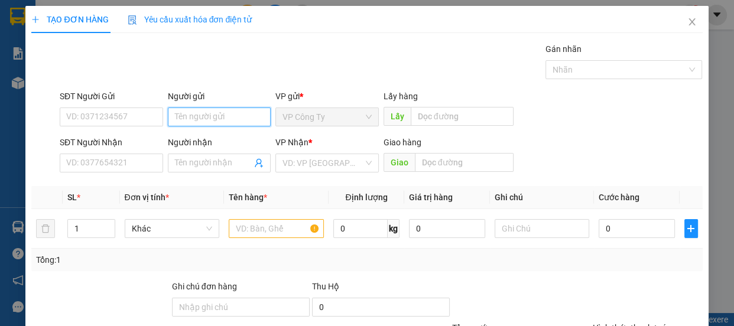
click at [178, 116] on input "Người gửi" at bounding box center [219, 117] width 103 height 19
type input "trang 650"
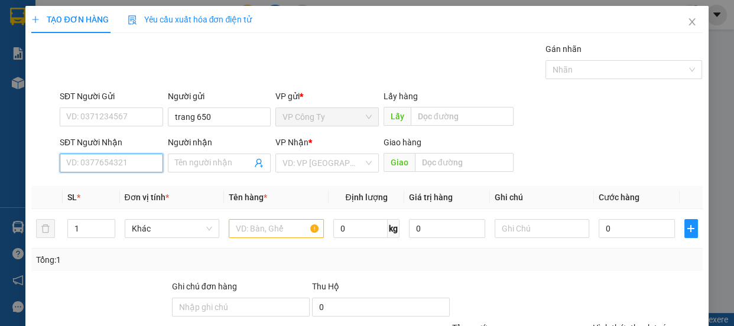
click at [144, 160] on input "SĐT Người Nhận" at bounding box center [111, 163] width 103 height 19
click at [157, 160] on input "0939445060" at bounding box center [111, 163] width 103 height 19
type input "0939445060"
click at [188, 162] on input "Người nhận" at bounding box center [213, 163] width 77 height 13
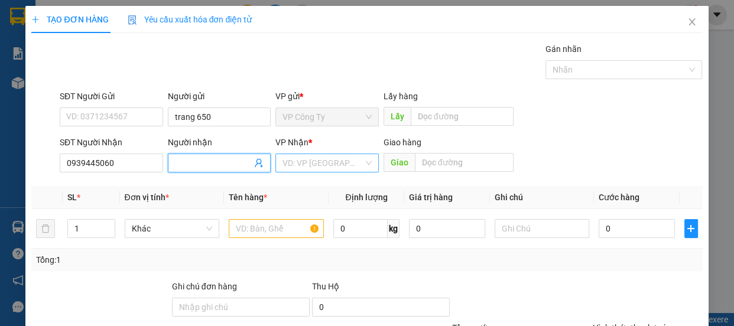
click at [336, 161] on input "search" at bounding box center [322, 163] width 81 height 18
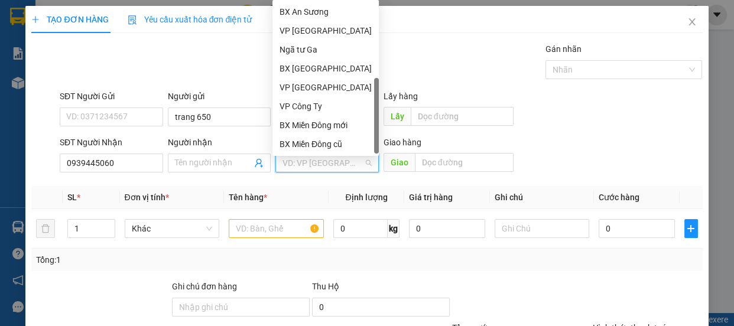
click at [317, 157] on div "Dọc đường" at bounding box center [325, 163] width 92 height 13
click at [317, 122] on span "VP Công Ty" at bounding box center [326, 117] width 89 height 18
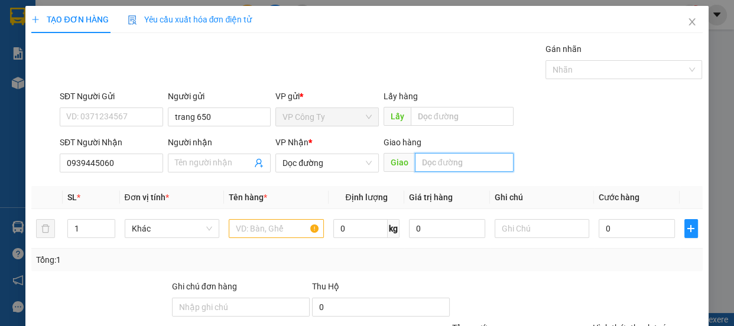
click at [439, 162] on input "text" at bounding box center [464, 162] width 99 height 19
type input "an sương"
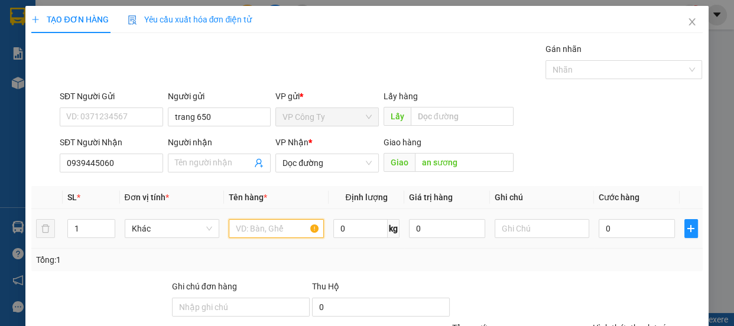
click at [284, 231] on input "text" at bounding box center [276, 228] width 95 height 19
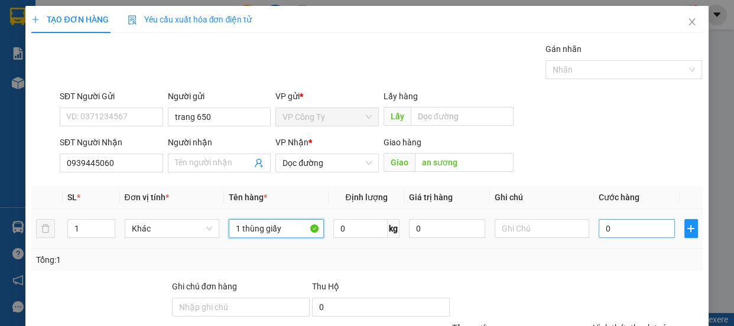
type input "1 thùng giấy"
click at [598, 229] on input "0" at bounding box center [636, 228] width 76 height 19
click at [599, 229] on input "0" at bounding box center [636, 228] width 76 height 19
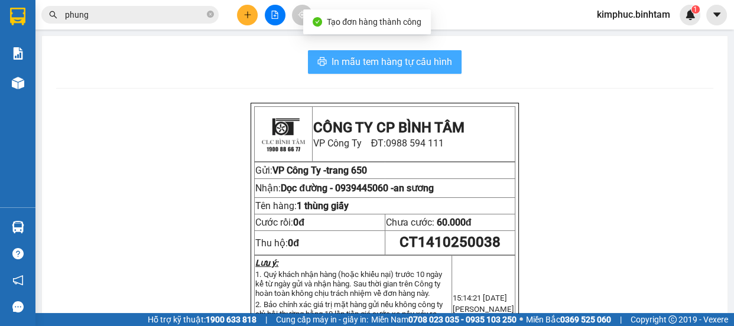
click at [360, 67] on span "In mẫu tem hàng tự cấu hình" at bounding box center [391, 61] width 121 height 15
click at [361, 67] on span "In mẫu tem hàng tự cấu hình" at bounding box center [391, 61] width 121 height 15
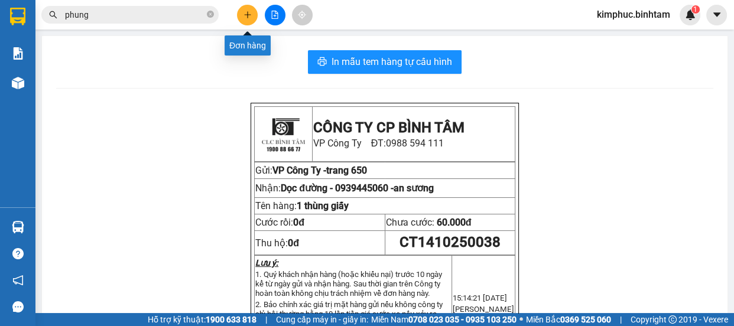
click at [243, 9] on button at bounding box center [247, 15] width 21 height 21
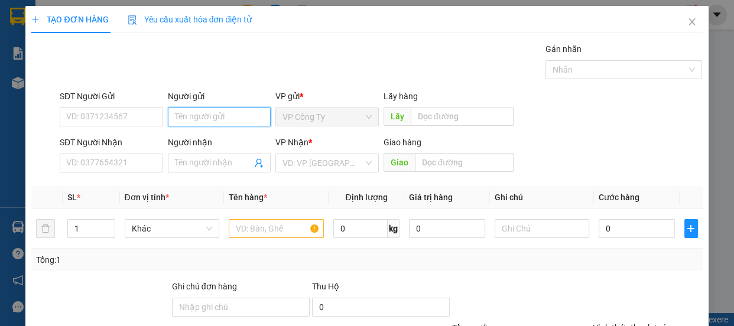
click at [196, 110] on input "Người gửi" at bounding box center [219, 117] width 103 height 19
click at [195, 113] on input "tháo" at bounding box center [219, 117] width 103 height 19
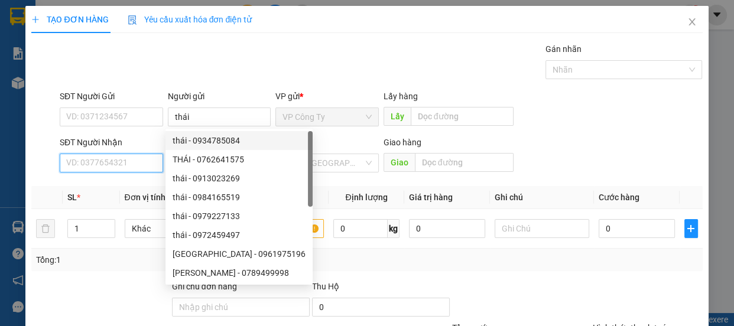
click at [125, 167] on input "SĐT Người Nhận" at bounding box center [111, 163] width 103 height 19
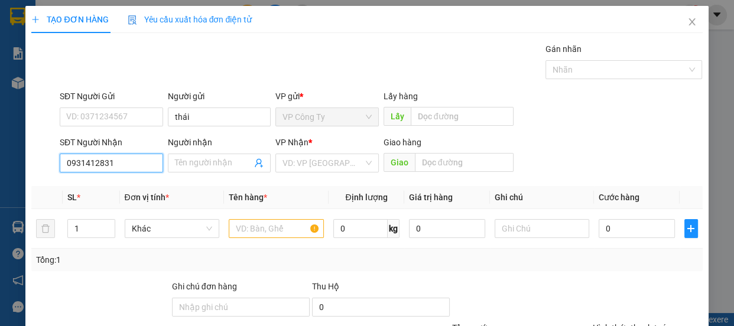
click at [131, 167] on input "0931412831" at bounding box center [111, 163] width 103 height 19
click at [190, 160] on input "Người nhận" at bounding box center [213, 163] width 77 height 13
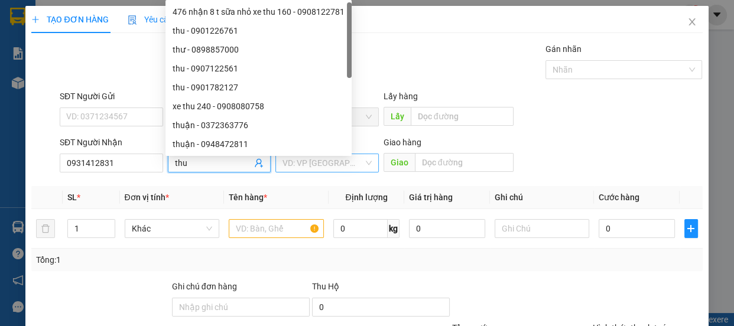
click at [325, 161] on input "search" at bounding box center [322, 163] width 81 height 18
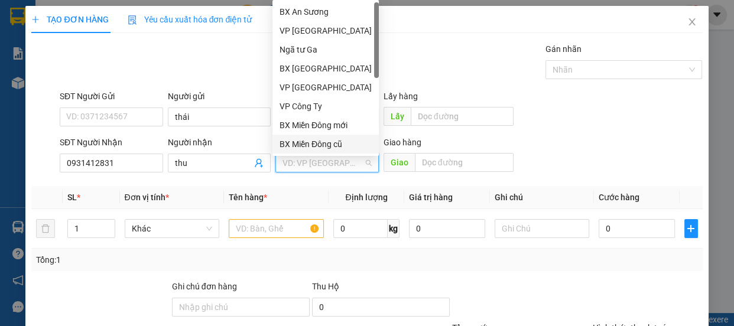
click at [331, 142] on div "BX Miền Đông cũ" at bounding box center [325, 144] width 92 height 13
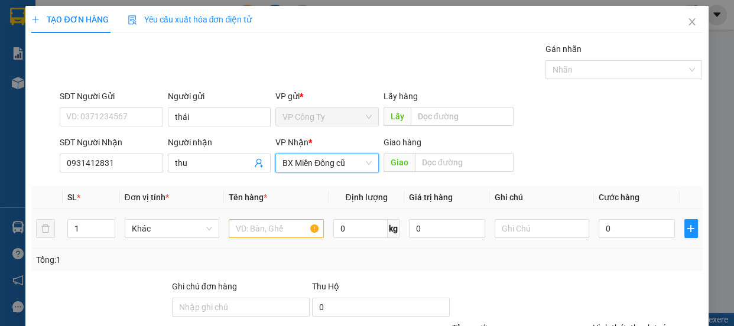
click at [275, 217] on div at bounding box center [276, 229] width 95 height 24
click at [265, 233] on input "text" at bounding box center [276, 228] width 95 height 19
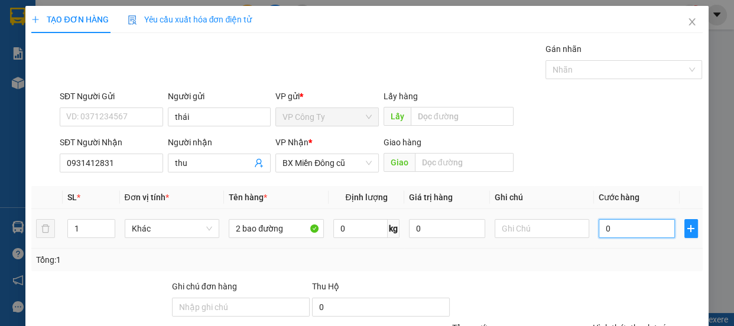
click at [598, 230] on input "0" at bounding box center [636, 228] width 76 height 19
click at [598, 231] on input "0" at bounding box center [636, 228] width 76 height 19
click at [638, 232] on input "120" at bounding box center [636, 228] width 76 height 19
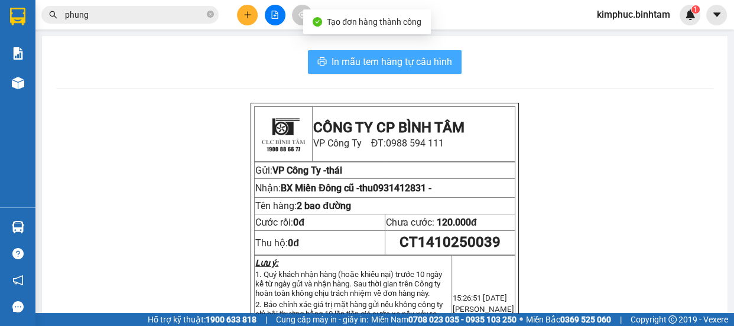
click at [341, 63] on span "In mẫu tem hàng tự cấu hình" at bounding box center [391, 61] width 121 height 15
click at [343, 62] on span "In mẫu tem hàng tự cấu hình" at bounding box center [391, 61] width 121 height 15
click at [343, 61] on span "In mẫu tem hàng tự cấu hình" at bounding box center [391, 61] width 121 height 15
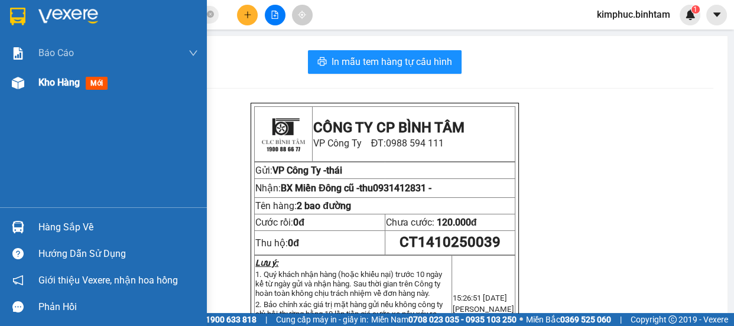
click at [59, 84] on span "Kho hàng" at bounding box center [58, 82] width 41 height 11
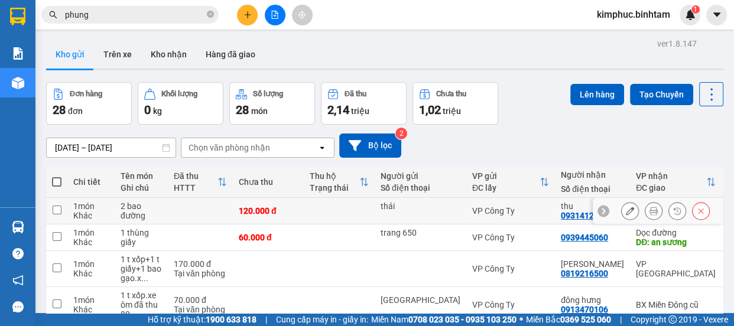
click at [626, 210] on icon at bounding box center [630, 211] width 8 height 8
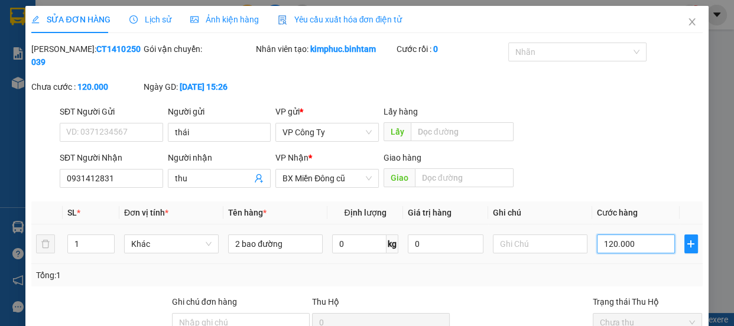
click at [603, 235] on input "120.000" at bounding box center [636, 244] width 78 height 19
click at [605, 235] on input "120.000" at bounding box center [636, 244] width 78 height 19
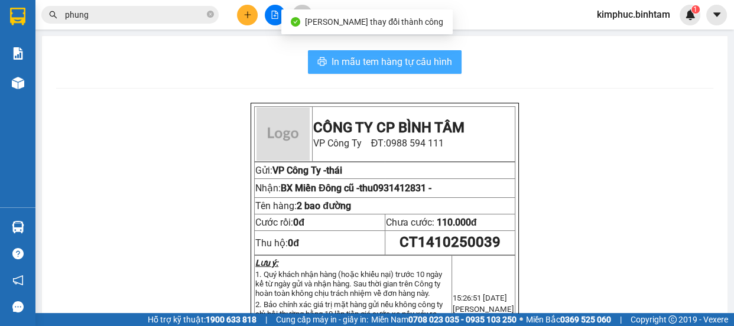
click at [394, 67] on span "In mẫu tem hàng tự cấu hình" at bounding box center [391, 61] width 121 height 15
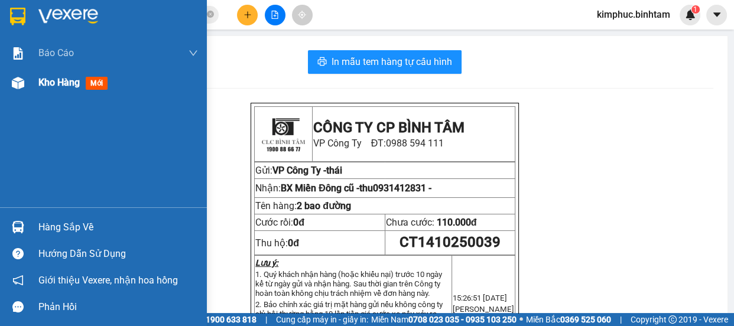
click at [56, 83] on span "Kho hàng" at bounding box center [58, 82] width 41 height 11
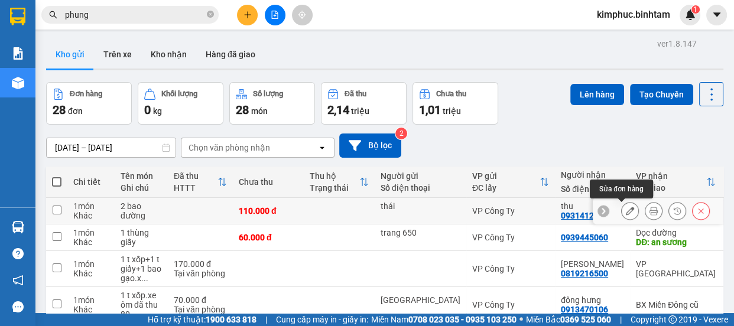
click at [626, 210] on icon at bounding box center [630, 211] width 8 height 8
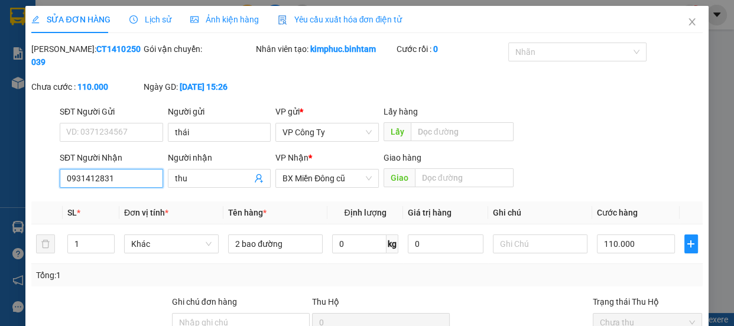
click at [122, 183] on input "0931412831" at bounding box center [111, 178] width 103 height 19
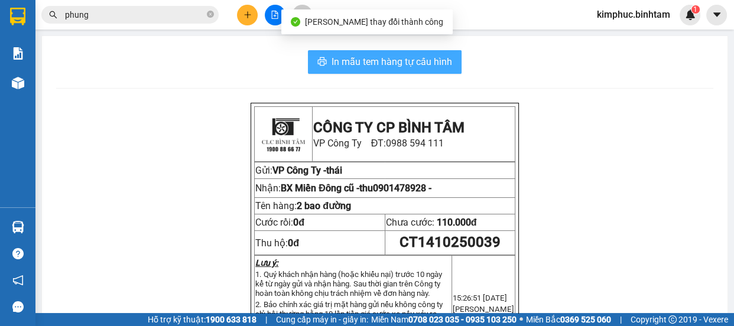
click at [413, 64] on span "In mẫu tem hàng tự cấu hình" at bounding box center [391, 61] width 121 height 15
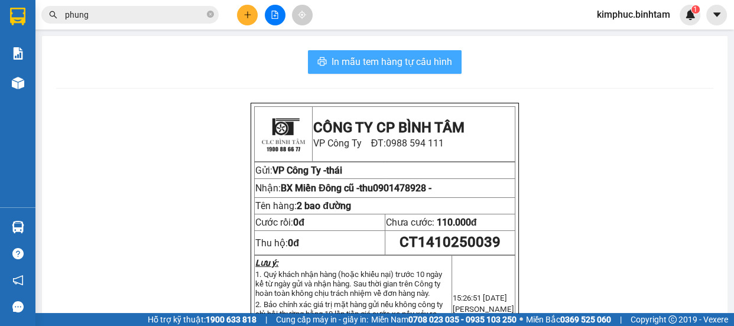
click at [413, 64] on span "In mẫu tem hàng tự cấu hình" at bounding box center [391, 61] width 121 height 15
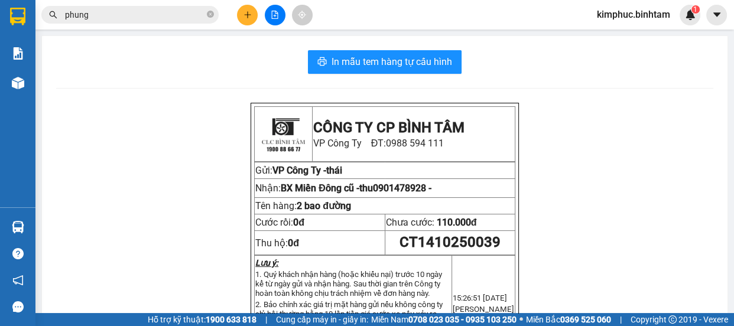
click at [162, 15] on input "phung" at bounding box center [134, 14] width 139 height 13
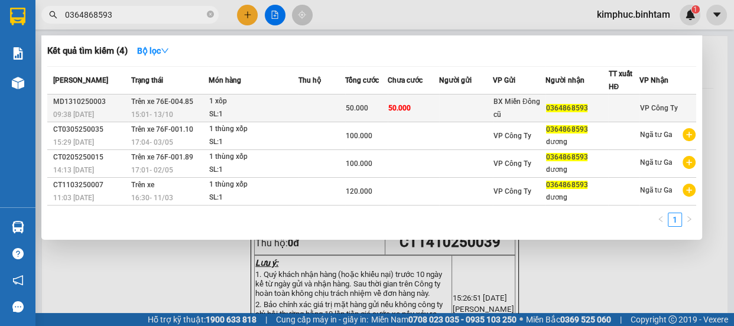
click at [178, 102] on span "Trên xe 76E-004.85" at bounding box center [162, 101] width 62 height 8
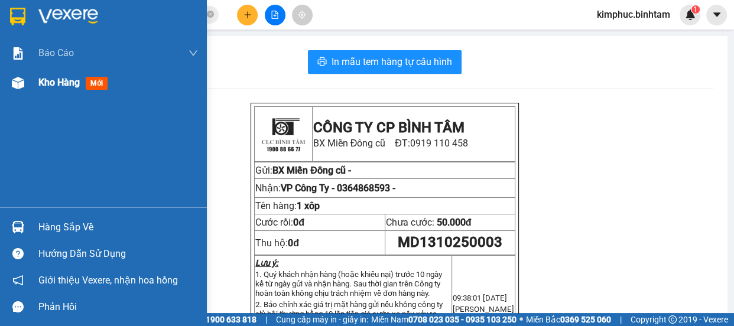
click at [59, 85] on span "Kho hàng" at bounding box center [58, 82] width 41 height 11
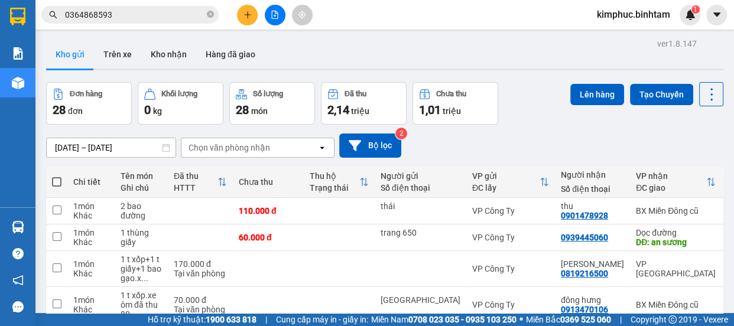
click at [193, 14] on input "0364868593" at bounding box center [134, 14] width 139 height 13
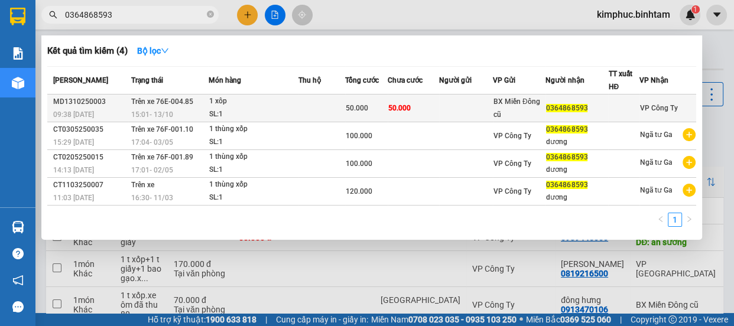
click at [222, 103] on div "1 xôp" at bounding box center [253, 101] width 89 height 13
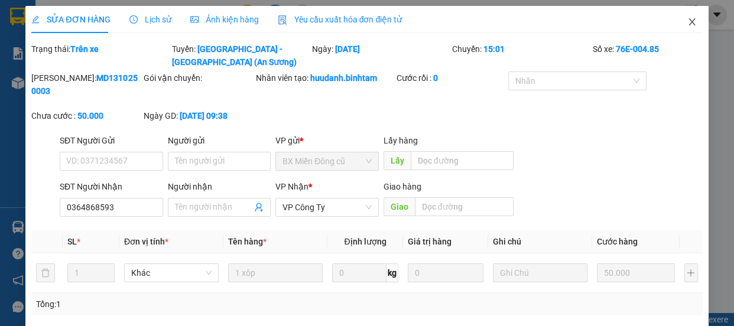
click at [689, 25] on span "Close" at bounding box center [691, 22] width 33 height 33
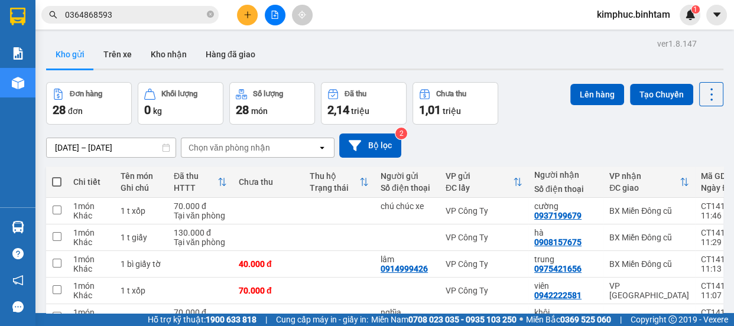
click at [42, 245] on div "ver 1.8.147 Kho gửi Trên xe Kho nhận Hàng đã giao Đơn hàng 28 đơn Khối lượng 0 …" at bounding box center [384, 258] width 686 height 446
click at [60, 285] on input "checkbox" at bounding box center [57, 289] width 9 height 9
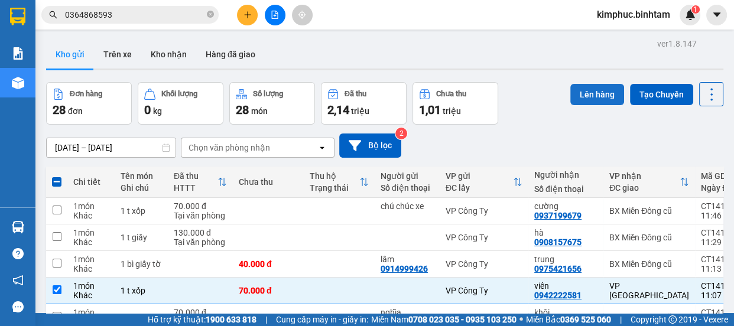
click at [582, 95] on button "Lên hàng" at bounding box center [597, 94] width 54 height 21
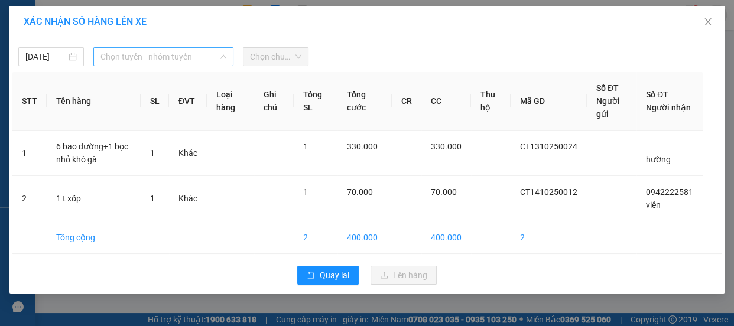
click at [135, 56] on span "Chọn tuyến - nhóm tuyến" at bounding box center [163, 57] width 126 height 18
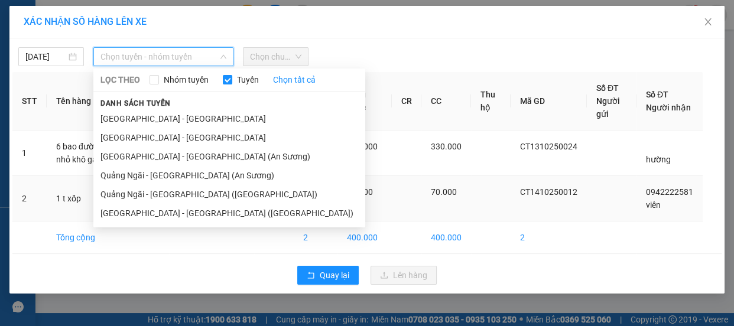
click at [151, 178] on li "Quảng Ngãi - Sài Gòn (An Sương)" at bounding box center [229, 175] width 272 height 19
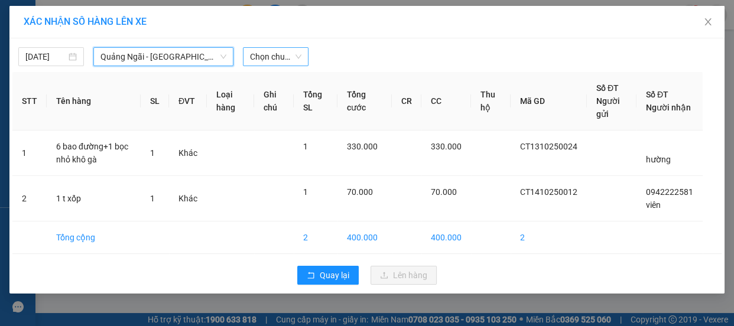
click at [298, 53] on span "Chọn chuyến" at bounding box center [275, 57] width 51 height 18
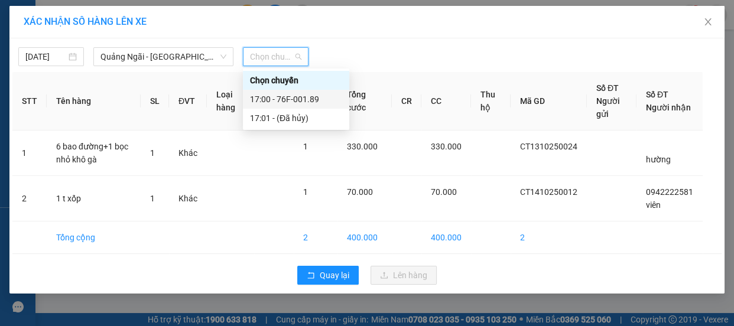
click at [290, 99] on div "17:00 - 76F-001.89" at bounding box center [296, 99] width 92 height 13
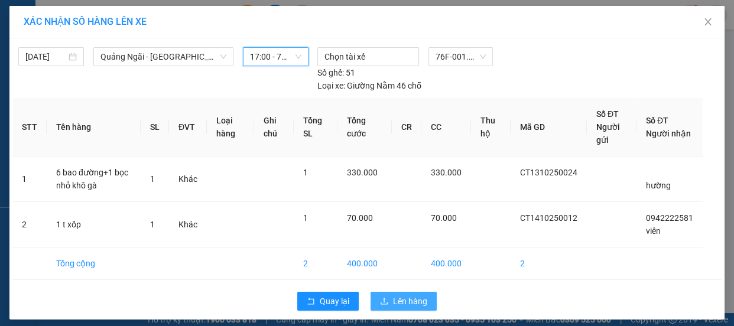
click at [403, 301] on span "Lên hàng" at bounding box center [410, 301] width 34 height 13
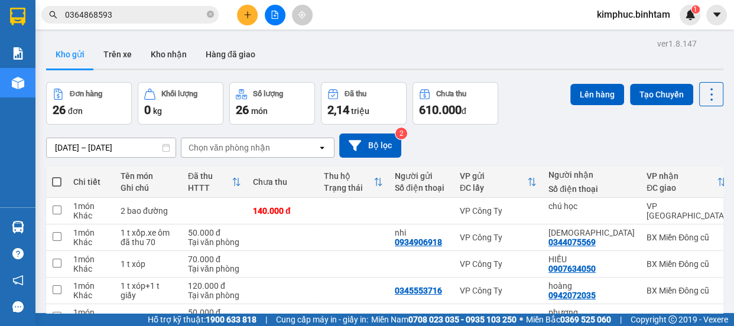
click at [64, 198] on td at bounding box center [56, 211] width 21 height 27
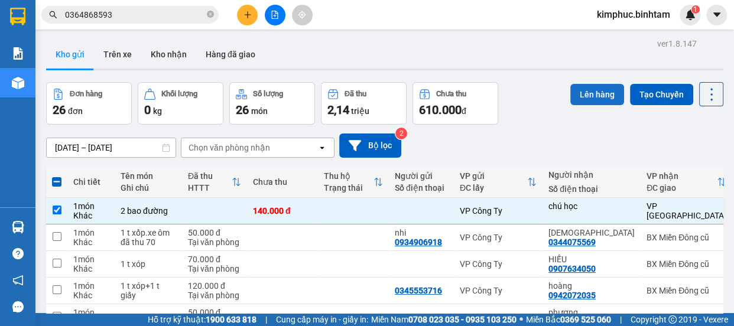
click at [591, 96] on button "Lên hàng" at bounding box center [597, 94] width 54 height 21
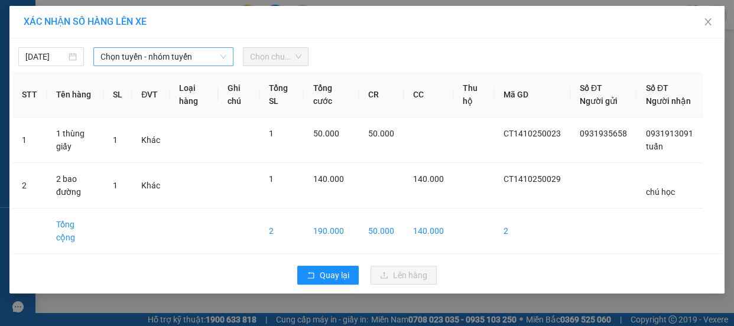
click at [131, 53] on span "Chọn tuyến - nhóm tuyến" at bounding box center [163, 57] width 126 height 18
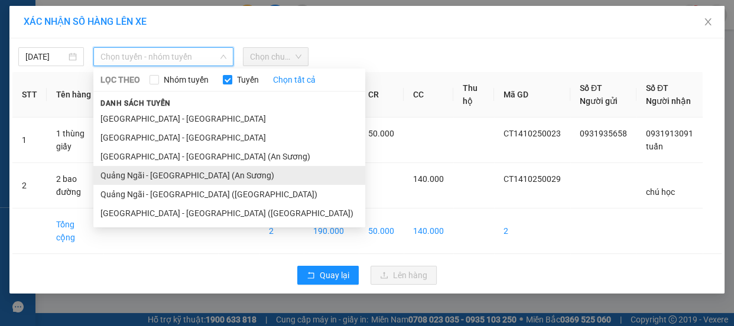
click at [141, 177] on li "Quảng Ngãi - Sài Gòn (An Sương)" at bounding box center [229, 175] width 272 height 19
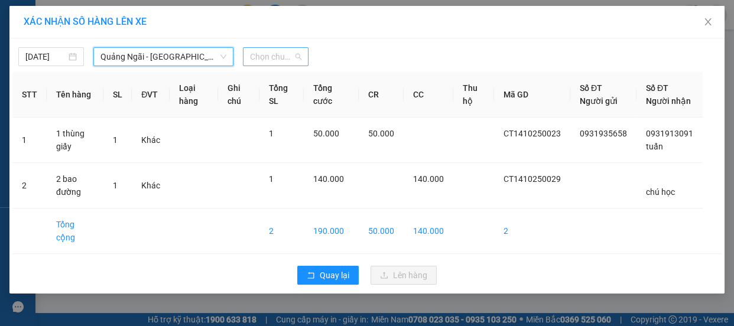
click at [261, 63] on span "Chọn chuyến" at bounding box center [275, 57] width 51 height 18
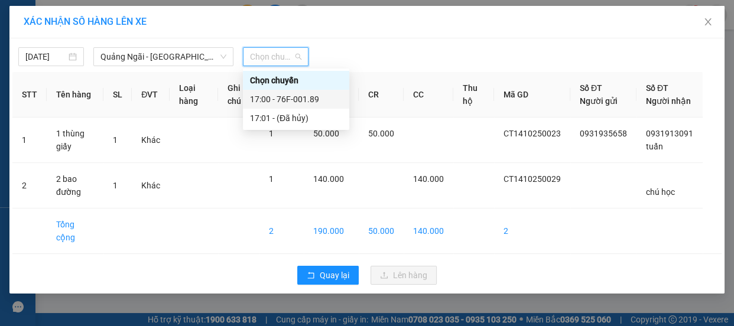
click at [286, 96] on div "17:00 - 76F-001.89" at bounding box center [296, 99] width 92 height 13
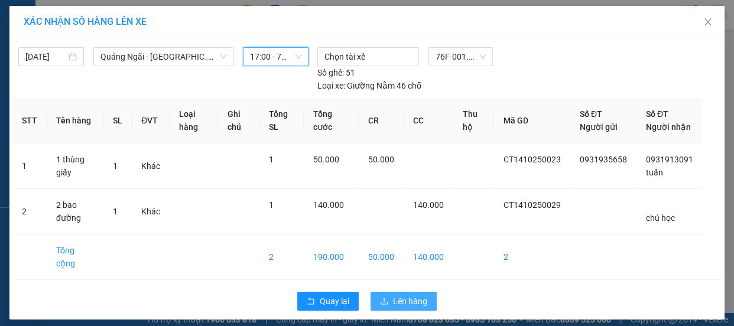
click at [401, 300] on span "Lên hàng" at bounding box center [410, 301] width 34 height 13
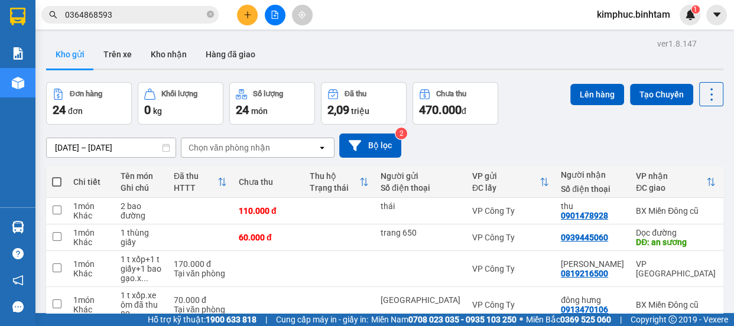
click at [51, 251] on td at bounding box center [56, 269] width 21 height 36
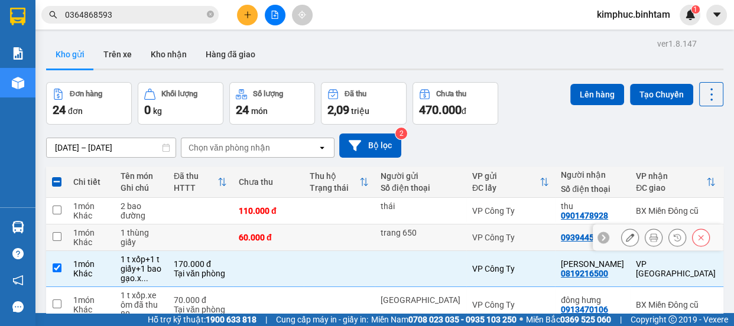
click at [54, 232] on input "checkbox" at bounding box center [57, 236] width 9 height 9
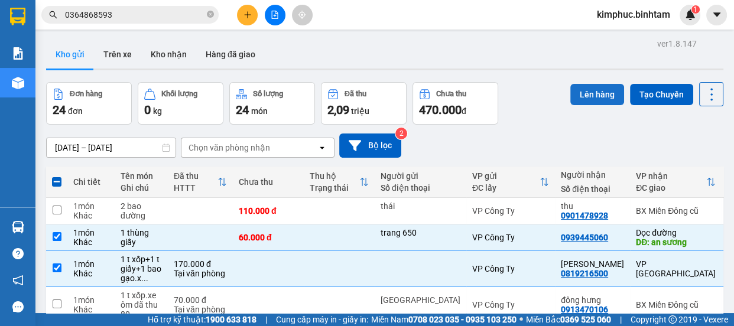
click at [578, 95] on button "Lên hàng" at bounding box center [597, 94] width 54 height 21
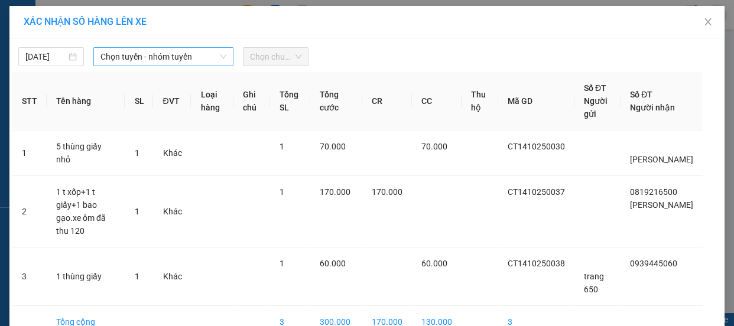
click at [151, 58] on span "Chọn tuyến - nhóm tuyến" at bounding box center [163, 57] width 126 height 18
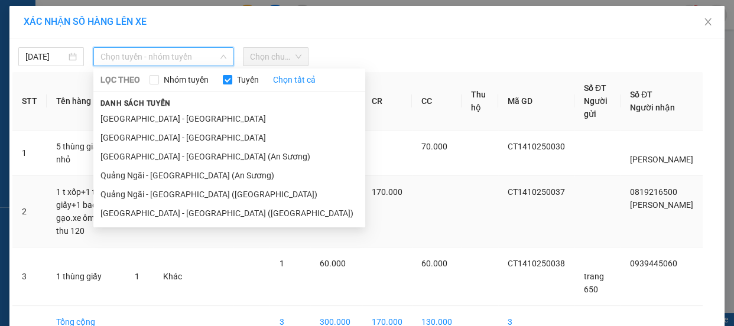
click at [165, 181] on li "Quảng Ngãi - Sài Gòn (An Sương)" at bounding box center [229, 175] width 272 height 19
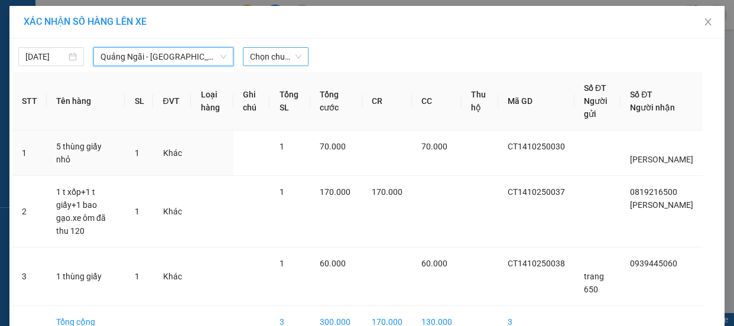
click at [279, 47] on div "Chọn chuyến" at bounding box center [276, 56] width 66 height 19
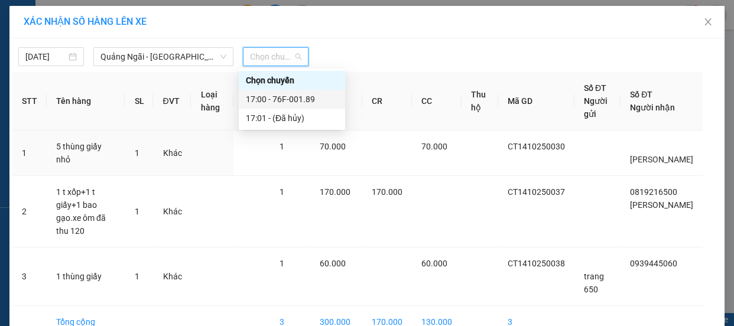
click at [300, 97] on div "17:00 - 76F-001.89" at bounding box center [292, 99] width 92 height 13
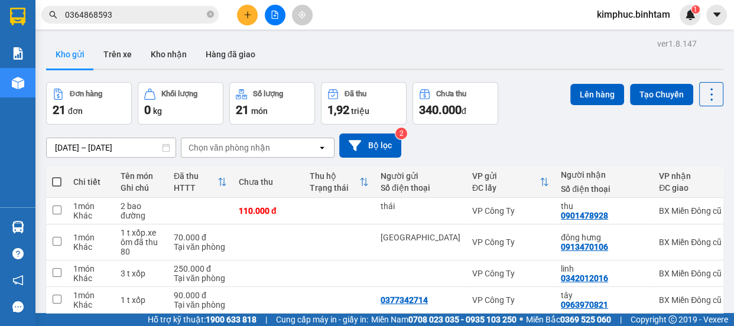
click at [57, 176] on label at bounding box center [56, 182] width 9 height 12
click at [57, 176] on input "checkbox" at bounding box center [57, 176] width 0 height 0
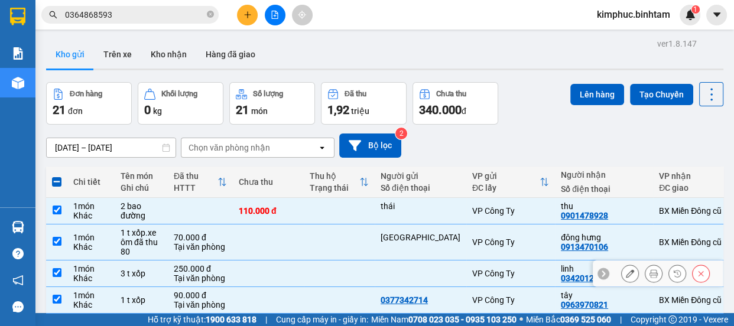
click at [57, 268] on input "checkbox" at bounding box center [57, 272] width 9 height 9
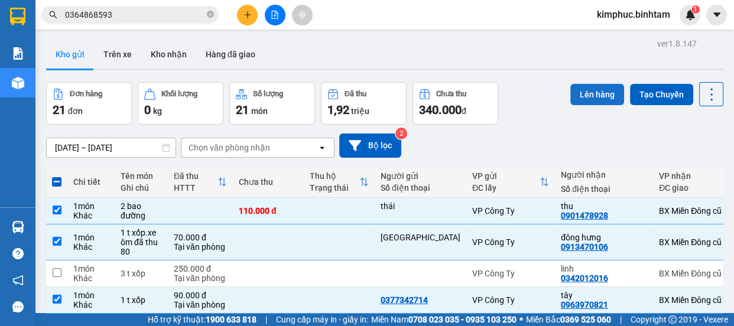
click at [595, 91] on button "Lên hàng" at bounding box center [597, 94] width 54 height 21
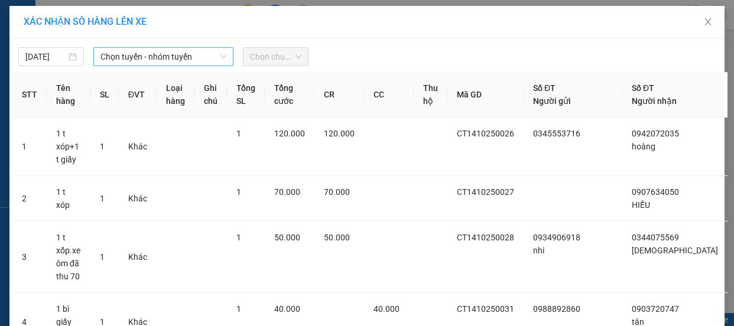
click at [154, 55] on span "Chọn tuyến - nhóm tuyến" at bounding box center [163, 57] width 126 height 18
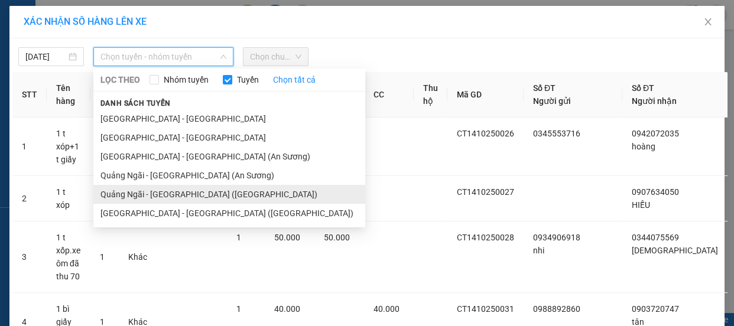
click at [160, 191] on li "Quảng Ngãi - Sài Gòn (Vạn Phúc)" at bounding box center [229, 194] width 272 height 19
click at [157, 191] on td "Khác" at bounding box center [138, 198] width 38 height 45
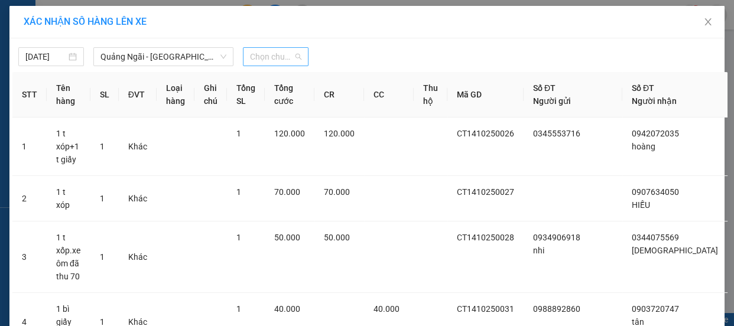
click at [279, 53] on span "Chọn chuyến" at bounding box center [275, 57] width 51 height 18
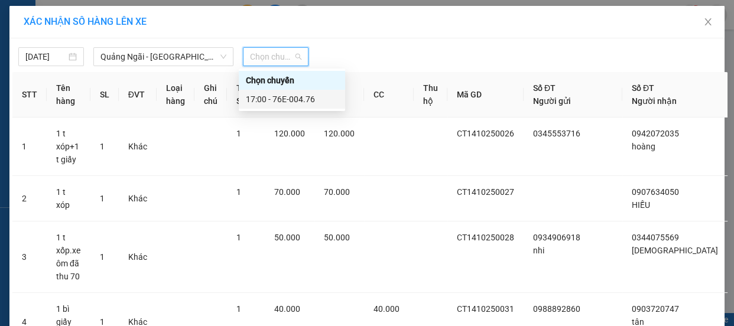
click at [281, 102] on div "17:00 - 76E-004.76" at bounding box center [292, 99] width 92 height 13
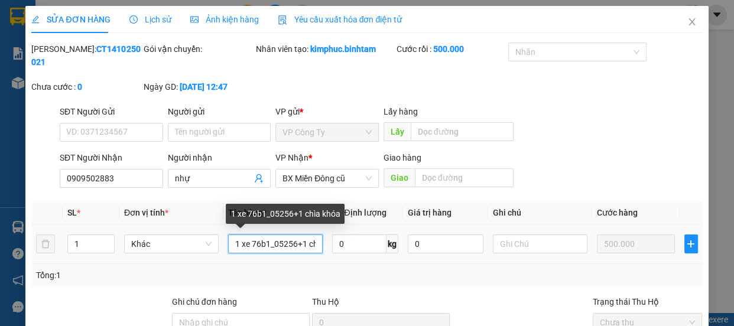
click at [300, 235] on input "1 xe 76b1_05256+1 chìa khóa" at bounding box center [275, 244] width 95 height 19
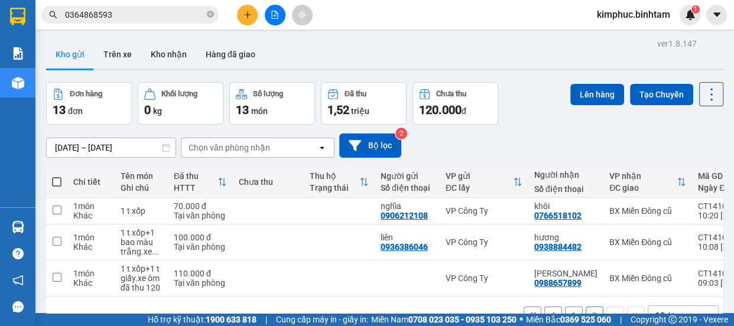
click at [51, 167] on th at bounding box center [56, 182] width 21 height 31
click at [60, 177] on span at bounding box center [56, 181] width 9 height 9
click at [57, 176] on input "checkbox" at bounding box center [57, 176] width 0 height 0
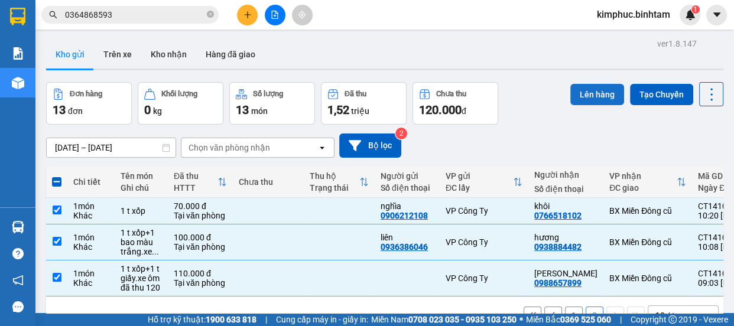
click at [593, 94] on button "Lên hàng" at bounding box center [597, 94] width 54 height 21
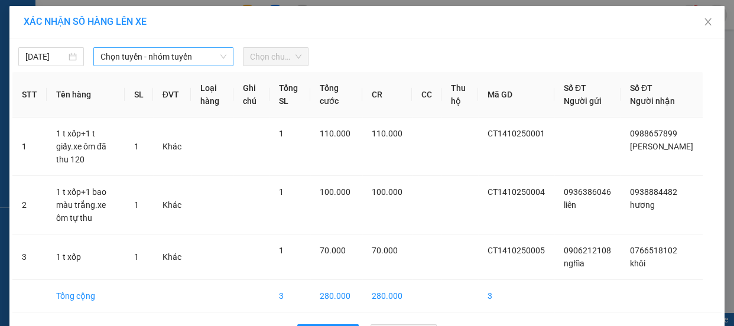
click at [118, 56] on span "Chọn tuyến - nhóm tuyến" at bounding box center [163, 57] width 126 height 18
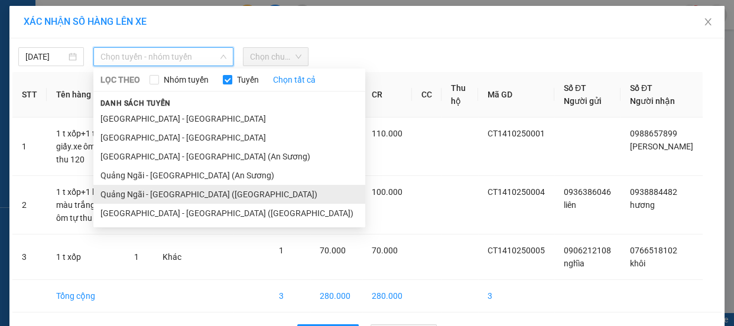
click at [160, 196] on li "Quảng Ngãi - Sài Gòn (Vạn Phúc)" at bounding box center [229, 194] width 272 height 19
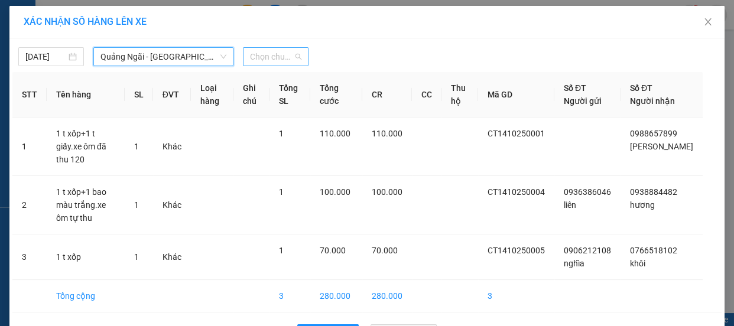
click at [281, 58] on span "Chọn chuyến" at bounding box center [275, 57] width 51 height 18
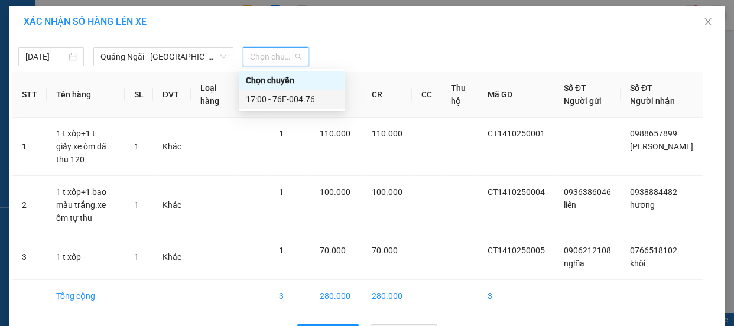
click at [281, 104] on div "17:00 - 76E-004.76" at bounding box center [292, 99] width 92 height 13
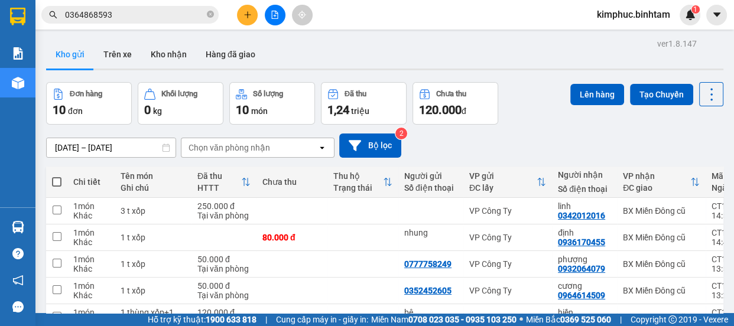
click at [59, 177] on span at bounding box center [56, 181] width 9 height 9
click at [57, 176] on input "checkbox" at bounding box center [57, 176] width 0 height 0
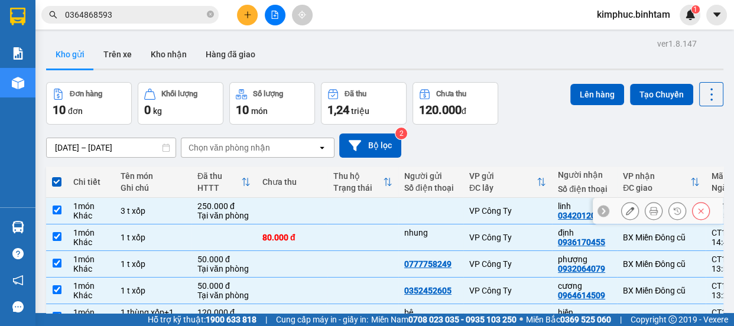
click at [63, 198] on td at bounding box center [56, 211] width 21 height 27
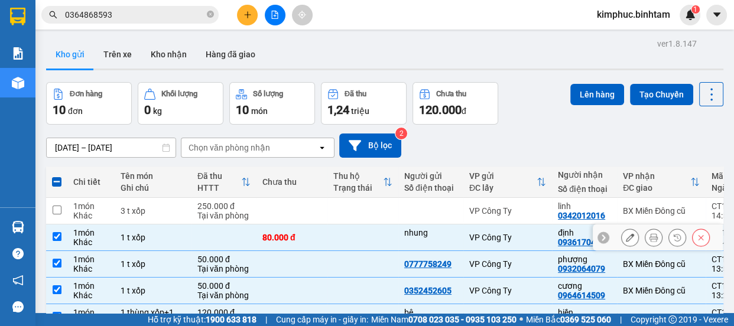
click at [56, 232] on input "checkbox" at bounding box center [57, 236] width 9 height 9
click at [58, 232] on input "checkbox" at bounding box center [57, 236] width 9 height 9
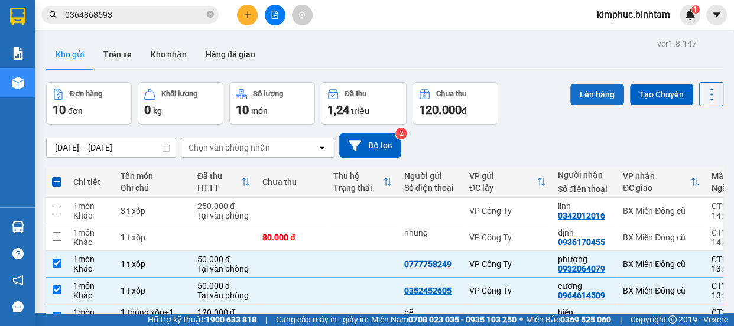
click at [595, 96] on button "Lên hàng" at bounding box center [597, 94] width 54 height 21
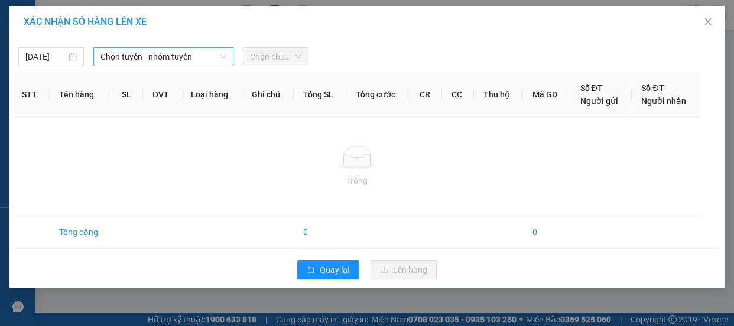
click at [123, 56] on span "Chọn tuyến - nhóm tuyến" at bounding box center [163, 57] width 126 height 18
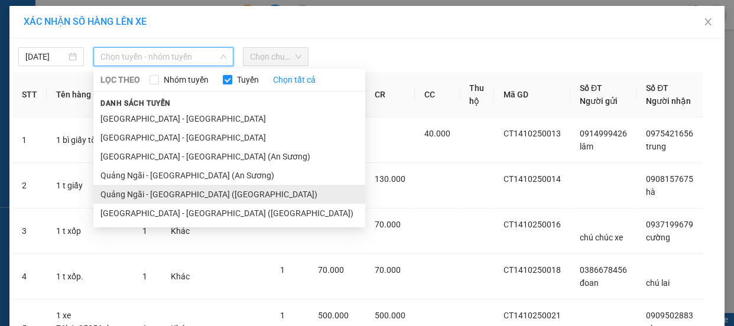
click at [171, 191] on li "Quảng Ngãi - Sài Gòn (Vạn Phúc)" at bounding box center [229, 194] width 272 height 19
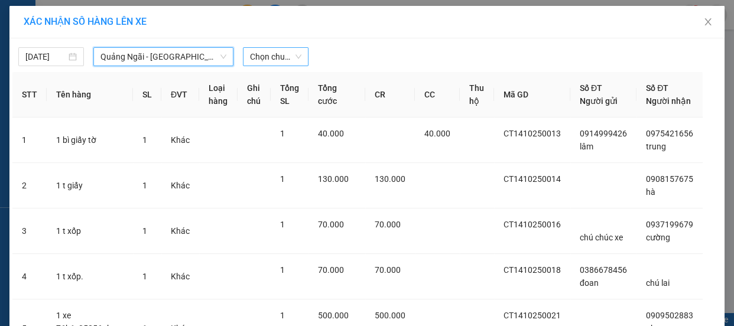
click at [272, 52] on span "Chọn chuyến" at bounding box center [275, 57] width 51 height 18
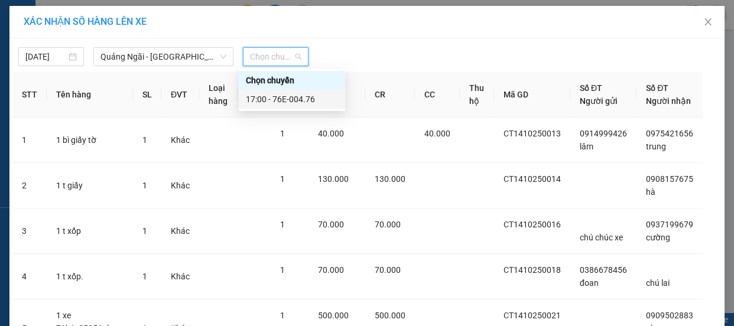
click at [284, 92] on div "17:00 - 76E-004.76" at bounding box center [292, 99] width 106 height 19
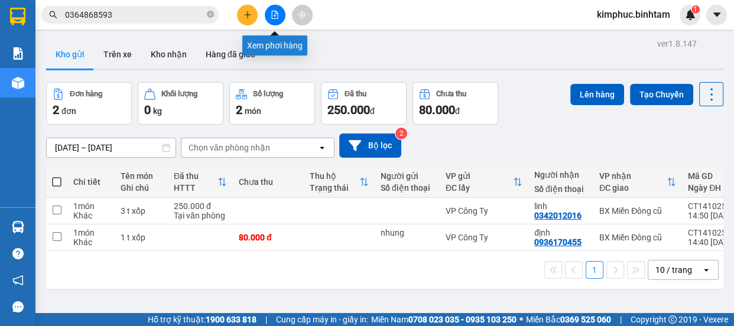
click at [275, 14] on icon "file-add" at bounding box center [275, 15] width 8 height 8
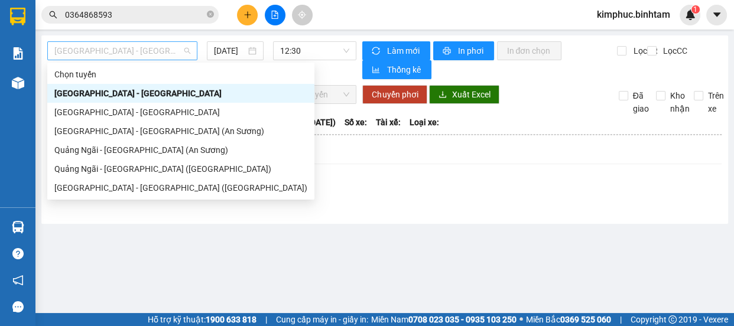
click at [100, 53] on span "Hà Nội - Quảng Ngãi" at bounding box center [122, 51] width 136 height 18
click at [129, 167] on div "Quảng Ngãi - Sài Gòn (Vạn Phúc)" at bounding box center [180, 168] width 253 height 13
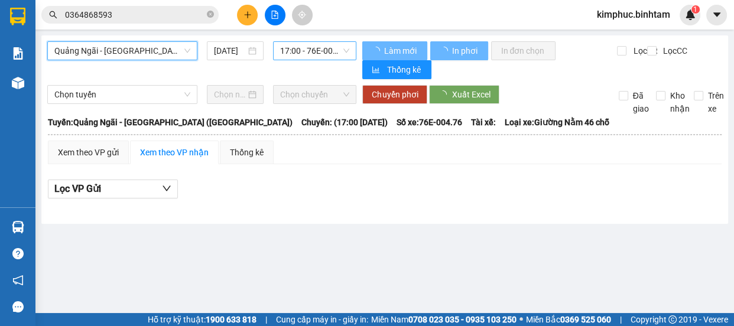
click at [303, 54] on span "17:00 - 76E-004.76" at bounding box center [314, 51] width 69 height 18
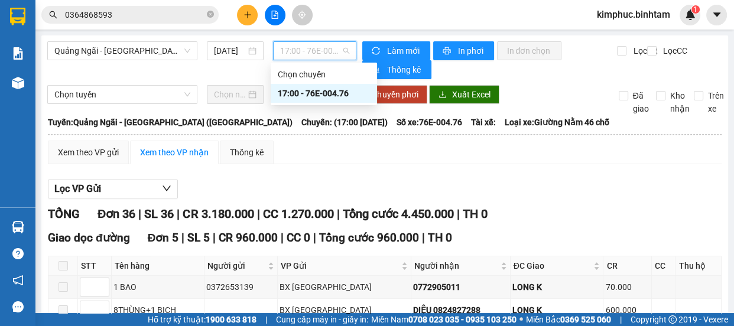
click at [302, 92] on div "17:00 - 76E-004.76" at bounding box center [324, 93] width 92 height 13
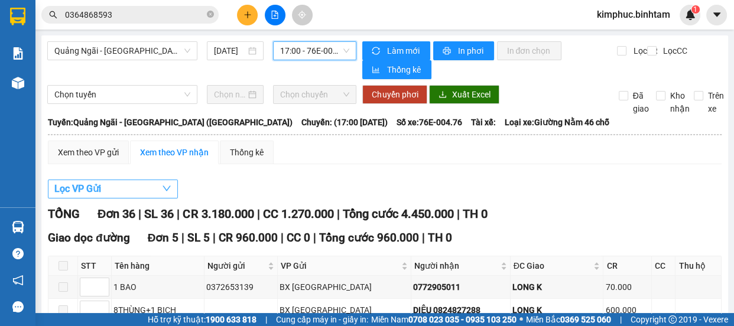
click at [82, 188] on span "Lọc VP Gửi" at bounding box center [77, 188] width 47 height 15
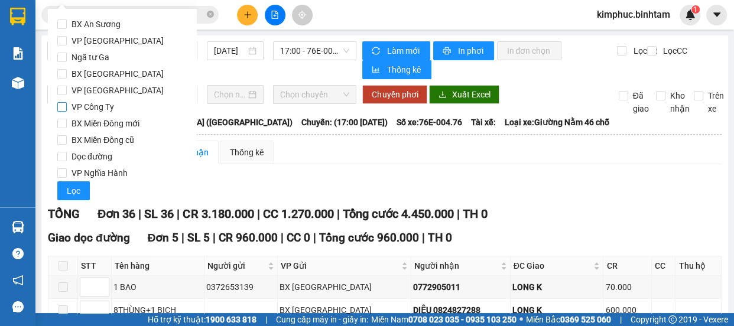
click at [65, 106] on input "VP Công Ty" at bounding box center [61, 106] width 9 height 9
click at [70, 190] on span "Lọc" at bounding box center [74, 190] width 14 height 13
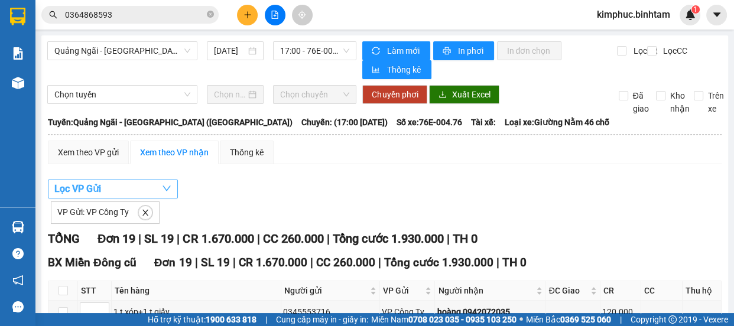
click at [64, 189] on span "Lọc VP Gửi" at bounding box center [77, 188] width 47 height 15
click at [84, 152] on div "Xem theo VP gửi" at bounding box center [88, 152] width 61 height 13
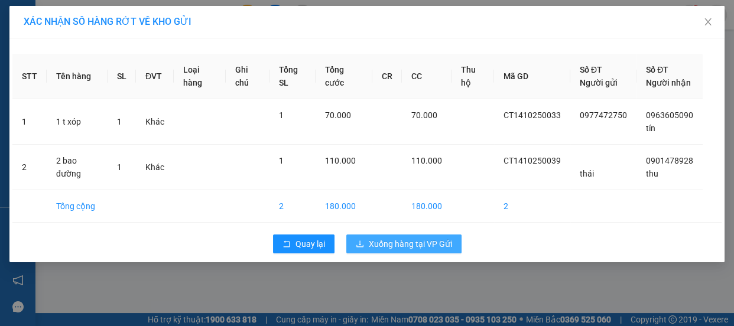
click at [425, 250] on span "Xuống hàng tại VP Gửi" at bounding box center [410, 243] width 83 height 13
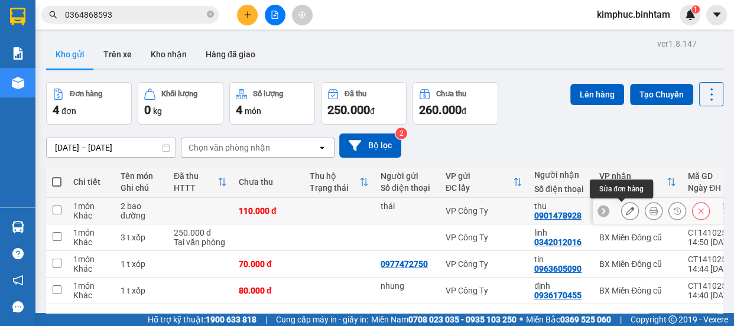
click at [626, 207] on icon at bounding box center [630, 211] width 8 height 8
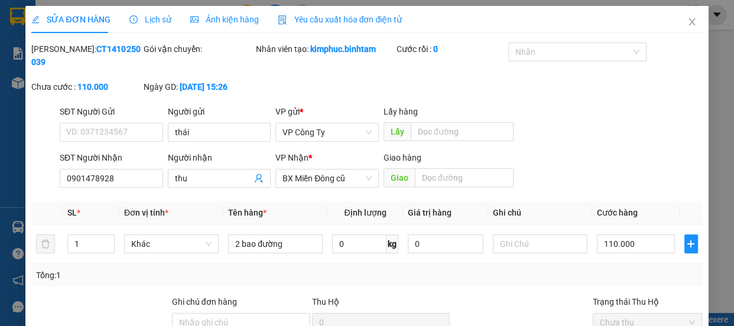
drag, startPoint x: 187, startPoint y: 165, endPoint x: 191, endPoint y: 161, distance: 6.3
click at [188, 165] on div "Người nhận" at bounding box center [219, 160] width 103 height 18
click at [207, 132] on input "thái" at bounding box center [219, 132] width 103 height 19
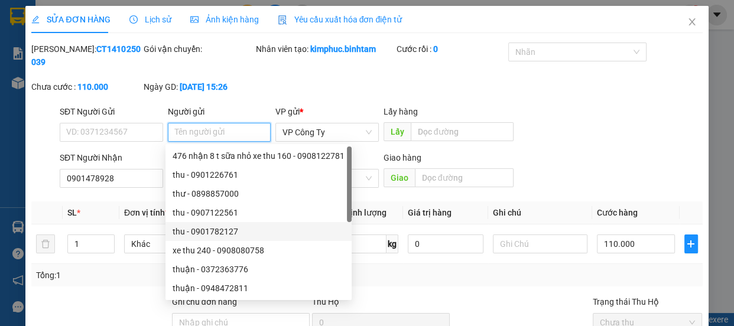
click at [319, 223] on div "thu - 0901782127" at bounding box center [258, 231] width 186 height 19
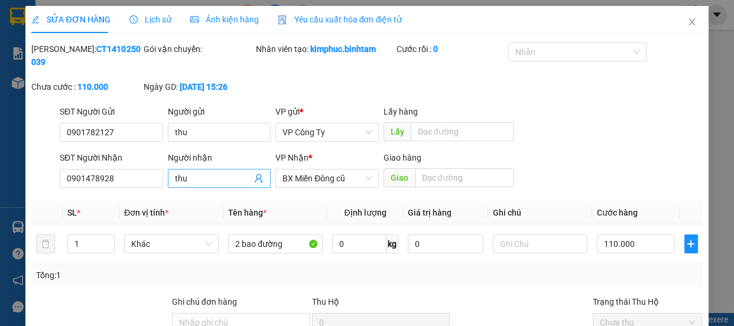
drag, startPoint x: 316, startPoint y: 219, endPoint x: 220, endPoint y: 174, distance: 105.5
click at [220, 174] on div "Total Paid Fee 0 Total UnPaid Fee 110.000 Cash Collection Total Fee Mã ĐH: CT14…" at bounding box center [366, 236] width 671 height 387
click at [138, 123] on input "0901782127" at bounding box center [111, 132] width 103 height 19
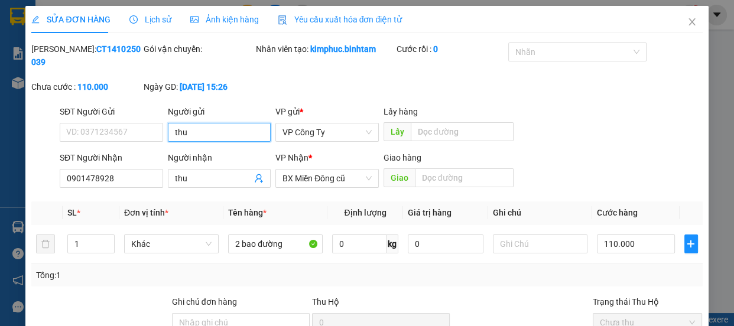
click at [183, 129] on input "thu" at bounding box center [219, 132] width 103 height 19
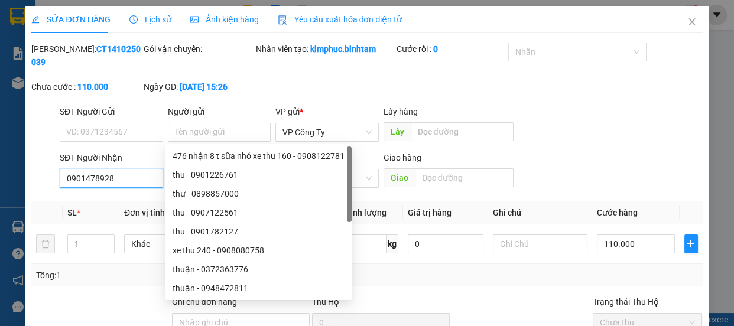
click at [136, 170] on input "0901478928" at bounding box center [111, 178] width 103 height 19
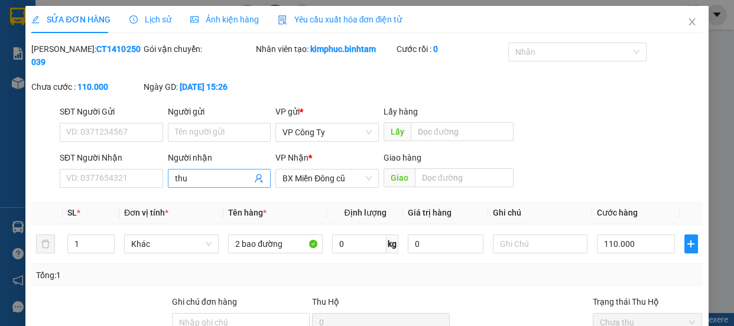
click at [198, 180] on input "thu" at bounding box center [213, 178] width 77 height 13
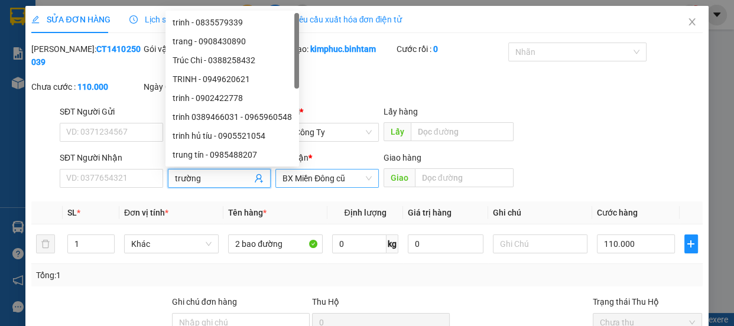
click at [333, 180] on span "BX Miền Đông cũ" at bounding box center [326, 179] width 89 height 18
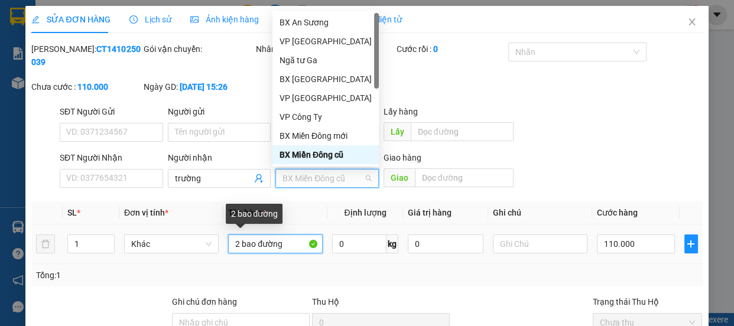
click at [236, 244] on input "2 bao đường" at bounding box center [275, 244] width 95 height 19
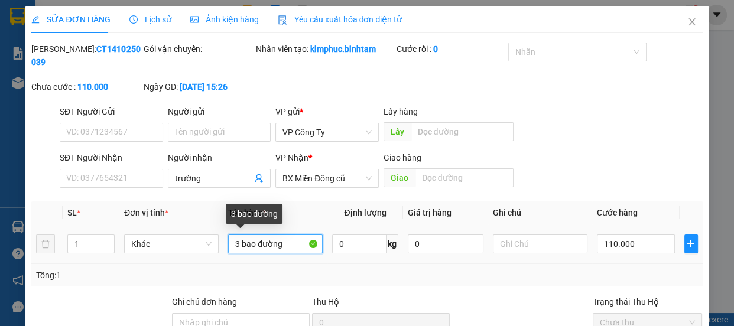
click at [294, 242] on input "3 bao đường" at bounding box center [275, 244] width 95 height 19
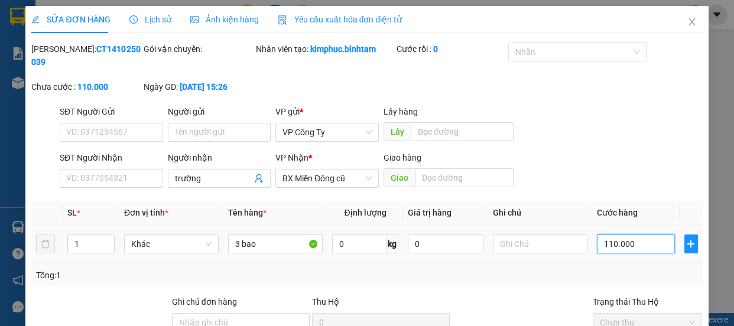
click at [606, 245] on input "110.000" at bounding box center [636, 244] width 78 height 19
click at [606, 246] on input "110.000" at bounding box center [636, 244] width 78 height 19
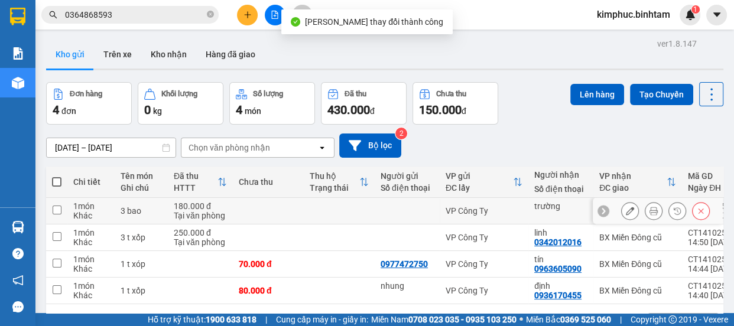
click at [57, 210] on input "checkbox" at bounding box center [57, 210] width 9 height 9
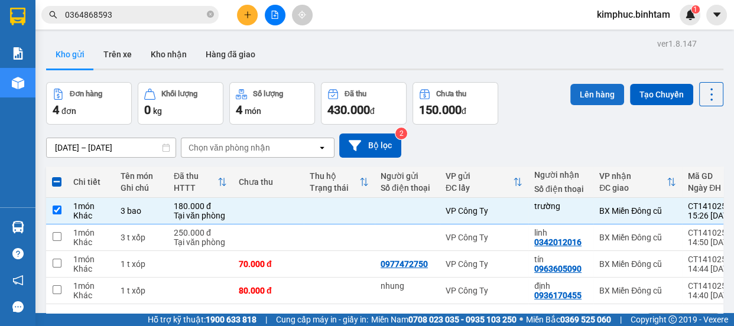
click at [586, 95] on button "Lên hàng" at bounding box center [597, 94] width 54 height 21
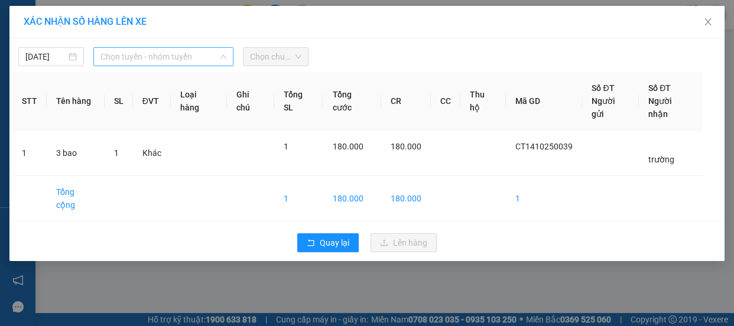
click at [162, 53] on span "Chọn tuyến - nhóm tuyến" at bounding box center [163, 57] width 126 height 18
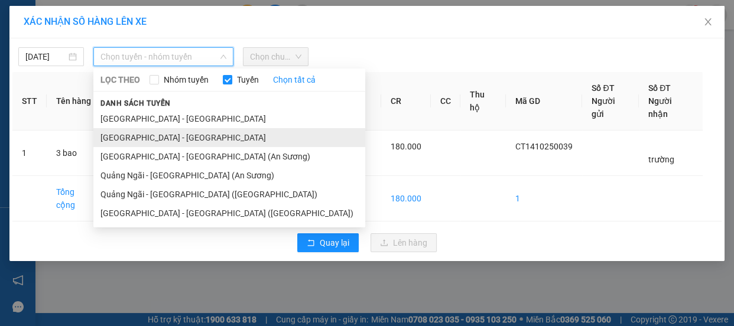
click at [145, 138] on li "Quảng Ngãi - Hà Nội" at bounding box center [229, 137] width 272 height 19
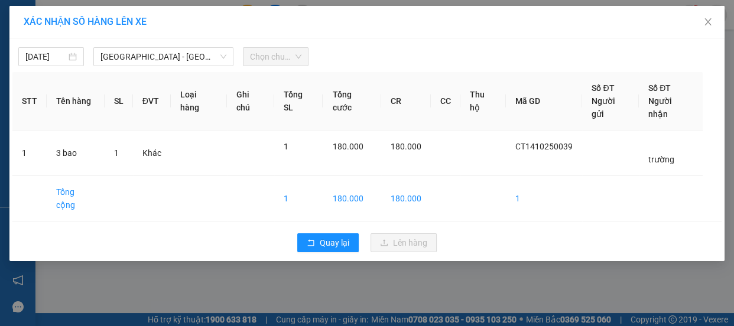
click at [157, 45] on div "14/10/2025 Quảng Ngãi - Hà Nội LỌC THEO Nhóm tuyến Tuyến Chọn tất cả Danh sách …" at bounding box center [366, 53] width 709 height 25
click at [158, 50] on span "Quảng Ngãi - Hà Nội" at bounding box center [163, 57] width 126 height 18
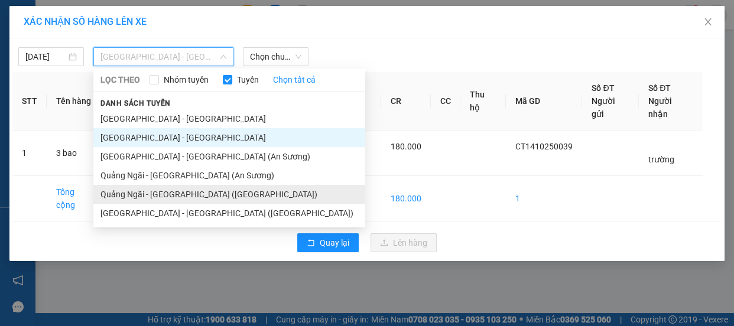
click at [175, 197] on li "Quảng Ngãi - Sài Gòn (Vạn Phúc)" at bounding box center [229, 194] width 272 height 19
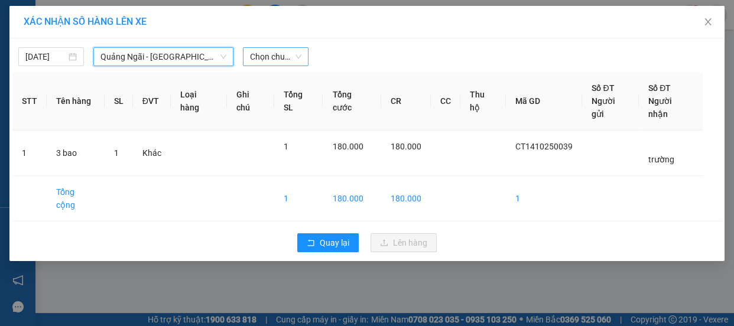
click at [275, 53] on span "Chọn chuyến" at bounding box center [275, 57] width 51 height 18
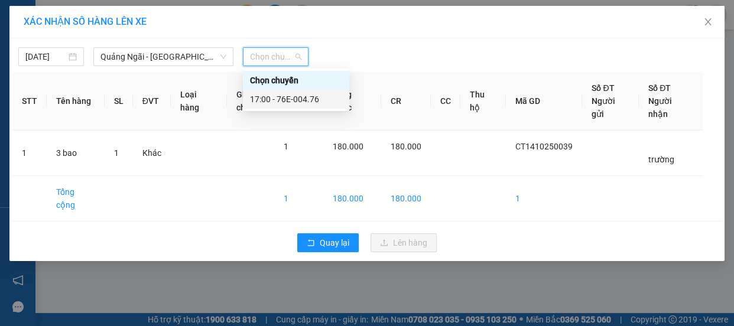
click at [282, 106] on div "17:00 - 76E-004.76" at bounding box center [296, 99] width 106 height 19
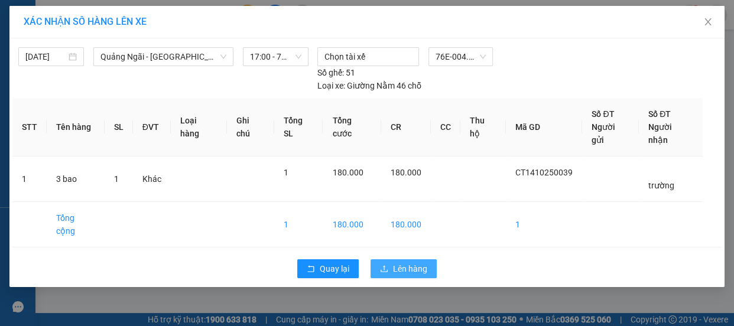
click at [408, 262] on span "Lên hàng" at bounding box center [410, 268] width 34 height 13
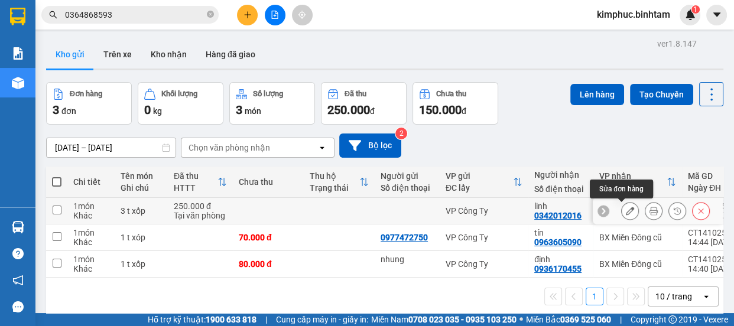
click at [626, 207] on icon at bounding box center [630, 211] width 8 height 8
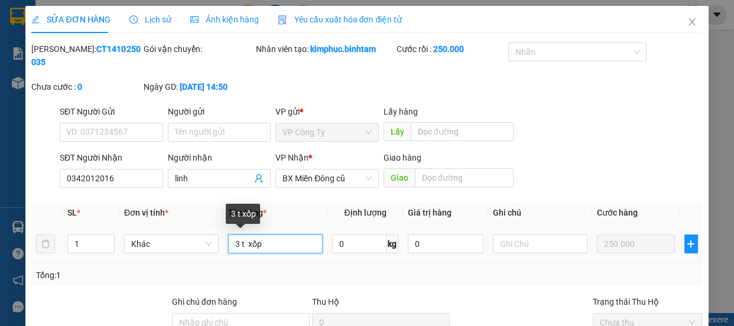
click at [267, 246] on input "3 t xốp" at bounding box center [275, 244] width 95 height 19
click at [316, 179] on span "BX Miền Đông cũ" at bounding box center [326, 179] width 89 height 18
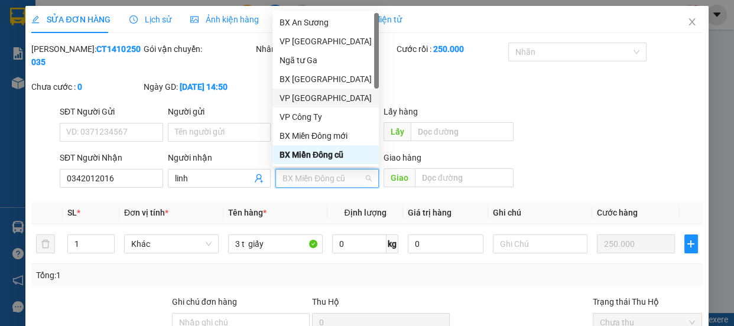
click at [307, 97] on div "VP Hà Nội" at bounding box center [325, 98] width 92 height 13
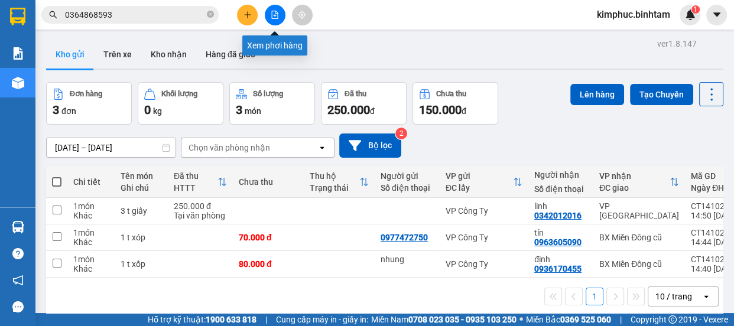
drag, startPoint x: 269, startPoint y: 15, endPoint x: 260, endPoint y: 31, distance: 18.2
click at [269, 15] on button at bounding box center [275, 15] width 21 height 21
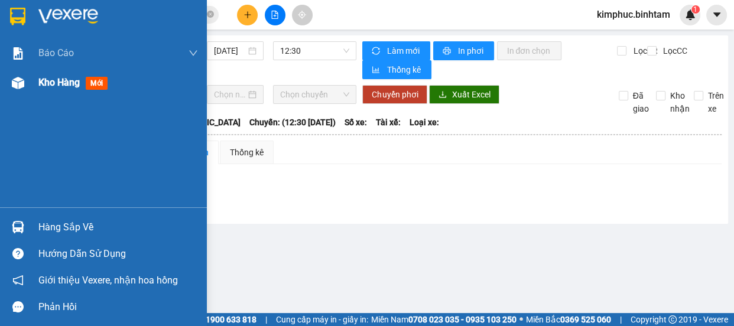
click at [52, 84] on span "Kho hàng" at bounding box center [58, 82] width 41 height 11
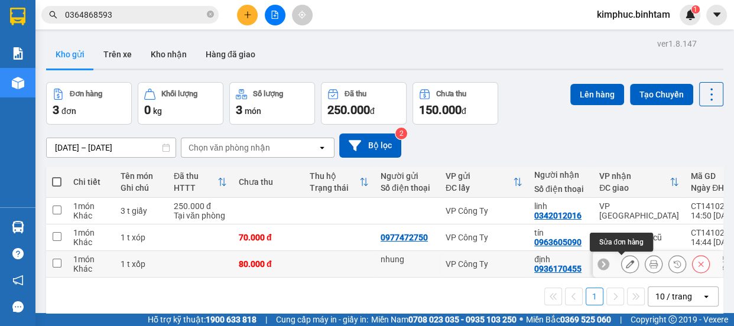
click at [626, 260] on icon at bounding box center [630, 264] width 8 height 8
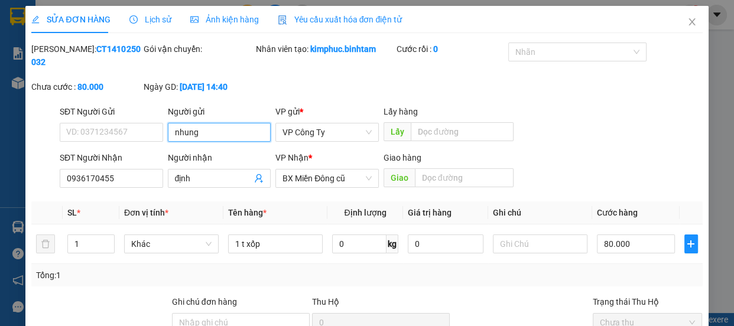
click at [226, 129] on input "nhung" at bounding box center [219, 132] width 103 height 19
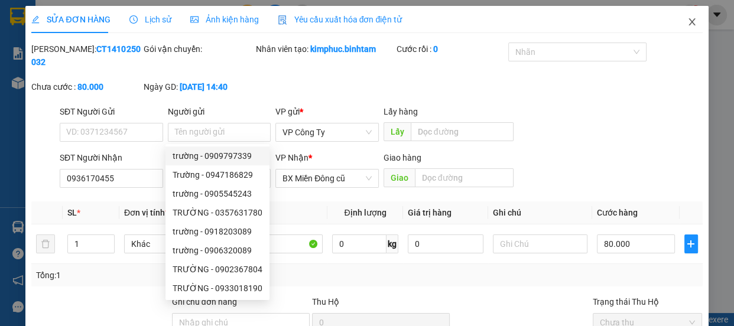
click at [678, 27] on span "Close" at bounding box center [691, 22] width 33 height 33
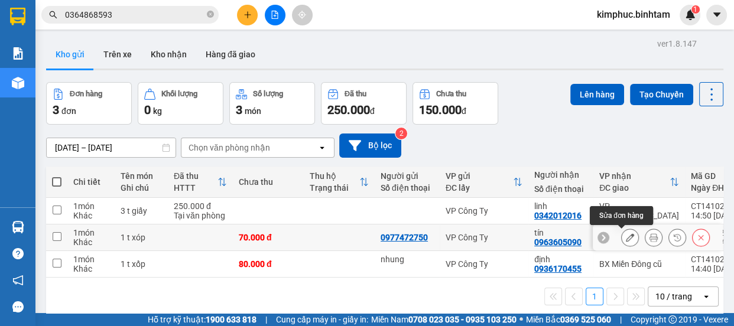
click at [626, 240] on icon at bounding box center [630, 237] width 8 height 8
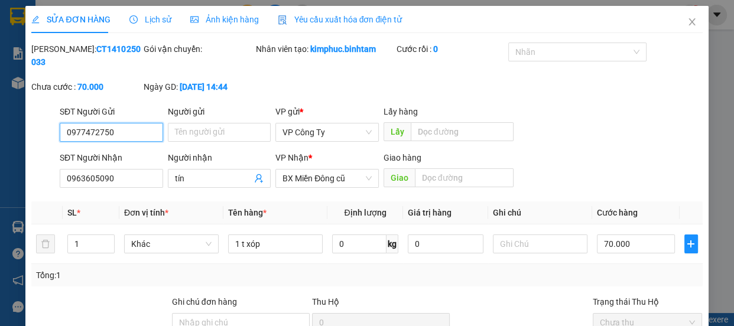
click at [119, 136] on input "0977472750" at bounding box center [111, 132] width 103 height 19
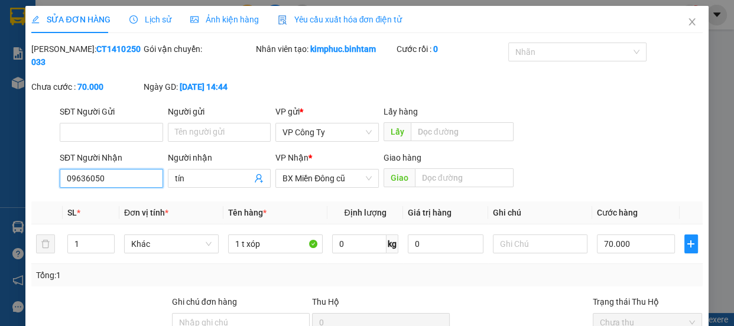
click at [123, 180] on input "09636050" at bounding box center [111, 178] width 103 height 19
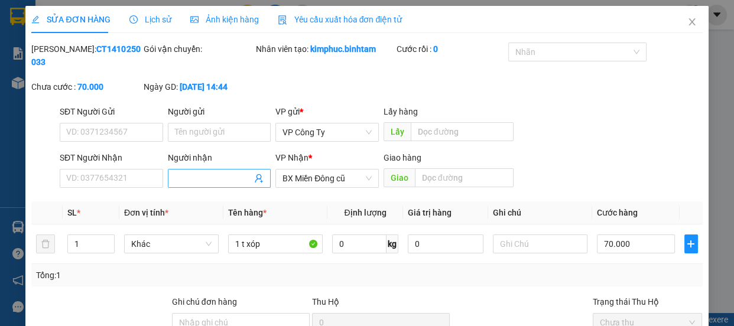
click at [196, 183] on input "Người nhận" at bounding box center [213, 178] width 77 height 13
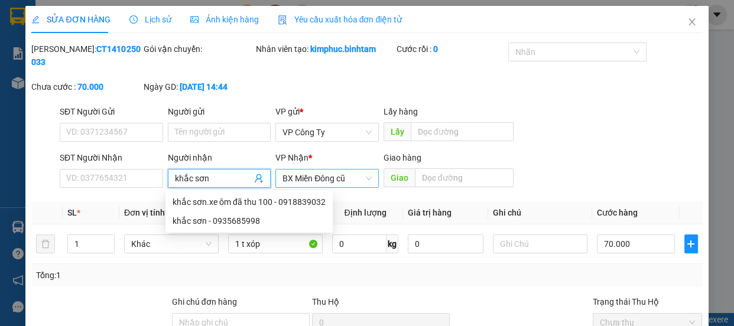
click at [333, 170] on span "BX Miền Đông cũ" at bounding box center [326, 179] width 89 height 18
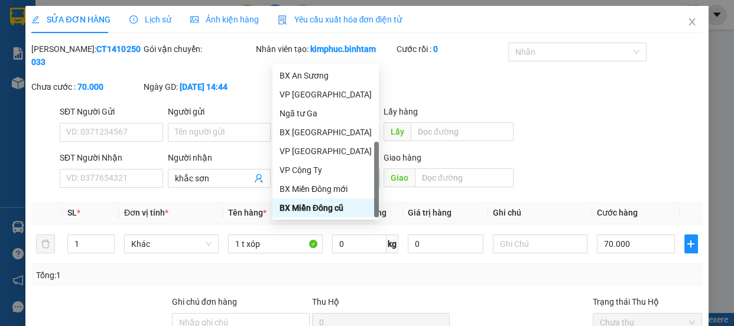
click at [315, 220] on div "Dọc đường" at bounding box center [325, 226] width 92 height 13
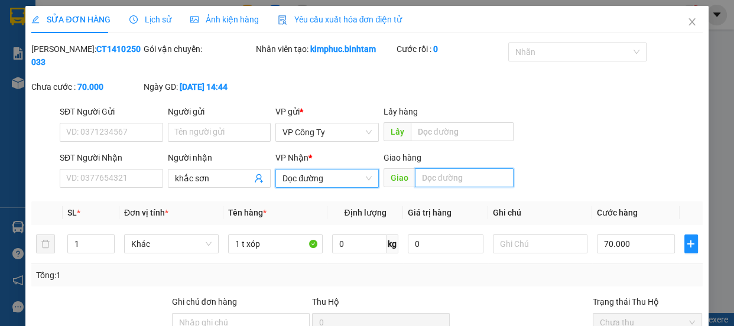
click at [440, 168] on input "text" at bounding box center [464, 177] width 99 height 19
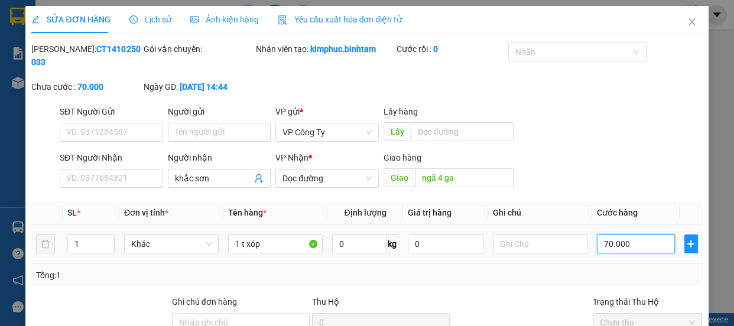
click at [601, 235] on input "70.000" at bounding box center [636, 244] width 78 height 19
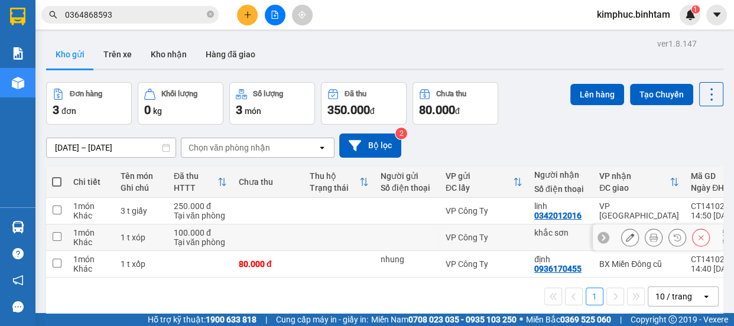
click at [57, 240] on input "checkbox" at bounding box center [57, 236] width 9 height 9
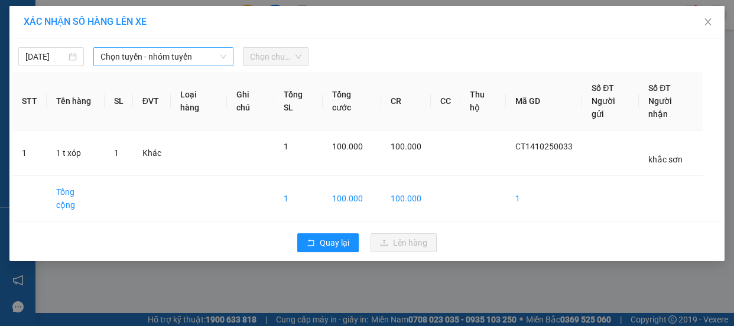
click at [117, 52] on span "Chọn tuyến - nhóm tuyến" at bounding box center [163, 57] width 126 height 18
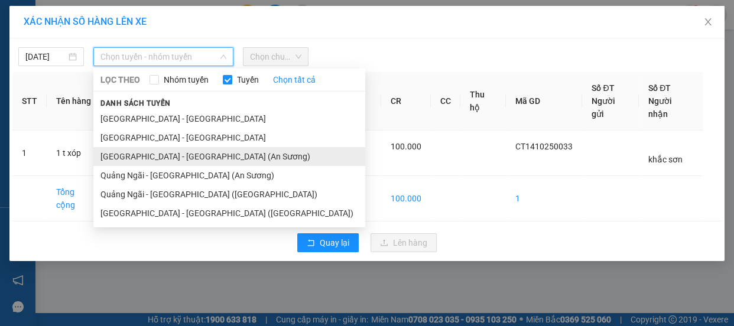
click at [157, 155] on li "[GEOGRAPHIC_DATA] - [GEOGRAPHIC_DATA] (An Sương)" at bounding box center [229, 156] width 272 height 19
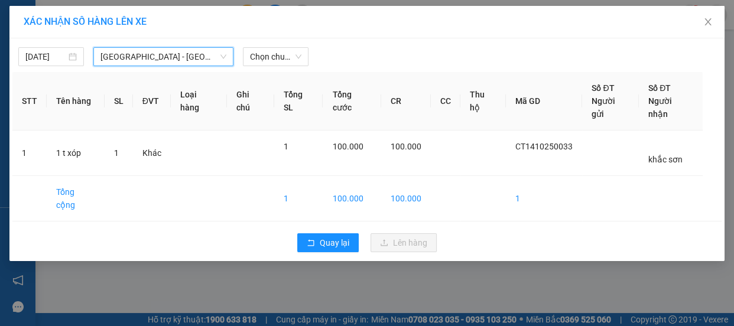
click at [177, 53] on span "[GEOGRAPHIC_DATA] - [GEOGRAPHIC_DATA] (An Sương)" at bounding box center [163, 57] width 126 height 18
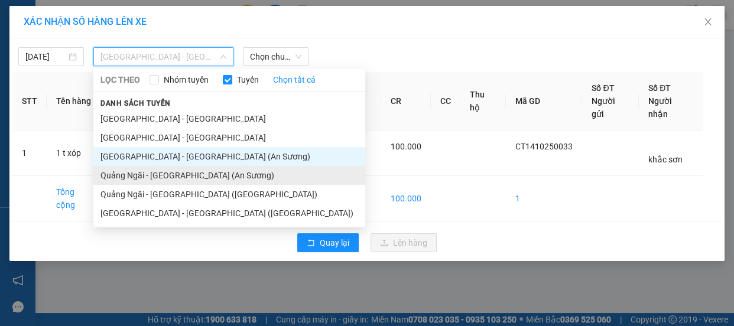
click at [177, 168] on li "Quảng Ngãi - [GEOGRAPHIC_DATA] (An Sương)" at bounding box center [229, 175] width 272 height 19
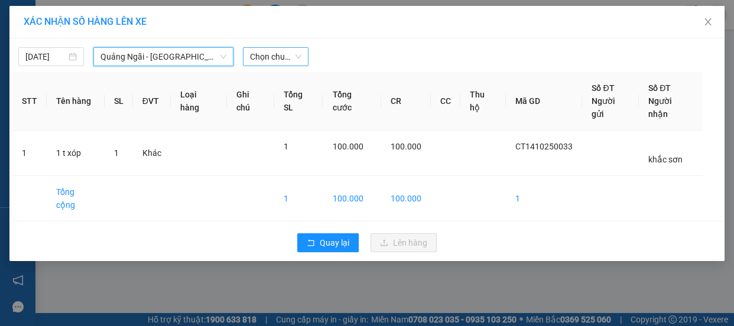
click at [277, 56] on span "Chọn chuyến" at bounding box center [275, 57] width 51 height 18
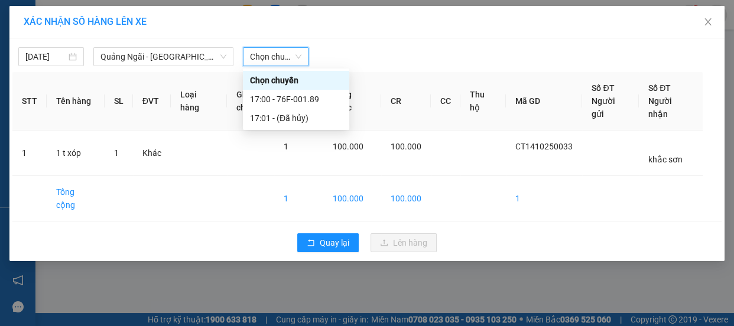
click at [277, 56] on span "Chọn chuyến" at bounding box center [275, 57] width 51 height 18
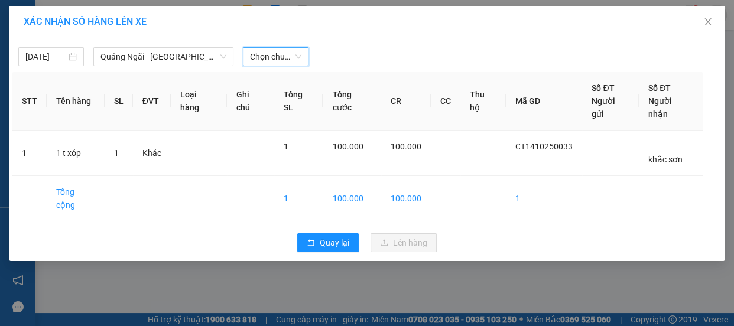
click at [294, 57] on span "Chọn chuyến" at bounding box center [275, 57] width 51 height 18
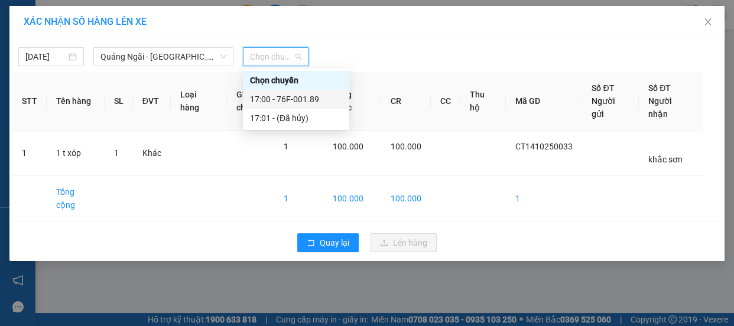
click at [295, 97] on div "17:00 - 76F-001.89" at bounding box center [296, 99] width 92 height 13
click at [295, 97] on div "[DATE] [GEOGRAPHIC_DATA] - [GEOGRAPHIC_DATA] (An Sương) LỌC THEO Nhóm tuyến Tuy…" at bounding box center [366, 149] width 715 height 223
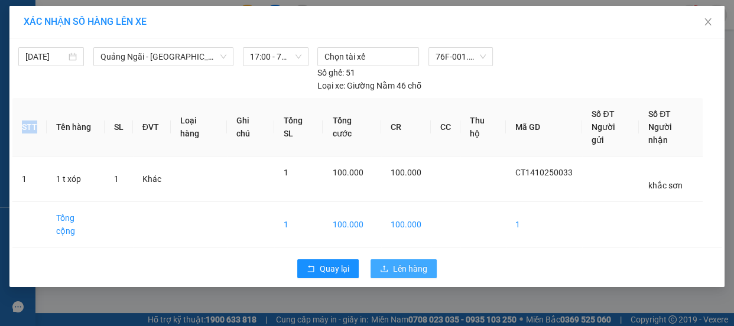
click at [399, 262] on span "Lên hàng" at bounding box center [410, 268] width 34 height 13
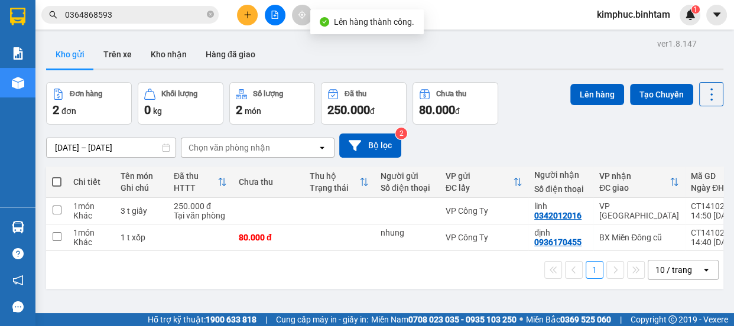
click at [275, 12] on icon "file-add" at bounding box center [275, 15] width 6 height 8
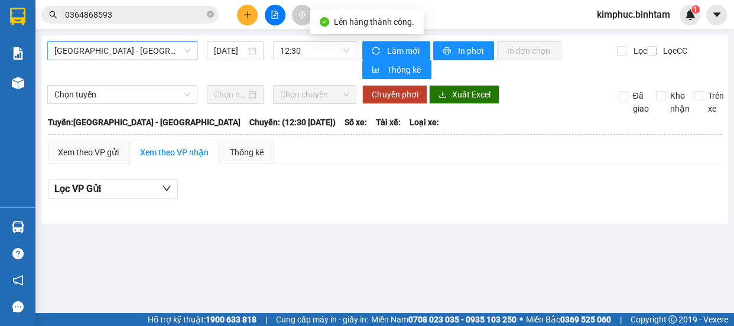
click at [151, 44] on span "[GEOGRAPHIC_DATA] - [GEOGRAPHIC_DATA]" at bounding box center [122, 51] width 136 height 18
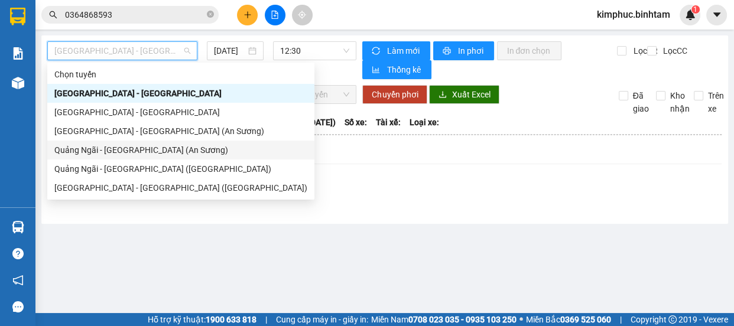
click at [127, 157] on div "Quảng Ngãi - [GEOGRAPHIC_DATA] (An Sương)" at bounding box center [180, 150] width 267 height 19
type input "[DATE]"
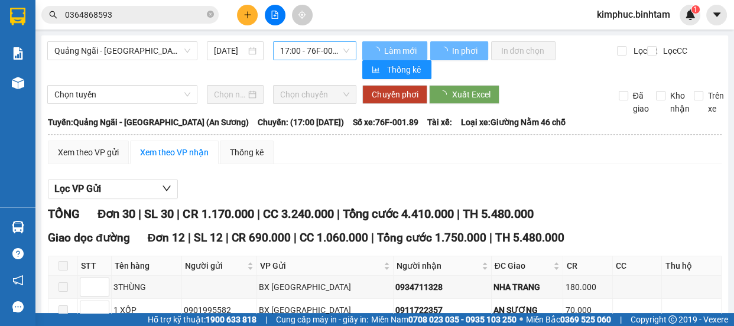
click at [331, 47] on span "17:00 - 76F-001.89" at bounding box center [314, 51] width 69 height 18
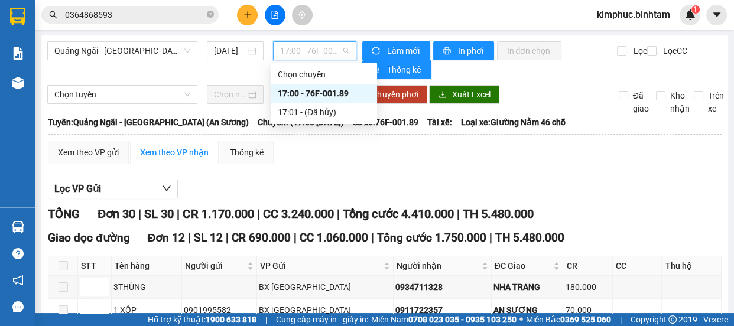
click at [330, 88] on div "17:00 - 76F-001.89" at bounding box center [324, 93] width 92 height 13
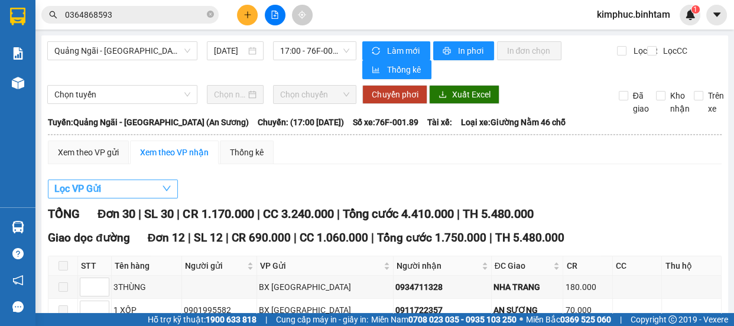
click at [73, 193] on span "Lọc VP Gửi" at bounding box center [77, 188] width 47 height 15
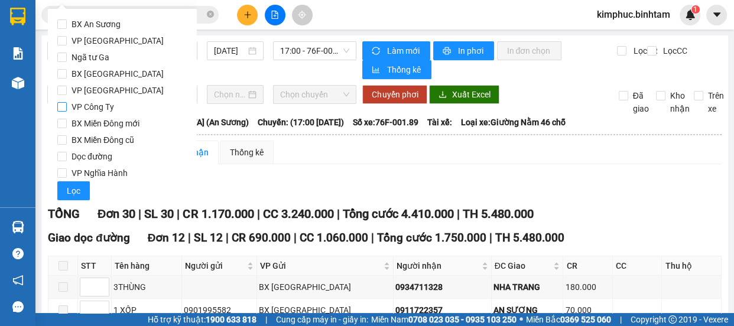
click at [64, 107] on input "VP Công Ty" at bounding box center [61, 106] width 9 height 9
checkbox input "true"
click at [79, 190] on span "Lọc" at bounding box center [74, 190] width 14 height 13
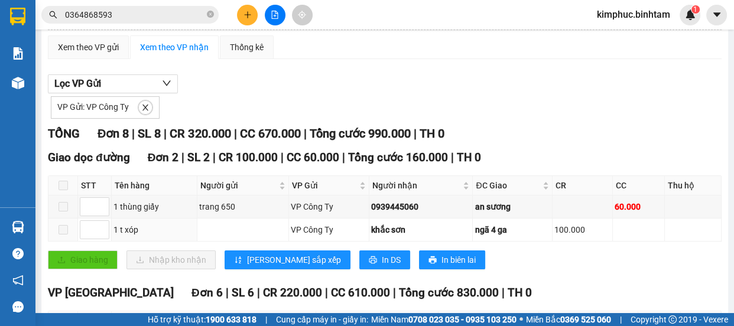
scroll to position [213, 0]
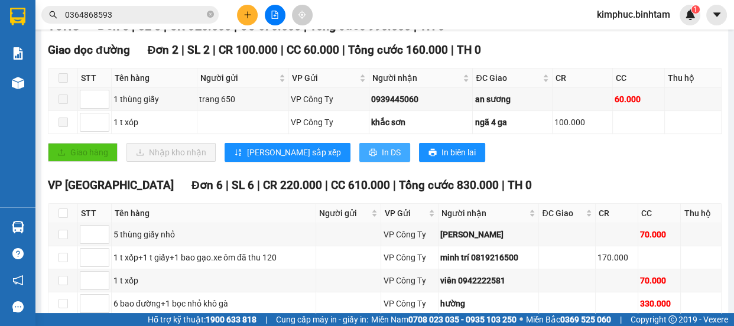
click at [382, 153] on span "In DS" at bounding box center [391, 152] width 19 height 13
click at [382, 151] on span "In DS" at bounding box center [391, 152] width 19 height 13
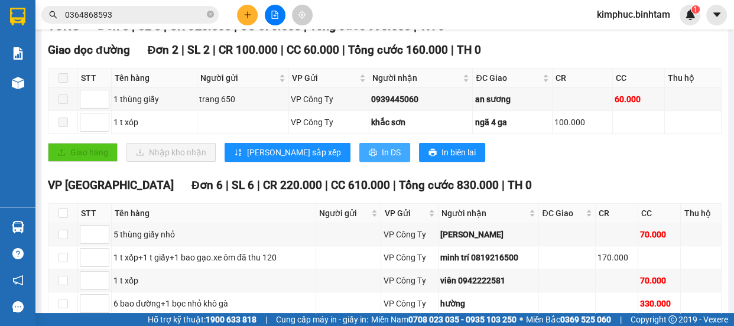
click at [382, 151] on span "In DS" at bounding box center [391, 152] width 19 height 13
click at [545, 147] on div "Giao hàng Nhập kho nhận Lưu sắp xếp In DS In biên lai" at bounding box center [384, 152] width 673 height 19
click at [509, 165] on div "Giao dọc đường Đơn 2 | SL 2 | CR 100.000 | CC 60.000 | Tổng cước 160.000 | TH 0…" at bounding box center [384, 105] width 673 height 129
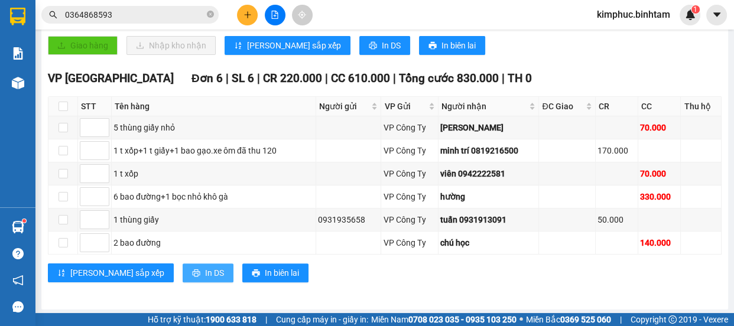
click at [205, 276] on span "In DS" at bounding box center [214, 272] width 19 height 13
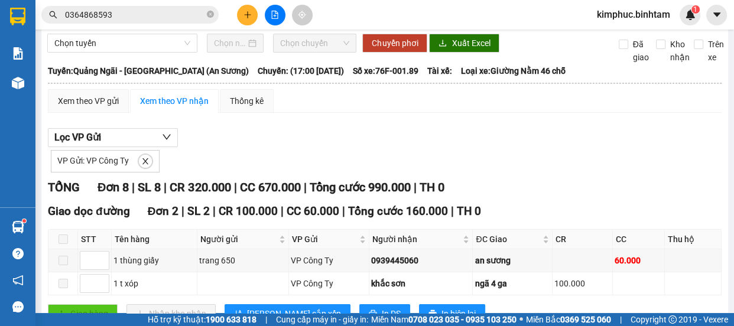
scroll to position [0, 0]
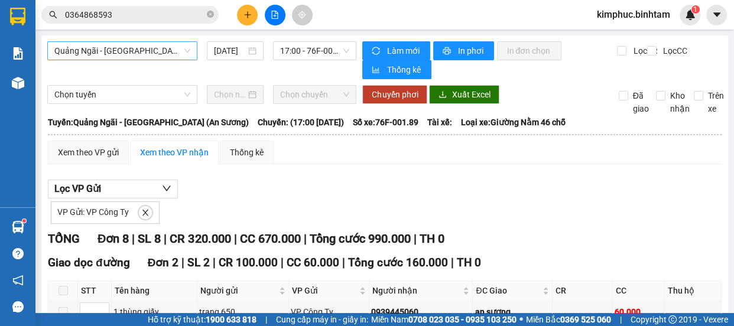
click at [155, 50] on span "Quảng Ngãi - [GEOGRAPHIC_DATA] (An Sương)" at bounding box center [122, 51] width 136 height 18
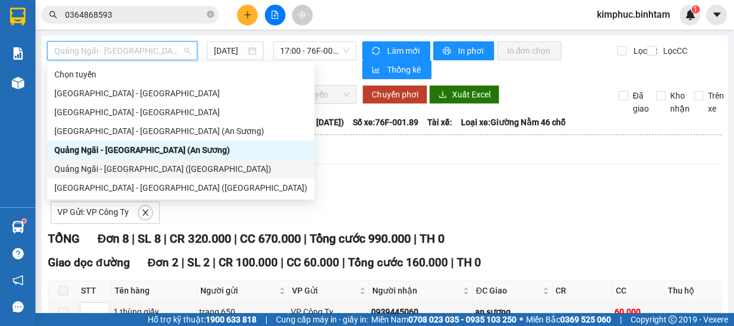
click at [133, 167] on div "Quảng Ngãi - [GEOGRAPHIC_DATA] ([GEOGRAPHIC_DATA])" at bounding box center [180, 168] width 253 height 13
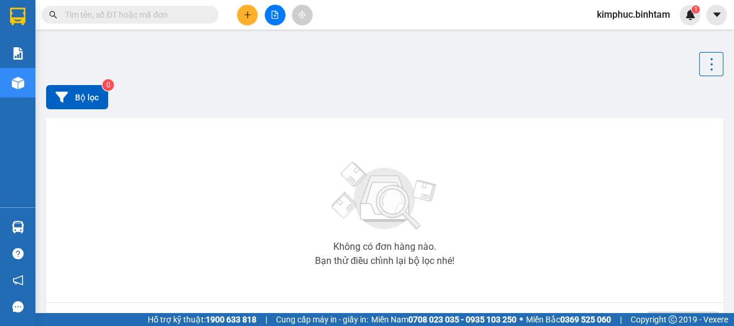
click at [283, 16] on button at bounding box center [275, 15] width 21 height 21
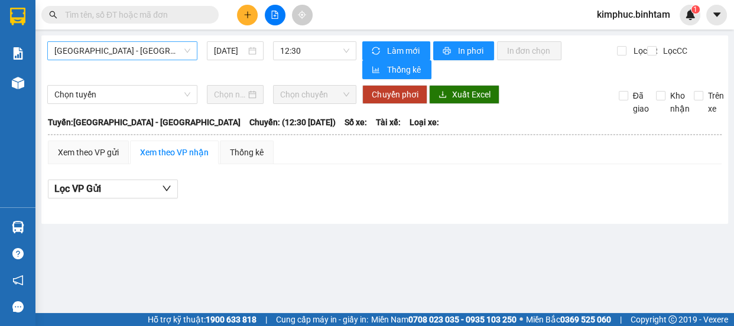
click at [95, 50] on span "[GEOGRAPHIC_DATA] - [GEOGRAPHIC_DATA]" at bounding box center [122, 51] width 136 height 18
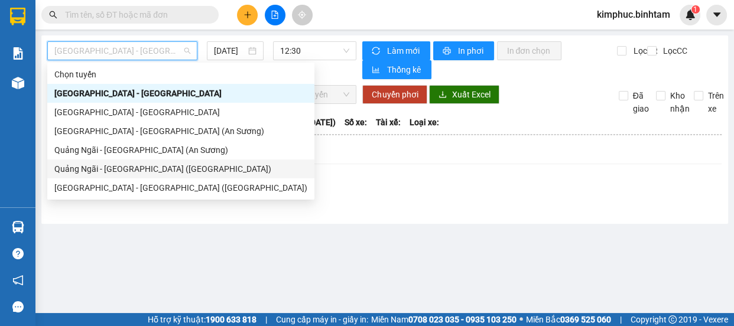
click at [109, 168] on div "Quảng Ngãi - [GEOGRAPHIC_DATA] ([GEOGRAPHIC_DATA])" at bounding box center [180, 168] width 253 height 13
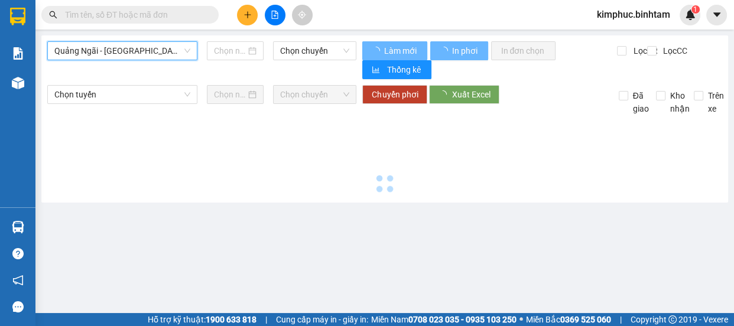
type input "[DATE]"
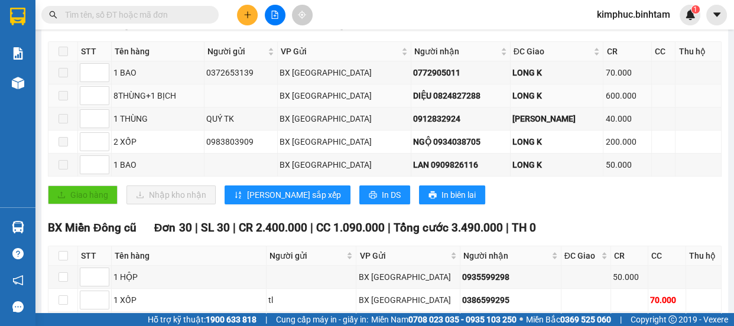
scroll to position [53, 0]
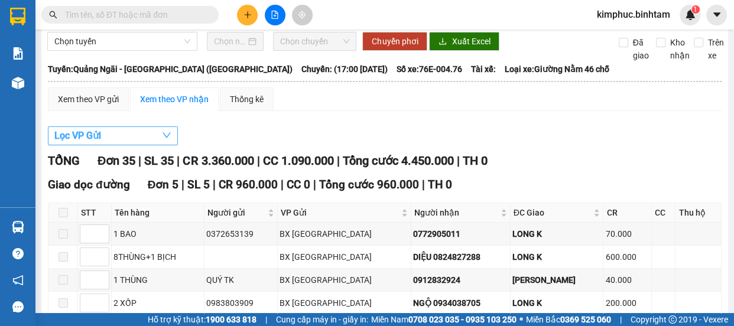
click at [113, 136] on button "Lọc VP Gửi" at bounding box center [113, 135] width 130 height 19
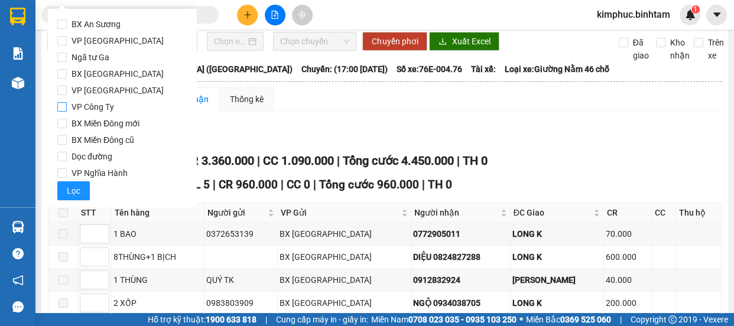
click at [64, 108] on input "VP Công Ty" at bounding box center [61, 106] width 9 height 9
checkbox input "true"
click at [78, 189] on span "Lọc" at bounding box center [74, 190] width 14 height 13
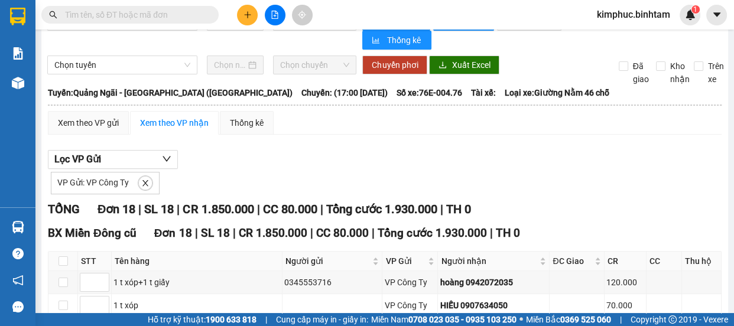
scroll to position [0, 0]
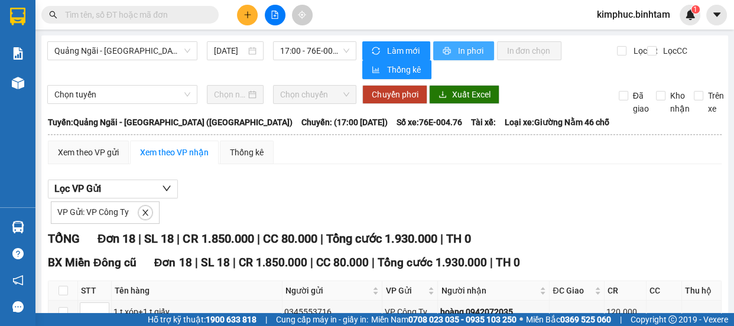
click at [459, 41] on button "In phơi" at bounding box center [463, 50] width 61 height 19
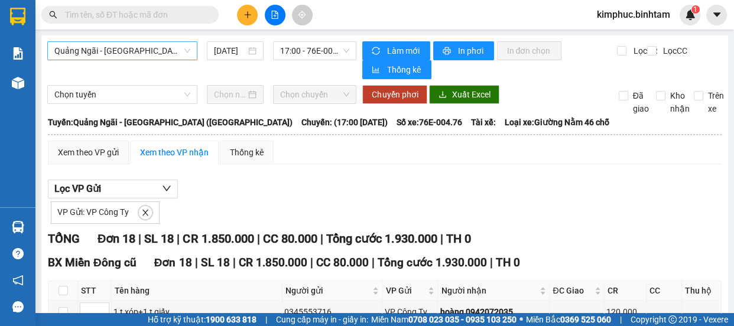
click at [129, 57] on span "Quảng Ngãi - [GEOGRAPHIC_DATA] ([GEOGRAPHIC_DATA])" at bounding box center [122, 51] width 136 height 18
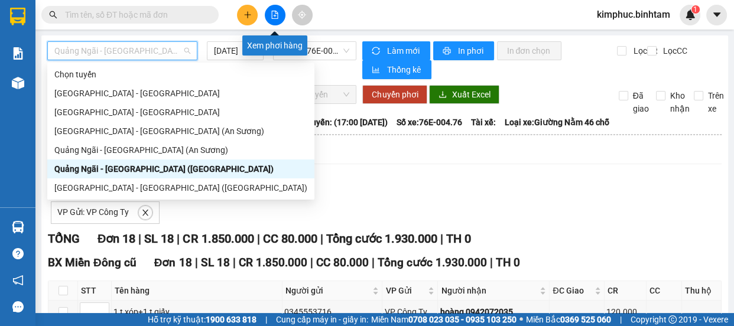
click at [271, 16] on icon "file-add" at bounding box center [275, 15] width 8 height 8
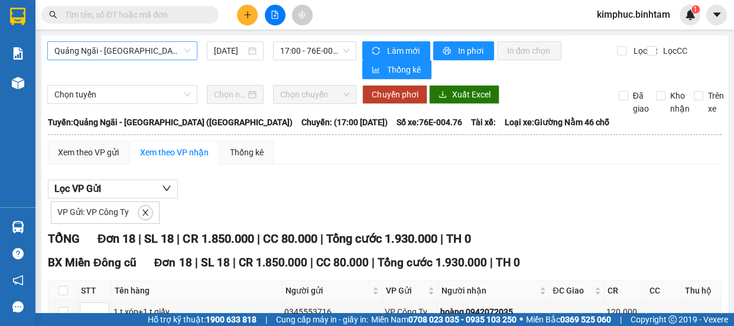
click at [147, 52] on span "Quảng Ngãi - Sài Gòn (Vạn Phúc)" at bounding box center [122, 51] width 136 height 18
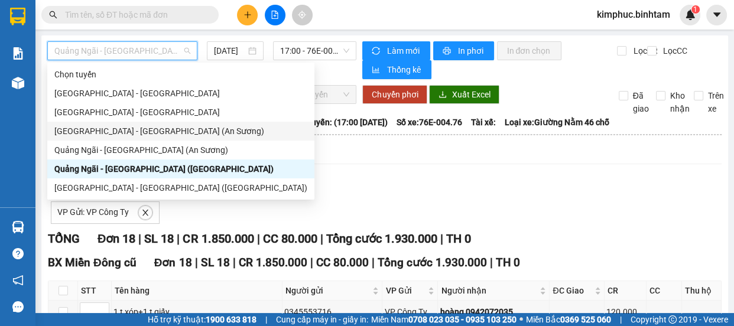
click at [129, 132] on div "Sài Gòn - Quảng Ngãi (An Sương)" at bounding box center [180, 131] width 253 height 13
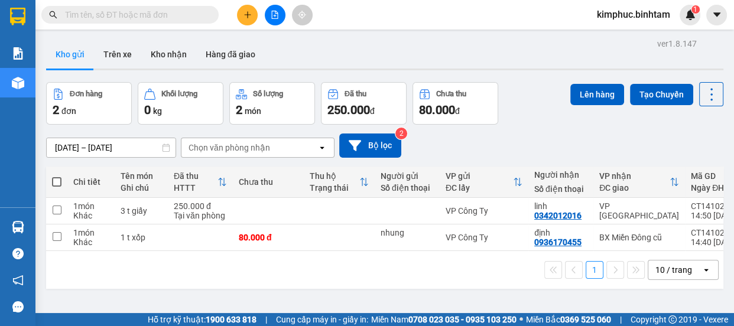
click at [277, 13] on icon "file-add" at bounding box center [275, 15] width 6 height 8
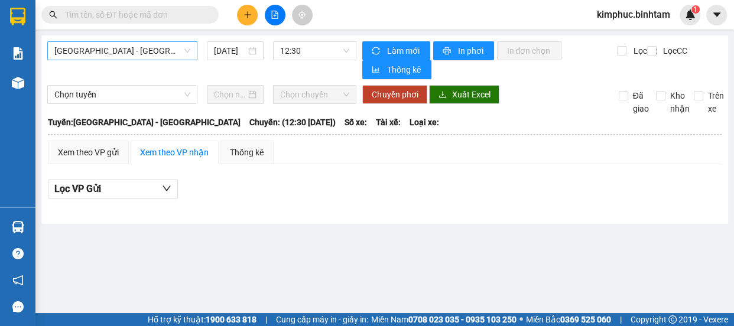
click at [173, 48] on span "[GEOGRAPHIC_DATA] - [GEOGRAPHIC_DATA]" at bounding box center [122, 51] width 136 height 18
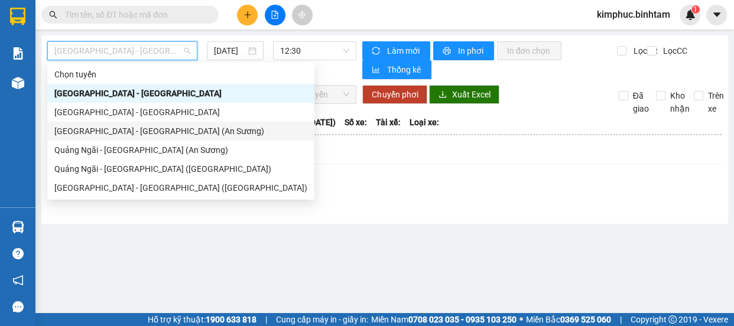
click at [136, 132] on div "[GEOGRAPHIC_DATA] - [GEOGRAPHIC_DATA] (An Sương)" at bounding box center [180, 131] width 253 height 13
type input "[DATE]"
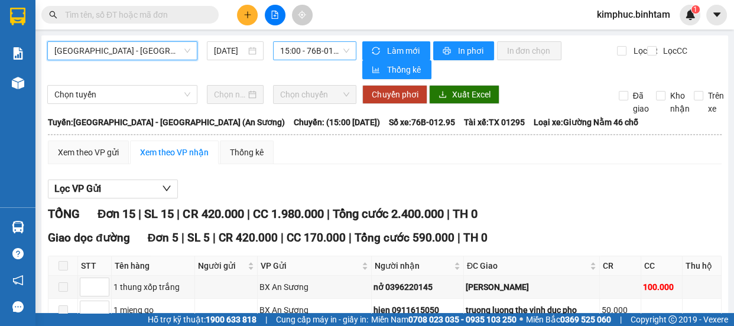
click at [327, 47] on span "15:00 - 76B-012.95" at bounding box center [314, 51] width 69 height 18
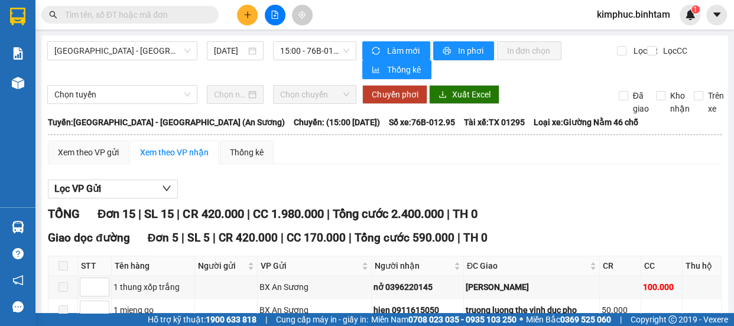
click at [492, 187] on div "Lọc VP Gửi" at bounding box center [384, 189] width 673 height 19
click at [326, 55] on span "15:00 - 76B-012.95" at bounding box center [314, 51] width 69 height 18
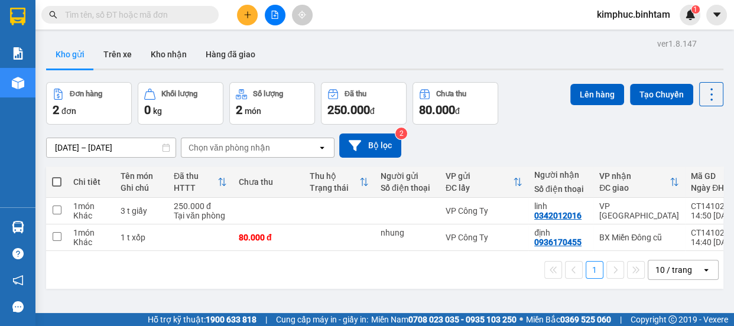
click at [643, 12] on span "kimphuc.binhtam" at bounding box center [633, 14] width 92 height 15
click at [627, 35] on span "Đăng xuất" at bounding box center [638, 36] width 68 height 13
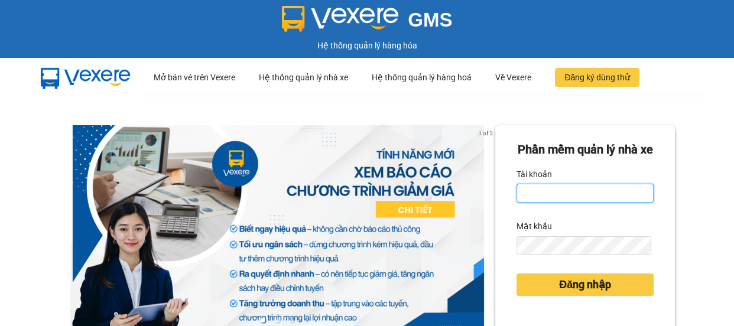
click at [564, 203] on input "Tài khoản" at bounding box center [584, 193] width 137 height 19
type input "thanhhoa.binhtam"
click at [595, 105] on div "1 of 3 Phần mềm quản lý nhà xe Tài khoản thanhhoa.binhtam Mật khẩu Đăng nhập" at bounding box center [367, 263] width 734 height 334
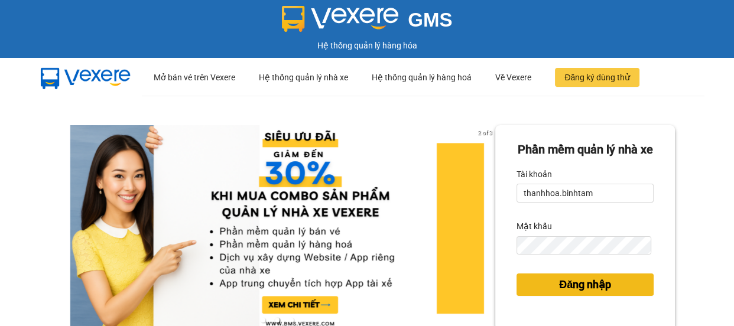
click at [584, 293] on span "Đăng nhập" at bounding box center [585, 284] width 52 height 17
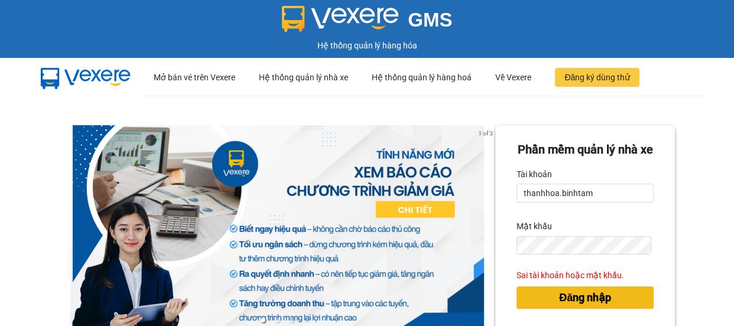
click at [581, 309] on button "Đăng nhập" at bounding box center [584, 298] width 137 height 22
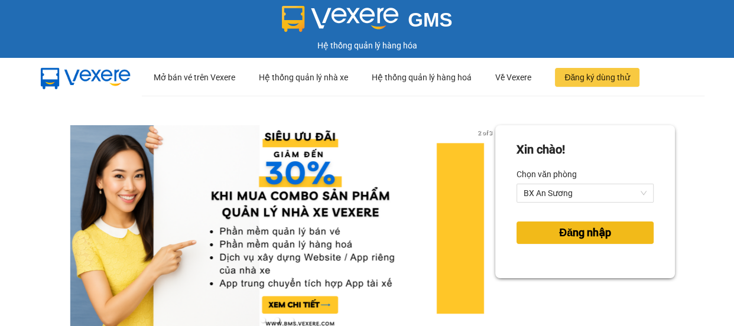
click at [572, 237] on span "Đăng nhập" at bounding box center [585, 232] width 52 height 17
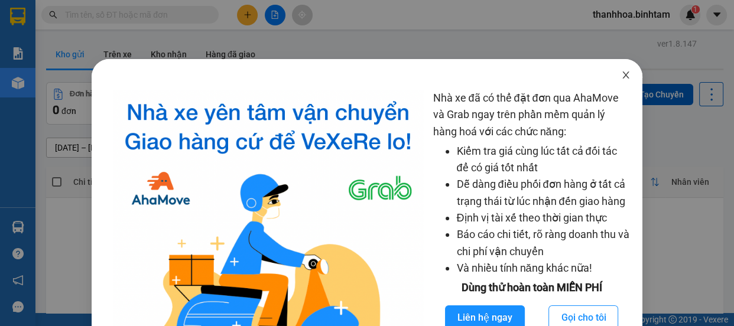
click at [621, 79] on icon "close" at bounding box center [625, 74] width 9 height 9
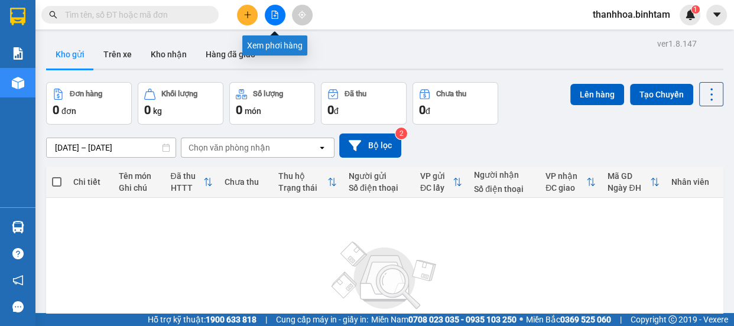
click at [272, 12] on icon "file-add" at bounding box center [275, 15] width 6 height 8
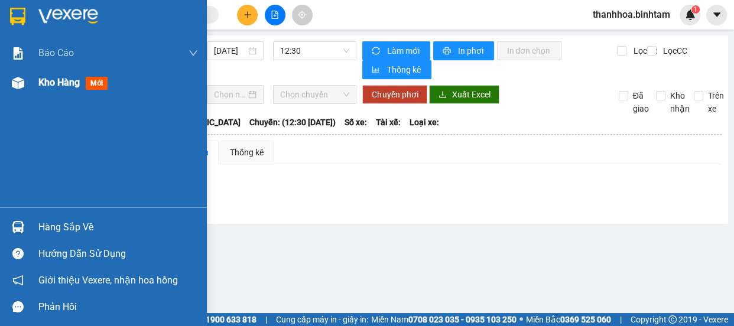
click at [67, 88] on span "Kho hàng" at bounding box center [58, 82] width 41 height 11
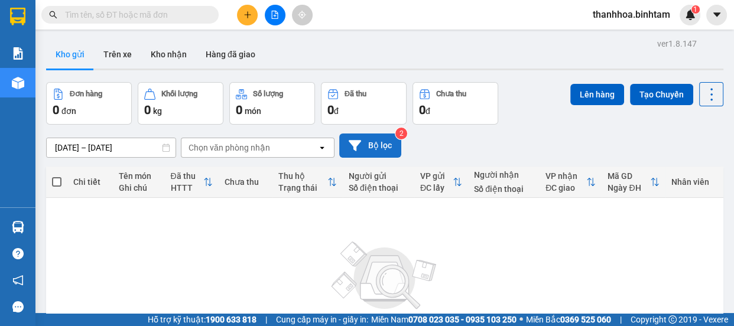
click at [378, 148] on button "Bộ lọc" at bounding box center [370, 146] width 62 height 24
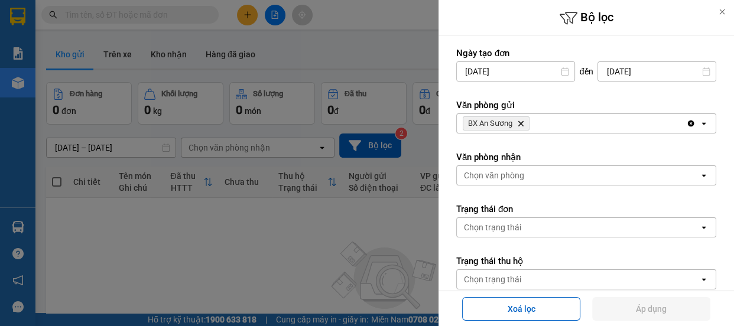
click at [528, 121] on span "BX An Sương Delete" at bounding box center [496, 123] width 67 height 14
click at [527, 121] on span "BX An Sương Delete" at bounding box center [496, 123] width 67 height 14
drag, startPoint x: 354, startPoint y: 276, endPoint x: 363, endPoint y: 276, distance: 8.9
click at [354, 276] on div at bounding box center [367, 163] width 734 height 326
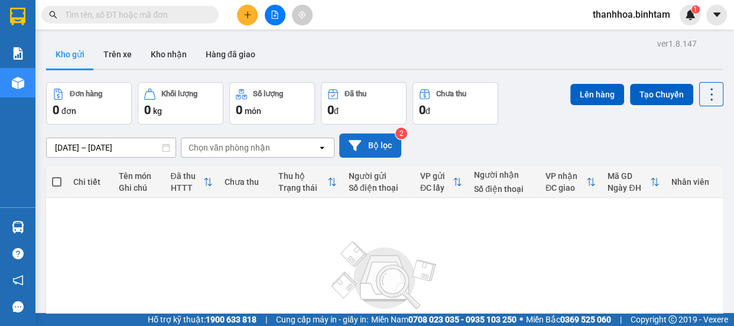
click at [371, 151] on button "Bộ lọc" at bounding box center [370, 146] width 62 height 24
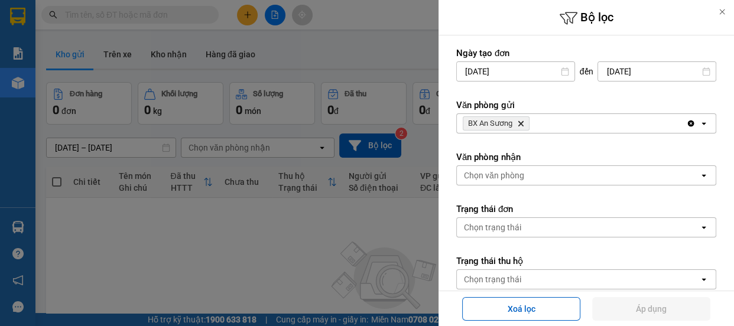
click at [535, 128] on div "BX An Sương Delete" at bounding box center [571, 123] width 229 height 19
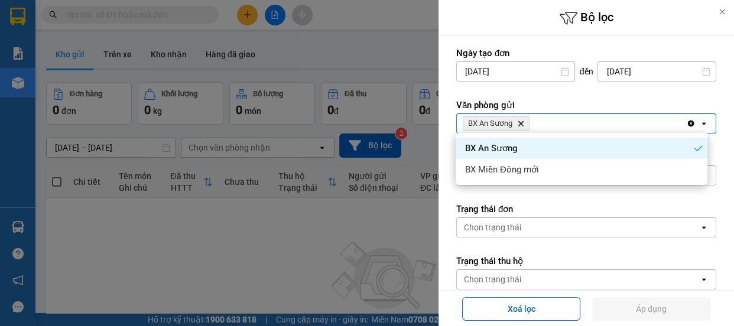
click at [511, 149] on span "BX An Sương" at bounding box center [491, 148] width 53 height 12
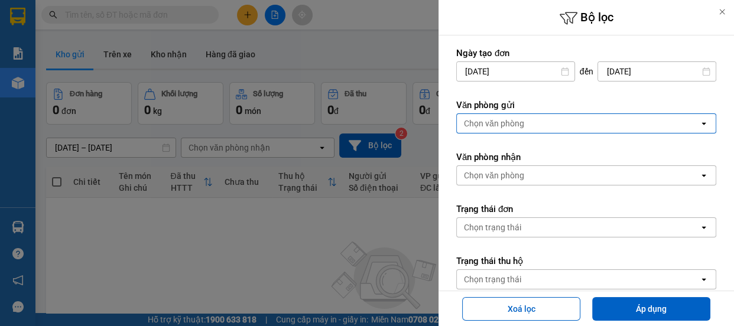
scroll to position [161, 0]
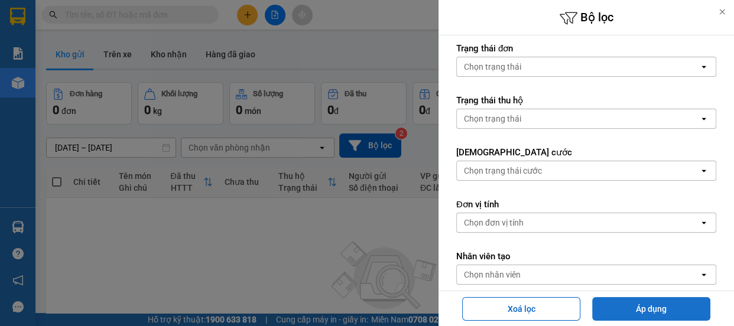
click at [627, 317] on button "Áp dụng" at bounding box center [651, 309] width 118 height 24
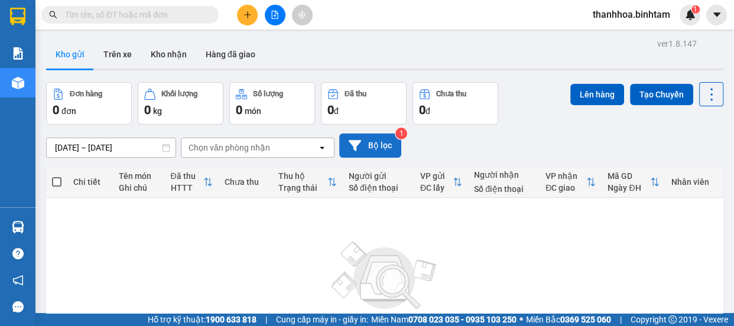
click at [386, 147] on button "Bộ lọc" at bounding box center [370, 146] width 62 height 24
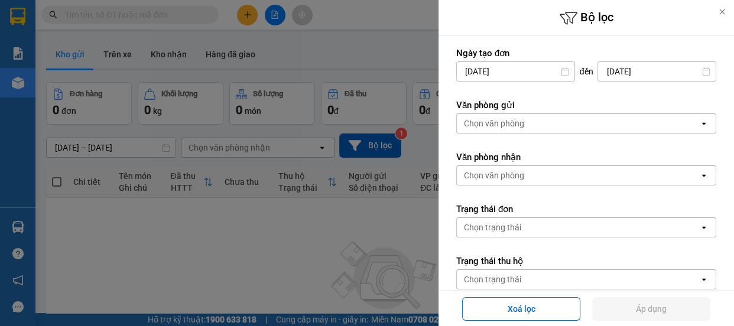
click at [372, 251] on div at bounding box center [367, 163] width 734 height 326
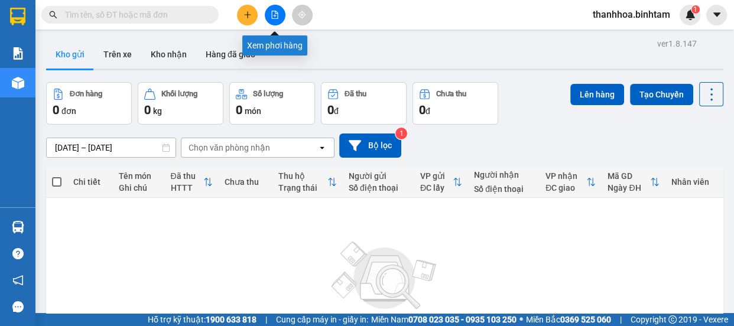
click at [277, 16] on icon "file-add" at bounding box center [275, 15] width 8 height 8
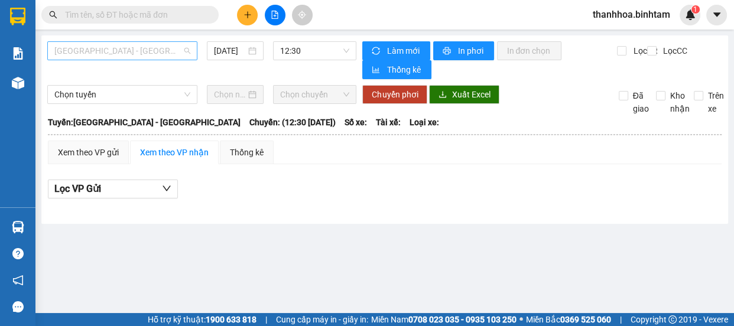
click at [90, 45] on span "[GEOGRAPHIC_DATA] - [GEOGRAPHIC_DATA]" at bounding box center [122, 51] width 136 height 18
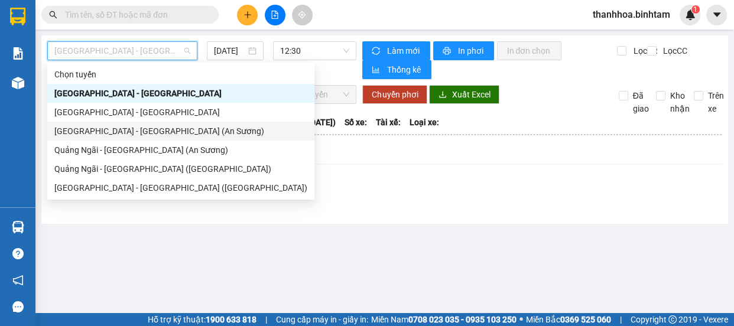
click at [84, 132] on div "[GEOGRAPHIC_DATA] - [GEOGRAPHIC_DATA] (An Sương)" at bounding box center [180, 131] width 253 height 13
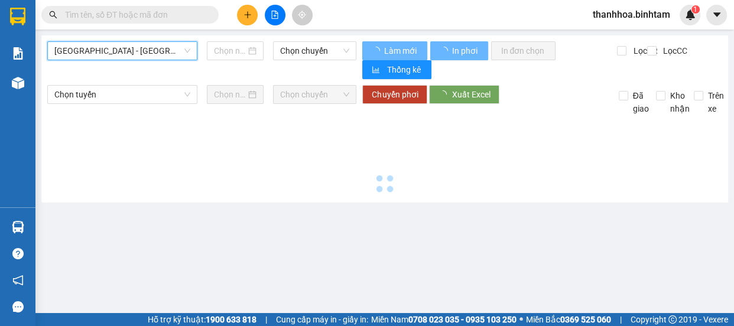
type input "[DATE]"
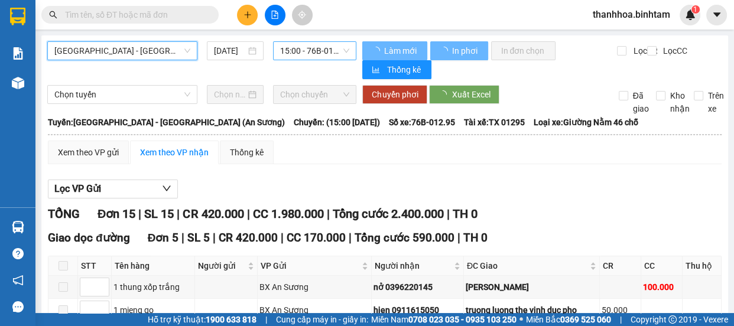
click at [325, 53] on span "15:00 - 76B-012.95" at bounding box center [314, 51] width 69 height 18
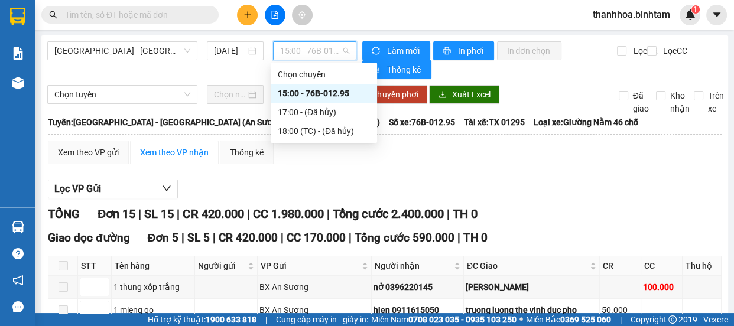
click at [341, 93] on div "15:00 - 76B-012.95" at bounding box center [324, 93] width 92 height 13
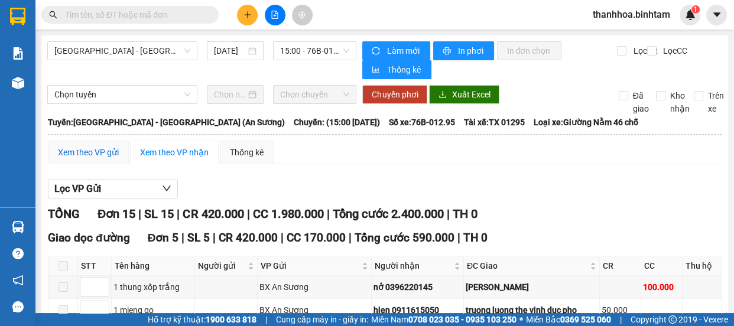
click at [92, 153] on div "Xem theo VP gửi" at bounding box center [88, 152] width 61 height 13
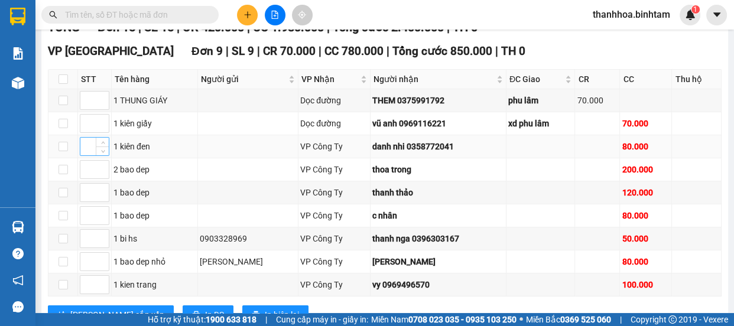
scroll to position [455, 0]
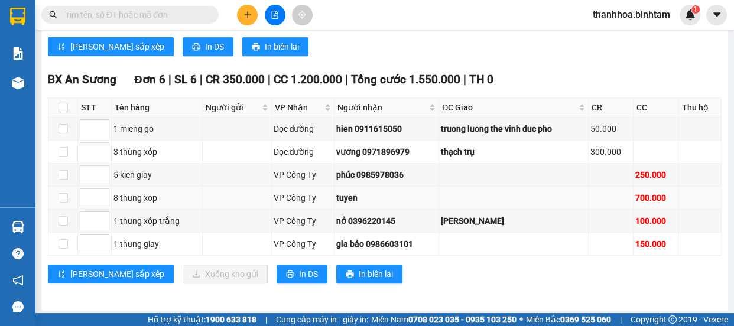
click at [69, 195] on td at bounding box center [63, 198] width 30 height 23
click at [65, 195] on input "checkbox" at bounding box center [62, 197] width 9 height 9
checkbox input "true"
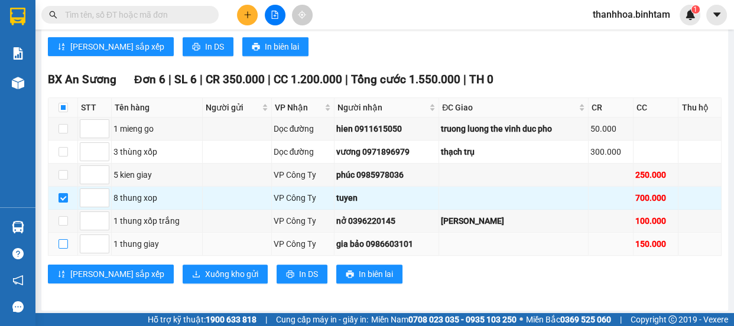
click at [63, 242] on input "checkbox" at bounding box center [62, 243] width 9 height 9
checkbox input "true"
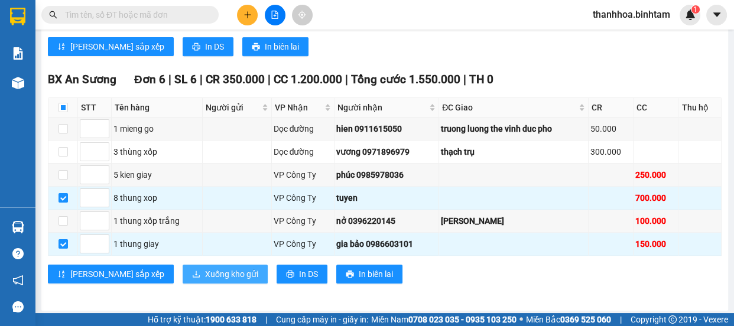
click at [205, 269] on span "Xuống kho gửi" at bounding box center [231, 274] width 53 height 13
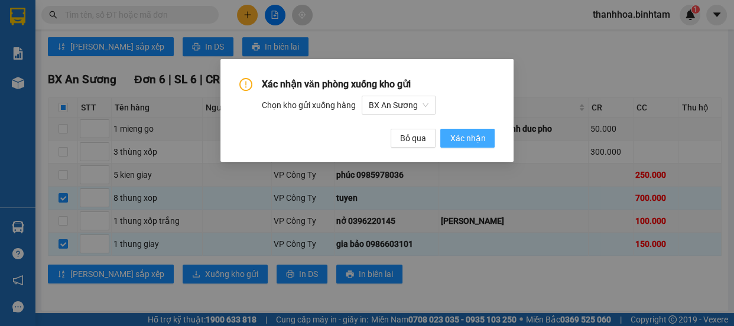
click at [492, 138] on button "Xác nhận" at bounding box center [467, 138] width 54 height 19
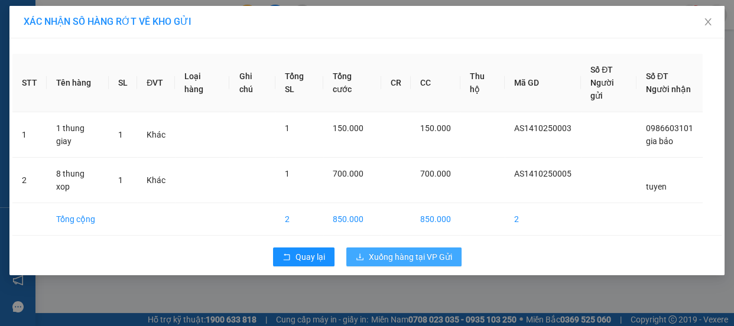
click at [418, 250] on span "Xuống hàng tại VP Gửi" at bounding box center [410, 256] width 83 height 13
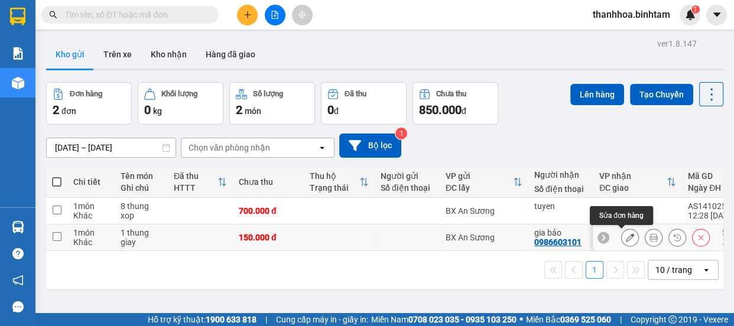
click at [626, 240] on button at bounding box center [629, 237] width 17 height 21
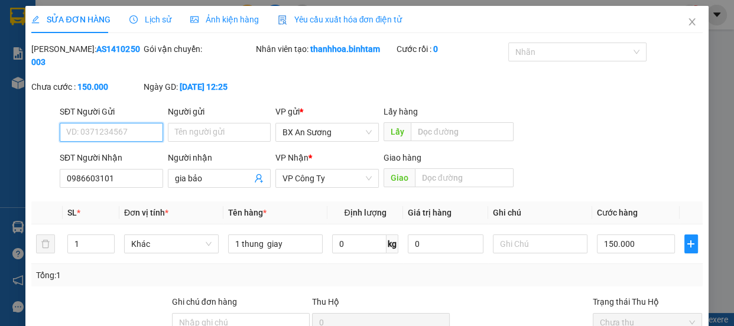
type input "0986603101"
type input "gia bảo"
type input "150.000"
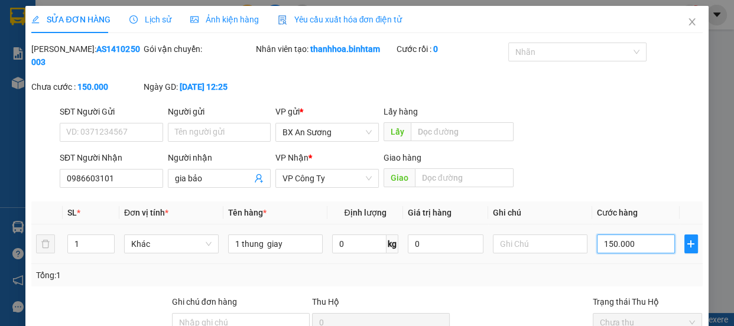
click at [600, 245] on input "150.000" at bounding box center [636, 244] width 78 height 19
type input "50.000"
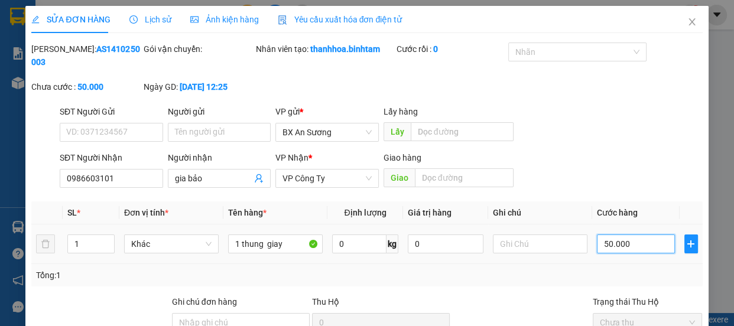
scroll to position [126, 0]
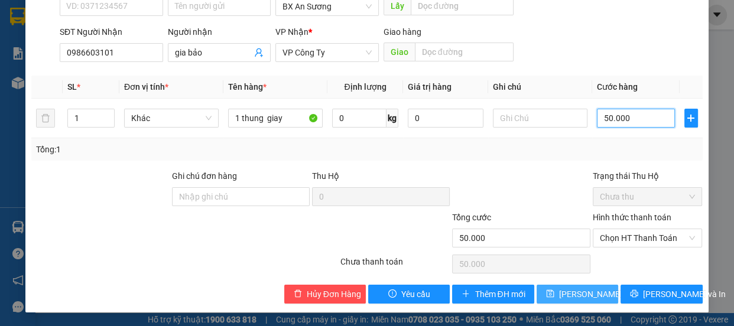
type input "50.000"
click at [578, 288] on span "Lưu thay đổi" at bounding box center [606, 294] width 95 height 13
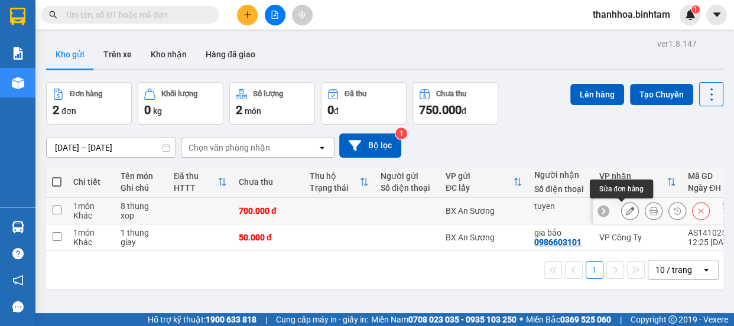
click at [621, 209] on button at bounding box center [629, 211] width 17 height 21
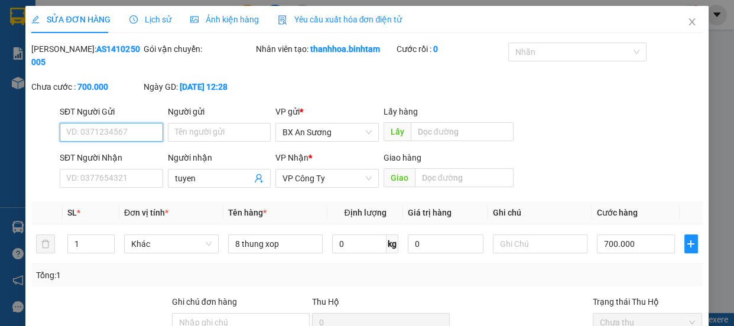
type input "tuyen"
type input "700.000"
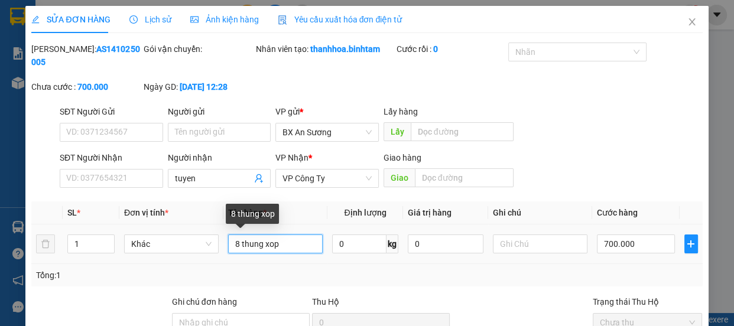
click at [278, 246] on input "8 thung xop" at bounding box center [275, 244] width 95 height 19
click at [240, 242] on input "8 thung xop" at bounding box center [275, 244] width 95 height 19
click at [236, 243] on input "8 thung xop" at bounding box center [275, 244] width 95 height 19
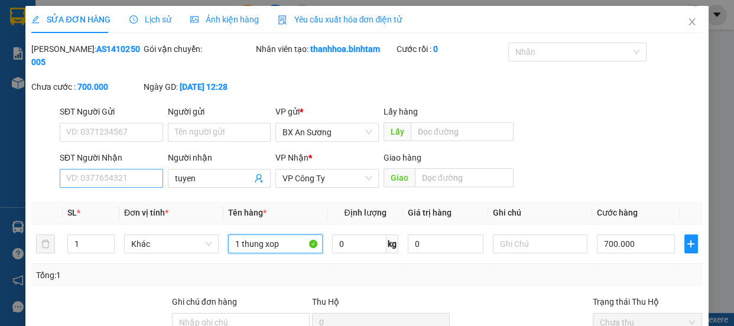
type input "1 thung xop"
click at [140, 174] on input "SĐT Người Nhận" at bounding box center [111, 178] width 103 height 19
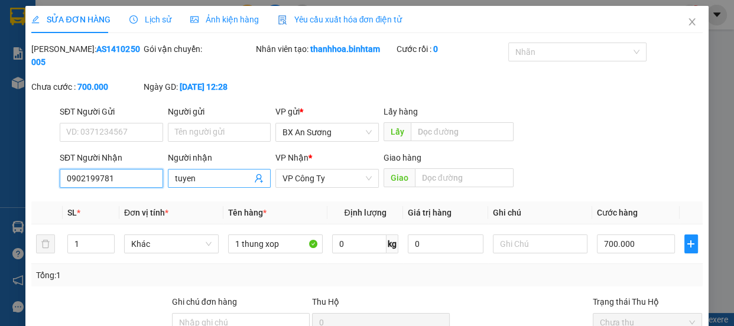
type input "0902199781"
click at [201, 176] on input "tuyen" at bounding box center [213, 178] width 77 height 13
type input "t"
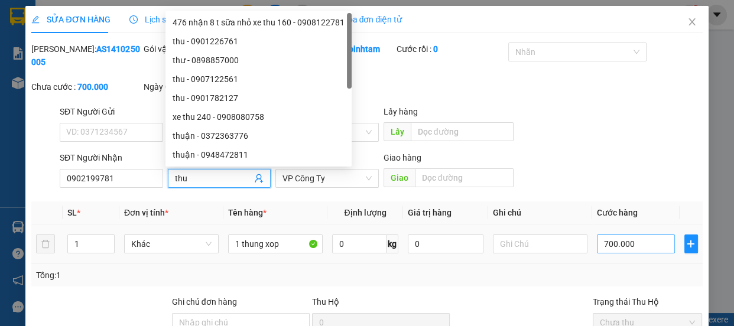
type input "thu"
click at [604, 248] on input "700.000" at bounding box center [636, 244] width 78 height 19
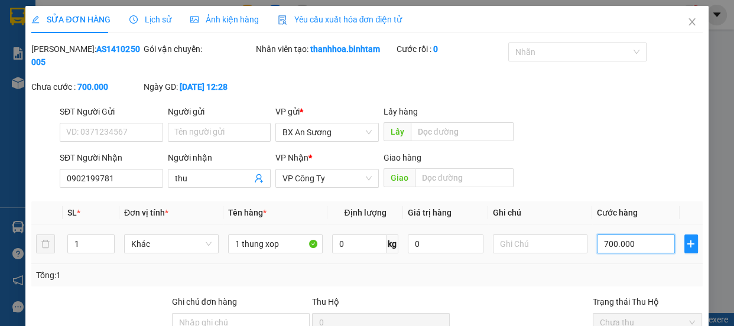
click at [604, 248] on input "700.000" at bounding box center [636, 244] width 78 height 19
click at [606, 246] on input "700.000" at bounding box center [636, 244] width 78 height 19
type input "70.000"
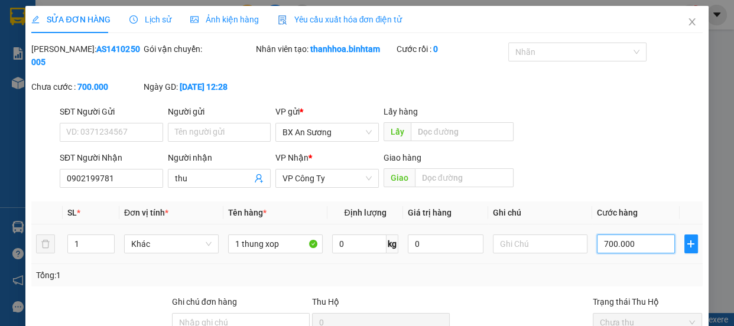
type input "70.000"
type input "0"
type input "0.000"
type input "40.000"
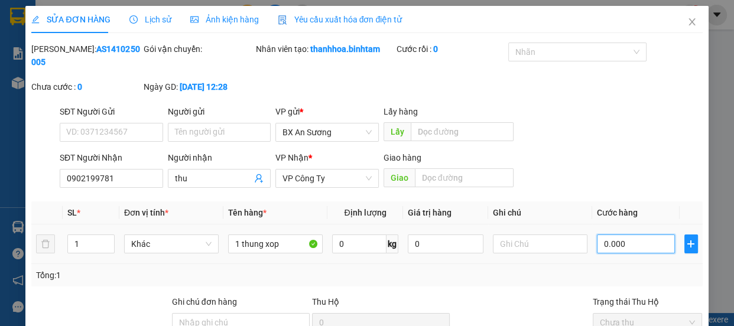
type input "40.000"
type input "0"
type input "0.000"
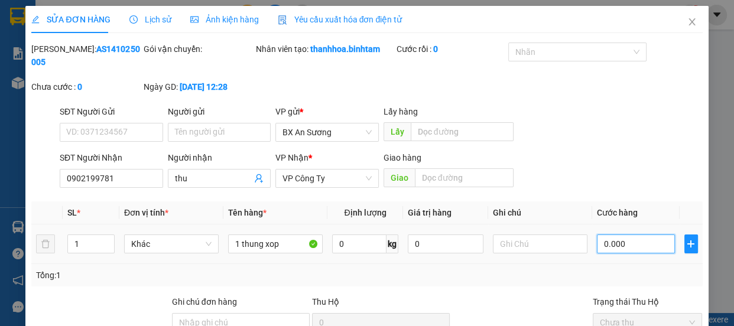
type input "50.000"
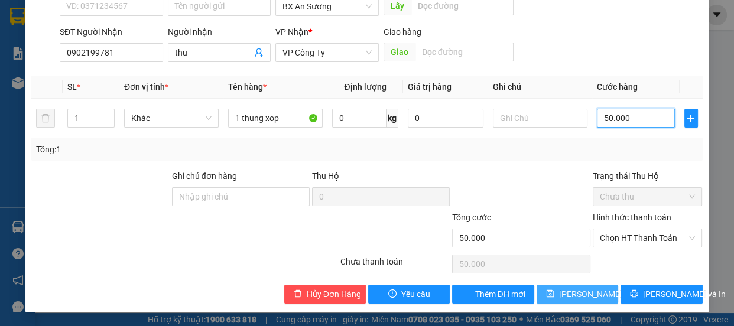
type input "50.000"
click at [577, 295] on span "Lưu thay đổi" at bounding box center [606, 294] width 95 height 13
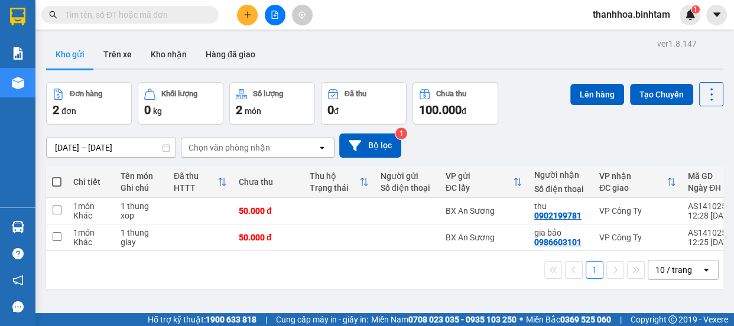
click at [60, 181] on span at bounding box center [56, 181] width 9 height 9
click at [57, 176] on input "checkbox" at bounding box center [57, 176] width 0 height 0
checkbox input "true"
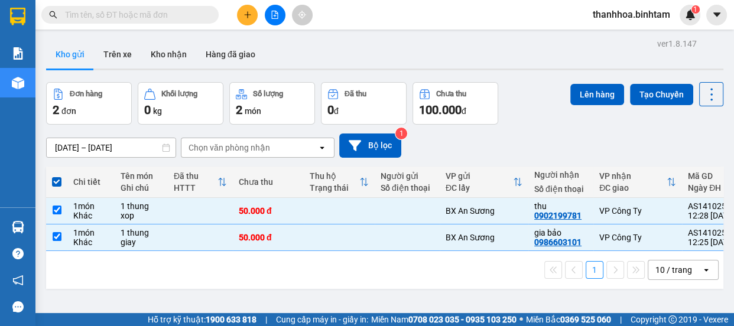
click at [61, 181] on span at bounding box center [56, 181] width 9 height 9
click at [57, 176] on input "checkbox" at bounding box center [57, 176] width 0 height 0
checkbox input "false"
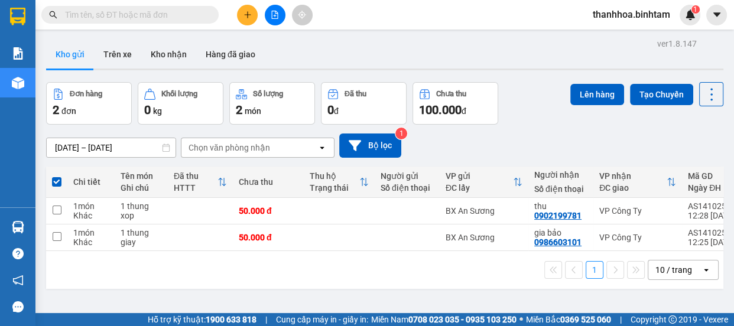
click at [61, 181] on th at bounding box center [56, 182] width 21 height 31
click at [58, 179] on span at bounding box center [56, 181] width 9 height 9
click at [57, 176] on input "checkbox" at bounding box center [57, 176] width 0 height 0
checkbox input "true"
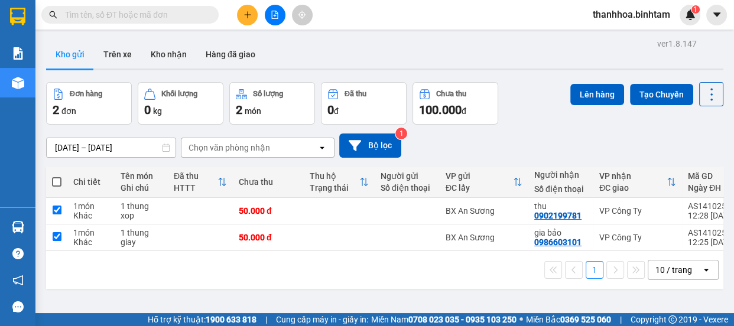
checkbox input "true"
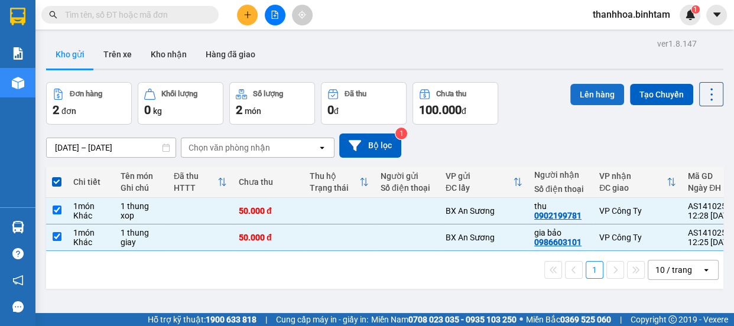
click at [584, 88] on button "Lên hàng" at bounding box center [597, 94] width 54 height 21
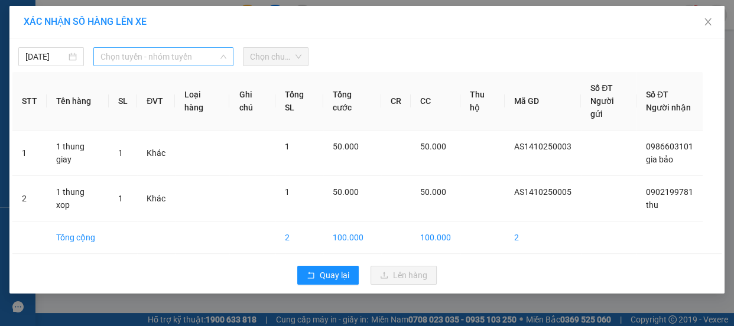
click at [208, 60] on span "Chọn tuyến - nhóm tuyến" at bounding box center [163, 57] width 126 height 18
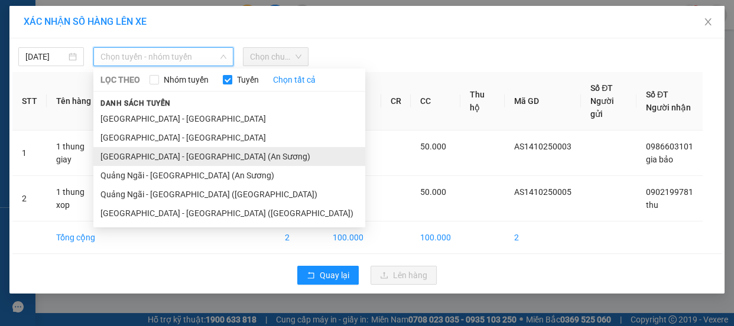
click at [211, 154] on li "Sài Gòn - Quảng Ngãi (An Sương)" at bounding box center [229, 156] width 272 height 19
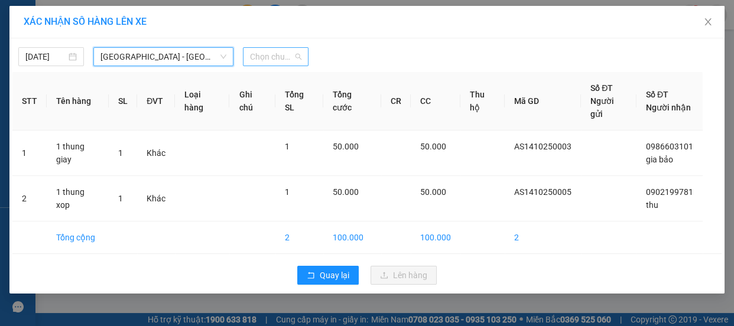
click at [269, 60] on span "Chọn chuyến" at bounding box center [275, 57] width 51 height 18
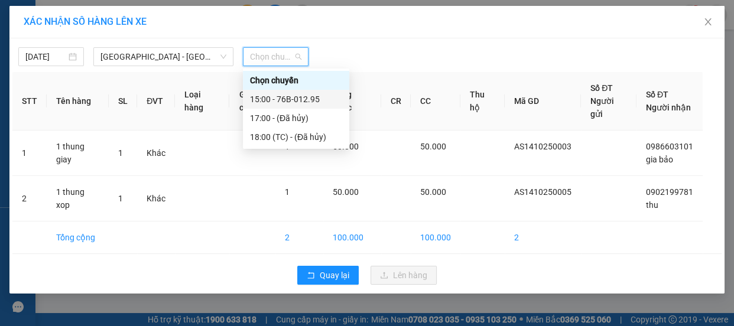
click at [290, 101] on div "15:00 - 76B-012.95" at bounding box center [296, 99] width 92 height 13
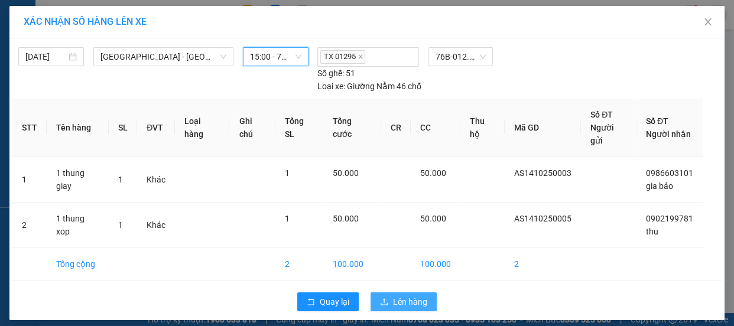
click at [398, 292] on button "Lên hàng" at bounding box center [403, 301] width 66 height 19
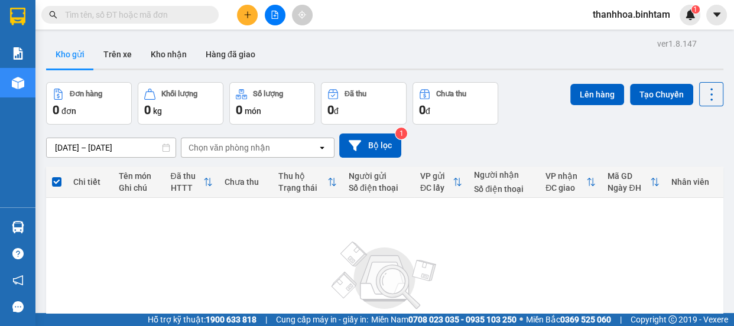
click at [629, 14] on span "thanhhoa.binhtam" at bounding box center [631, 14] width 96 height 15
click at [629, 22] on span "thanhhoa.binhtam" at bounding box center [631, 14] width 96 height 15
click at [626, 41] on span "Đăng xuất" at bounding box center [636, 36] width 72 height 13
